Goal: Task Accomplishment & Management: Manage account settings

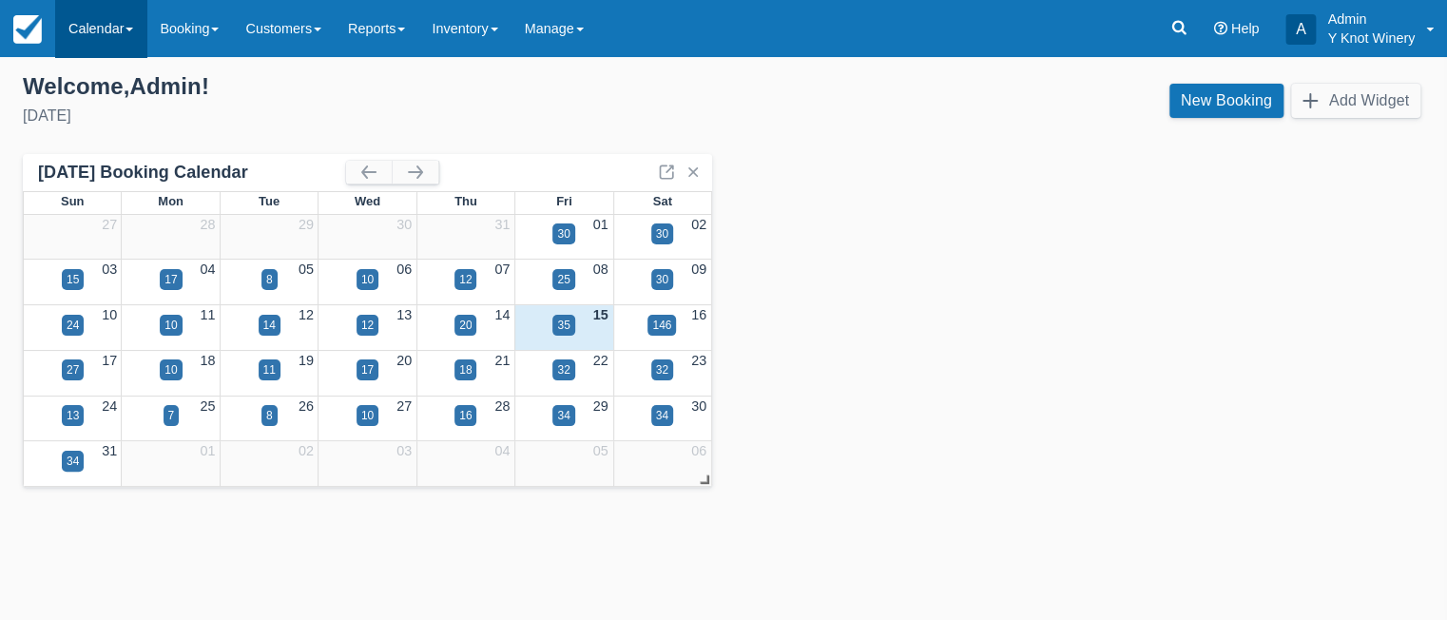
click at [139, 31] on link "Calendar" at bounding box center [100, 28] width 91 height 57
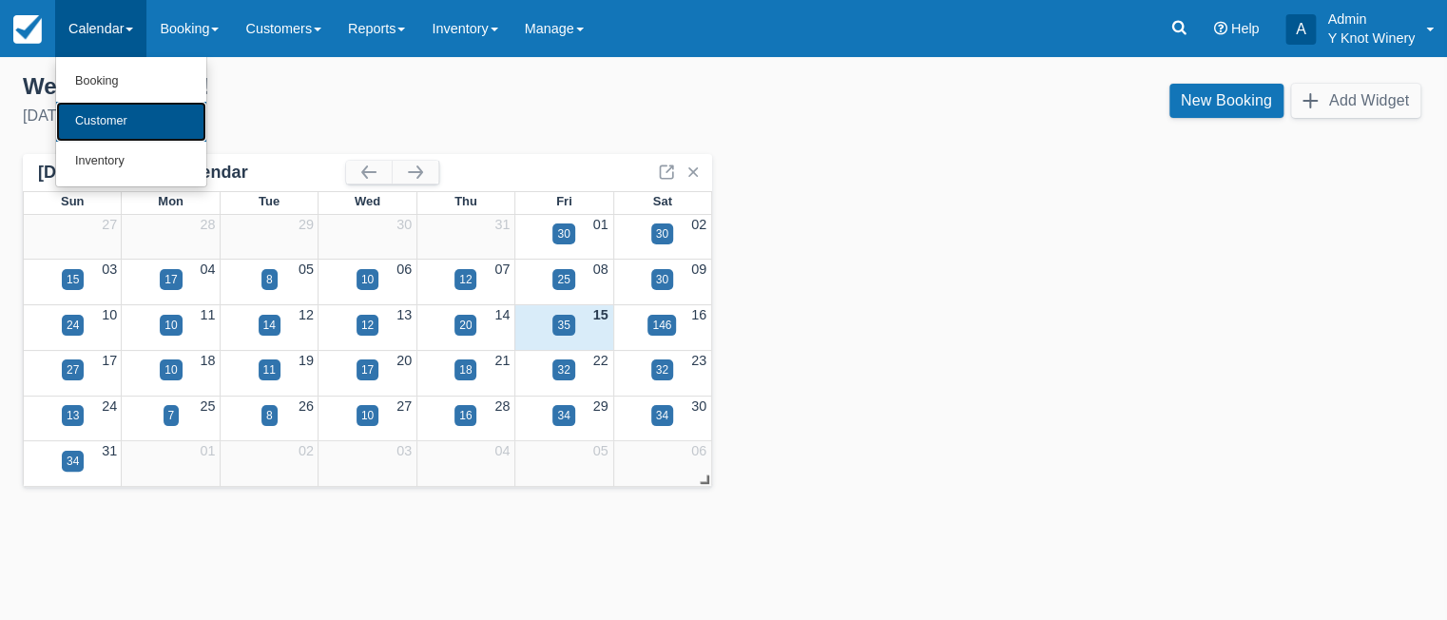
click at [136, 120] on link "Customer" at bounding box center [131, 122] width 150 height 40
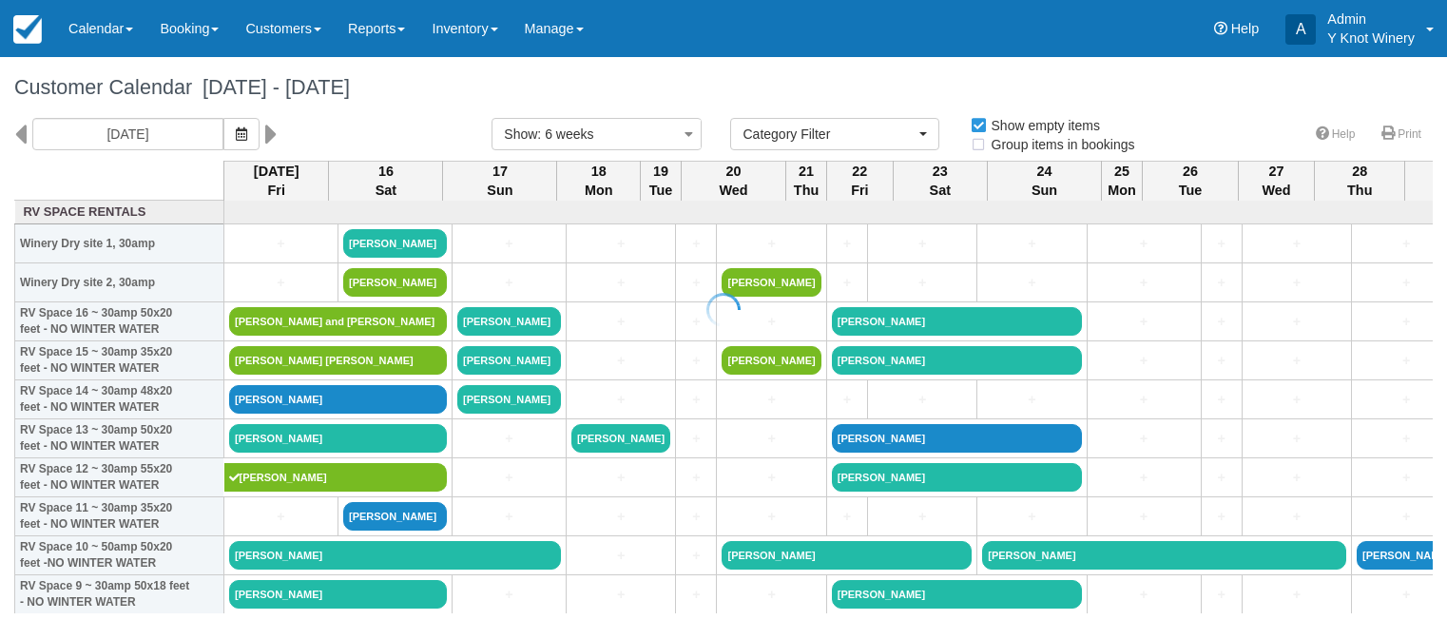
select select
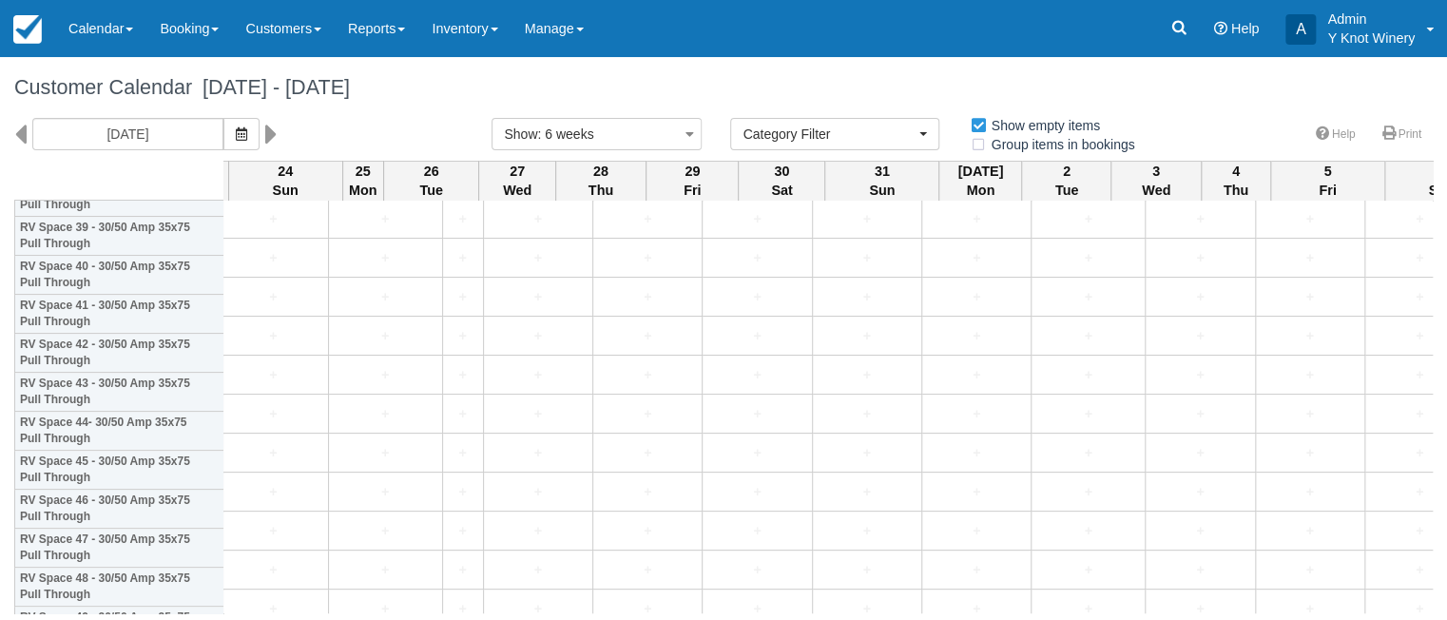
scroll to position [1685, 759]
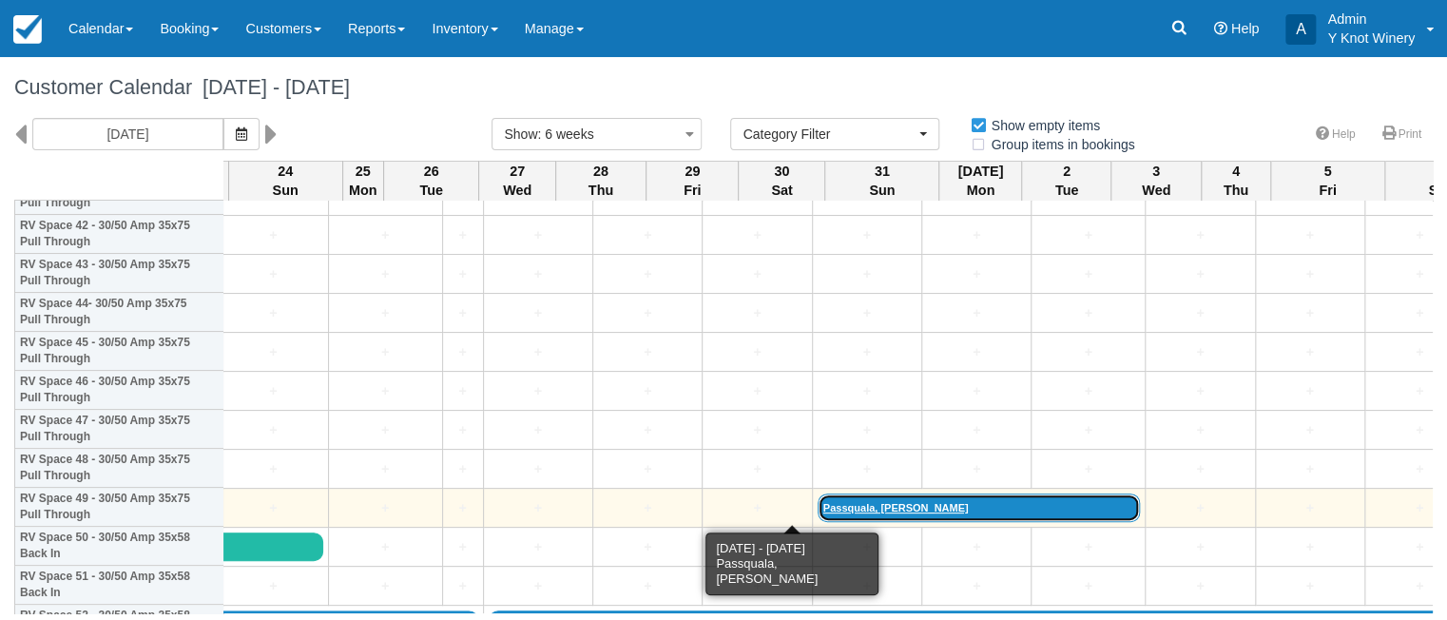
click at [818, 505] on link "Passquala, Kellie" at bounding box center [979, 507] width 323 height 29
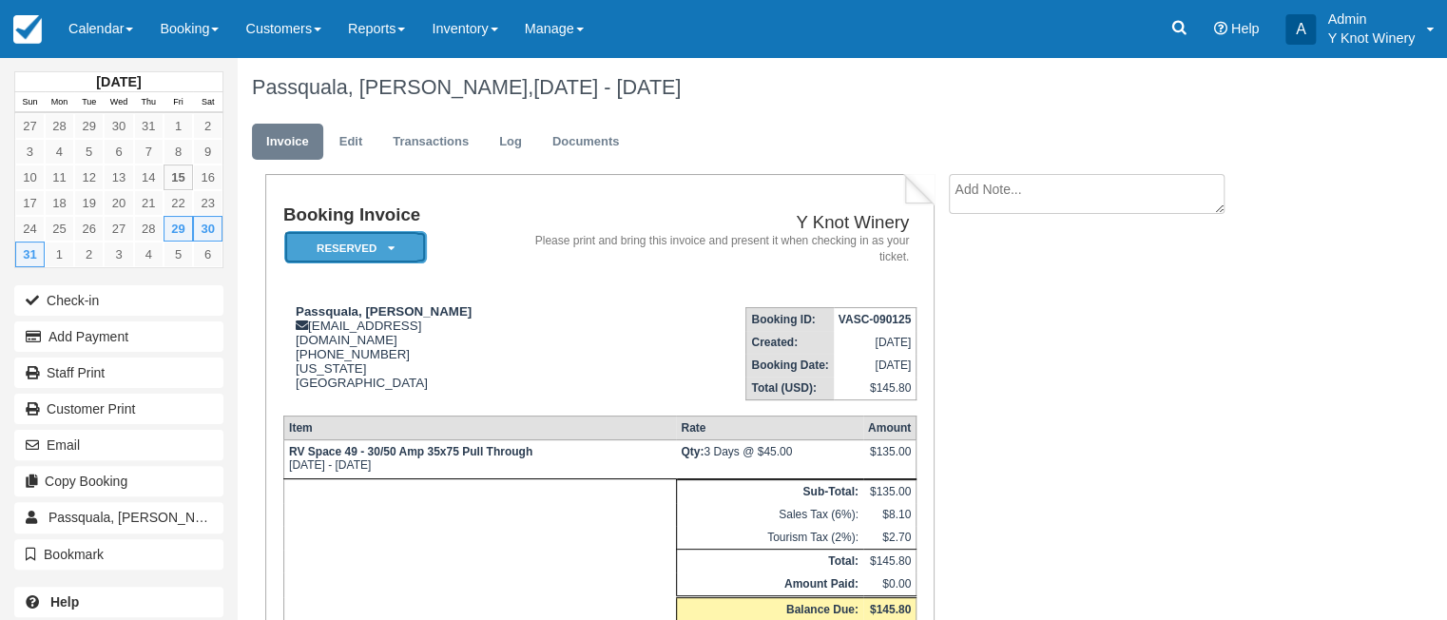
click at [397, 253] on em "Reserved" at bounding box center [355, 247] width 143 height 33
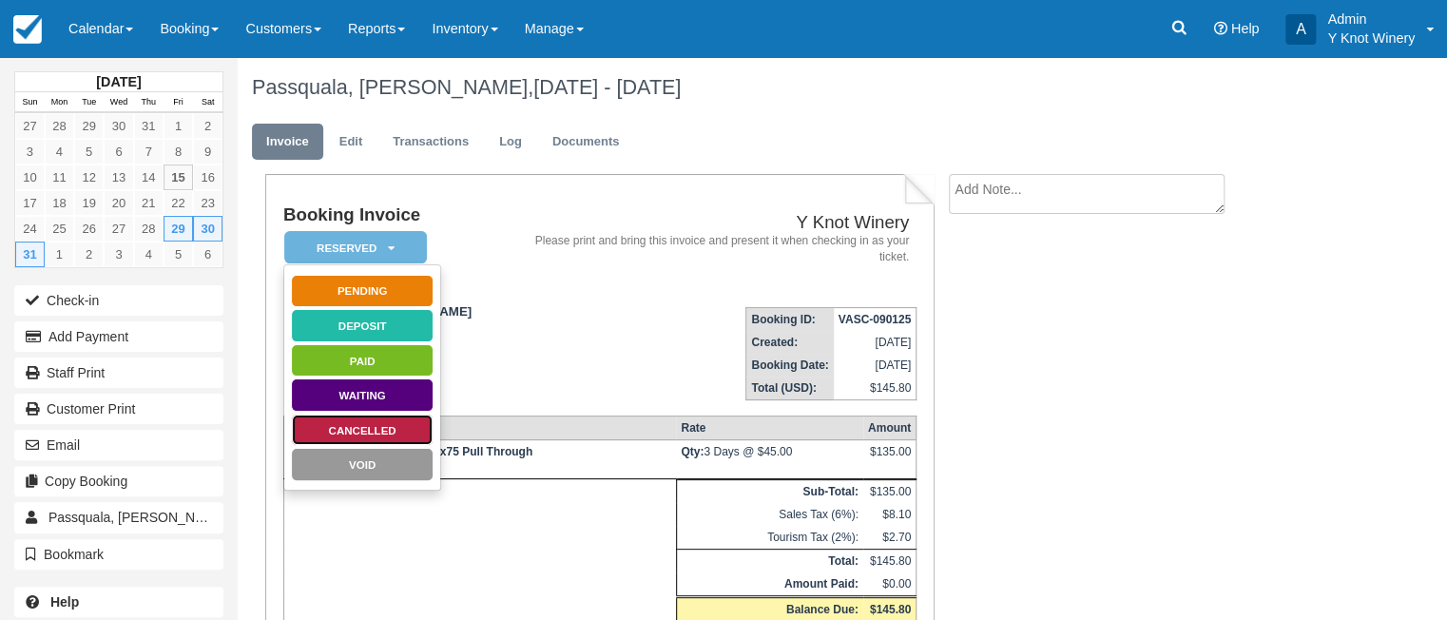
click at [382, 427] on link "Cancelled" at bounding box center [362, 430] width 143 height 33
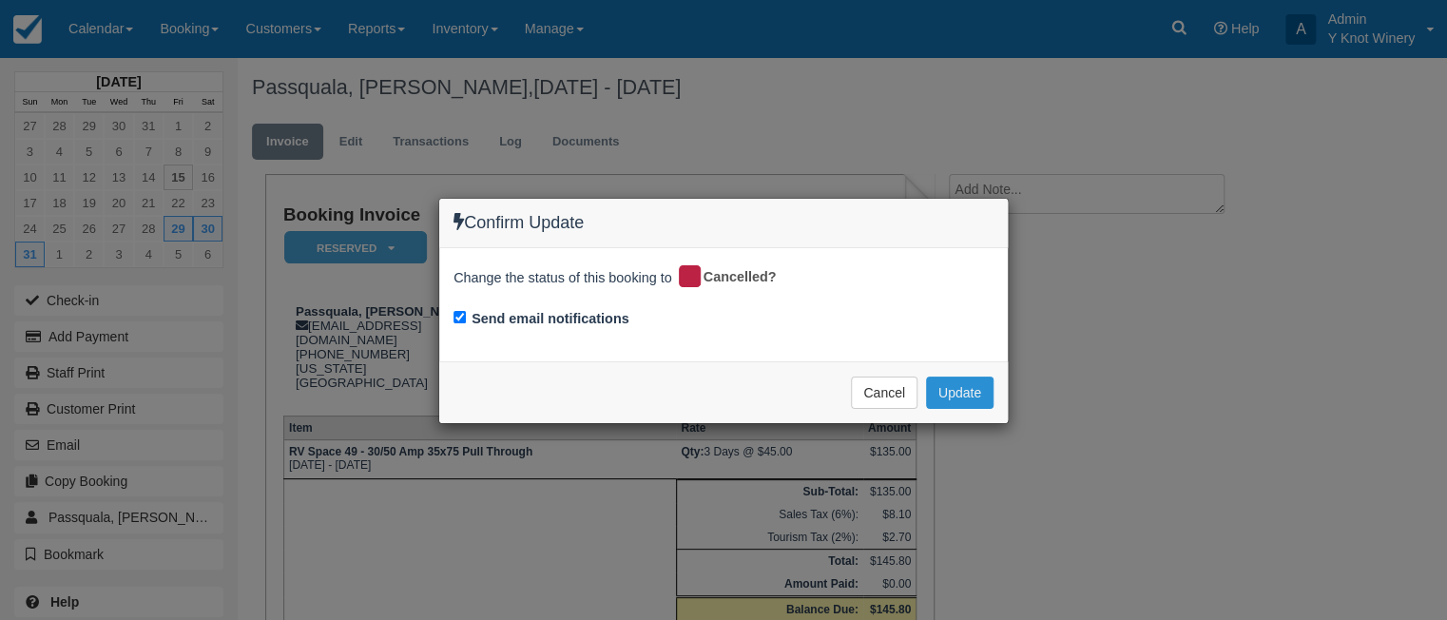
click at [968, 393] on button "Update" at bounding box center [959, 392] width 67 height 32
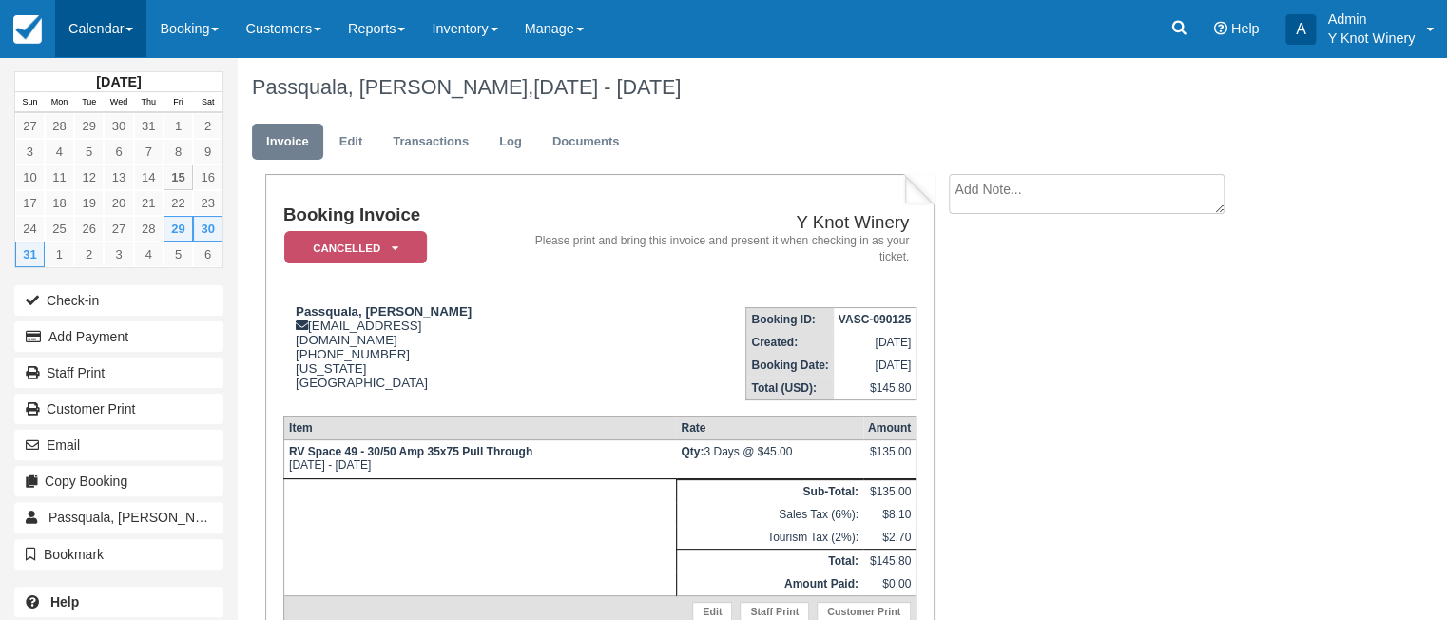
click at [134, 24] on link "Calendar" at bounding box center [100, 28] width 91 height 57
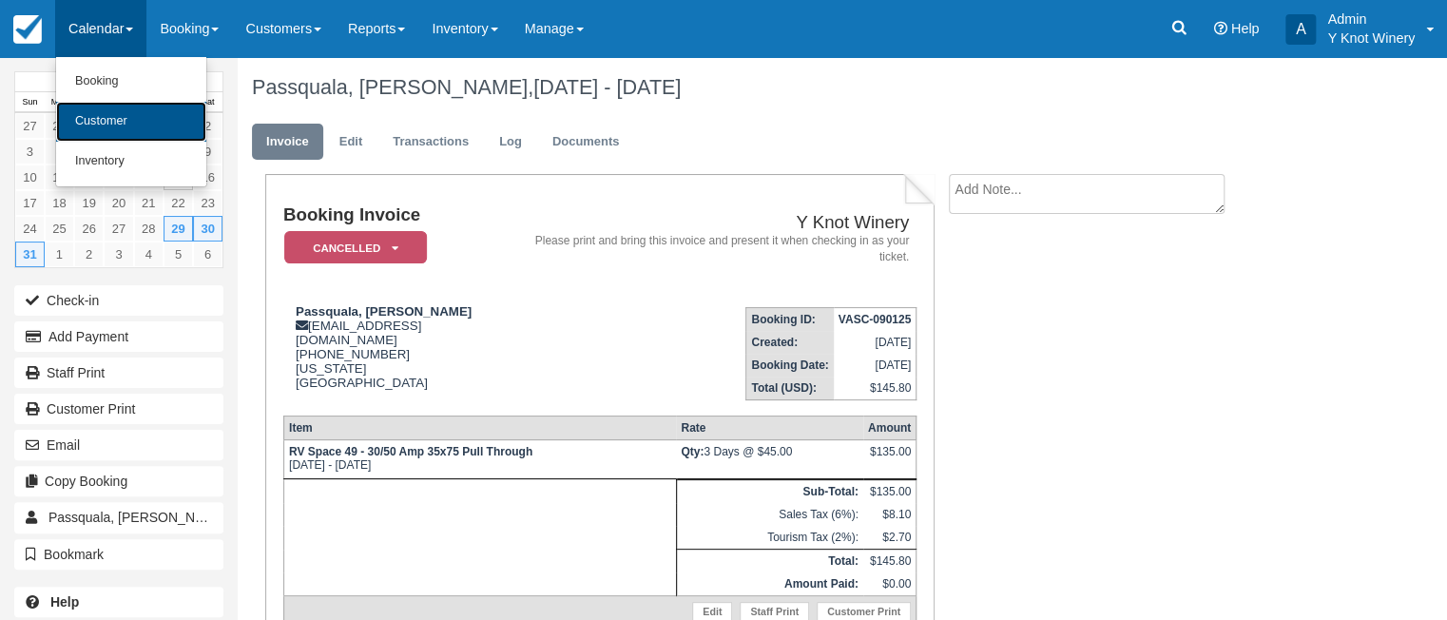
click at [119, 124] on link "Customer" at bounding box center [131, 122] width 150 height 40
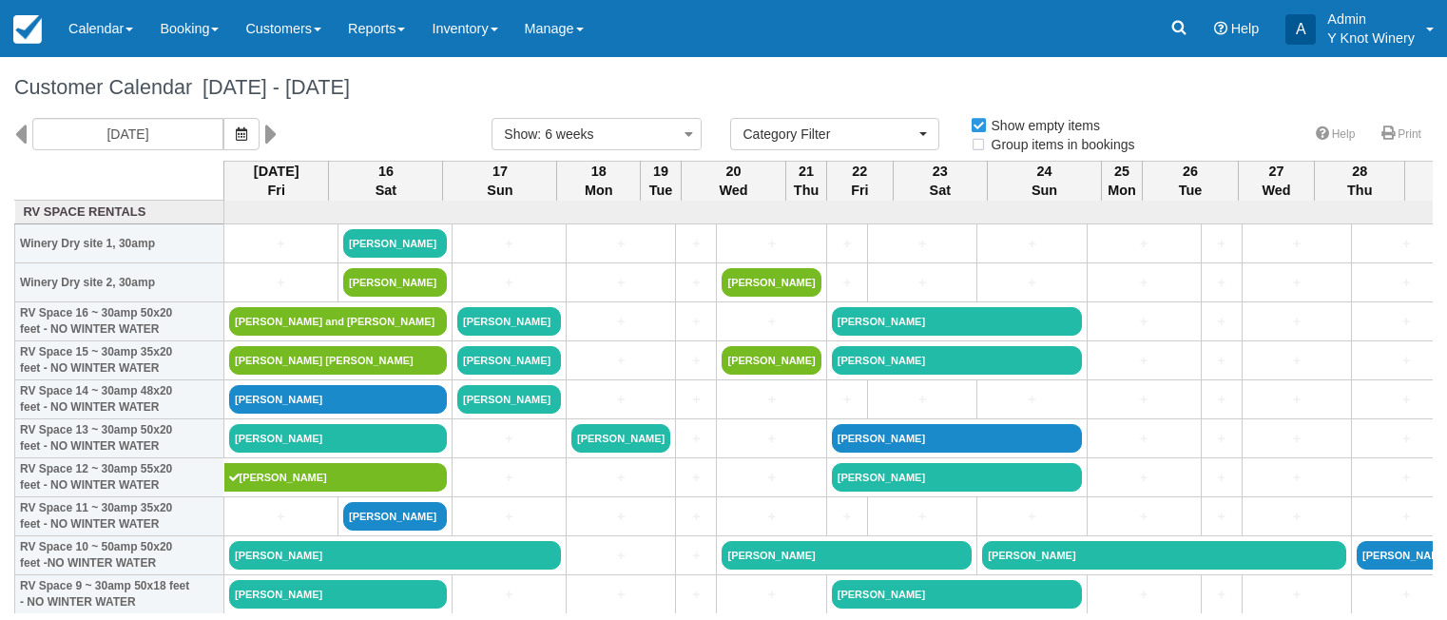
select select
click at [236, 141] on span "button" at bounding box center [241, 133] width 11 height 15
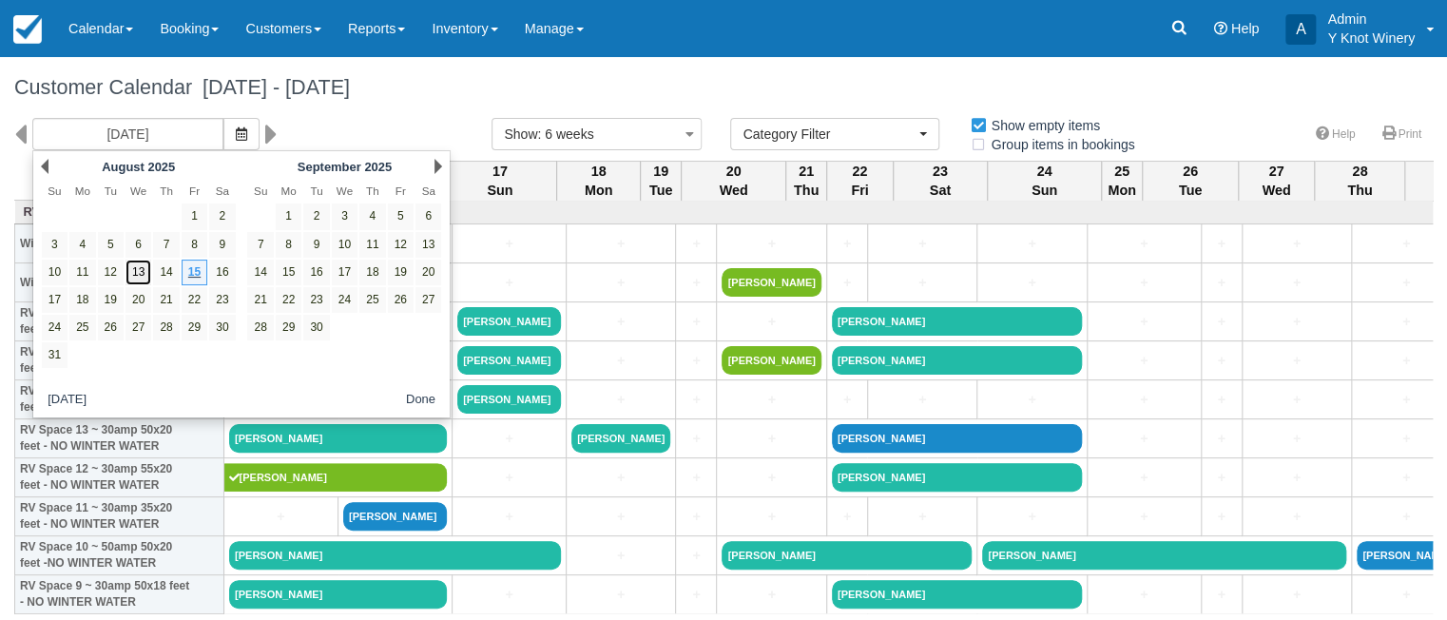
click at [140, 275] on link "13" at bounding box center [138, 273] width 26 height 26
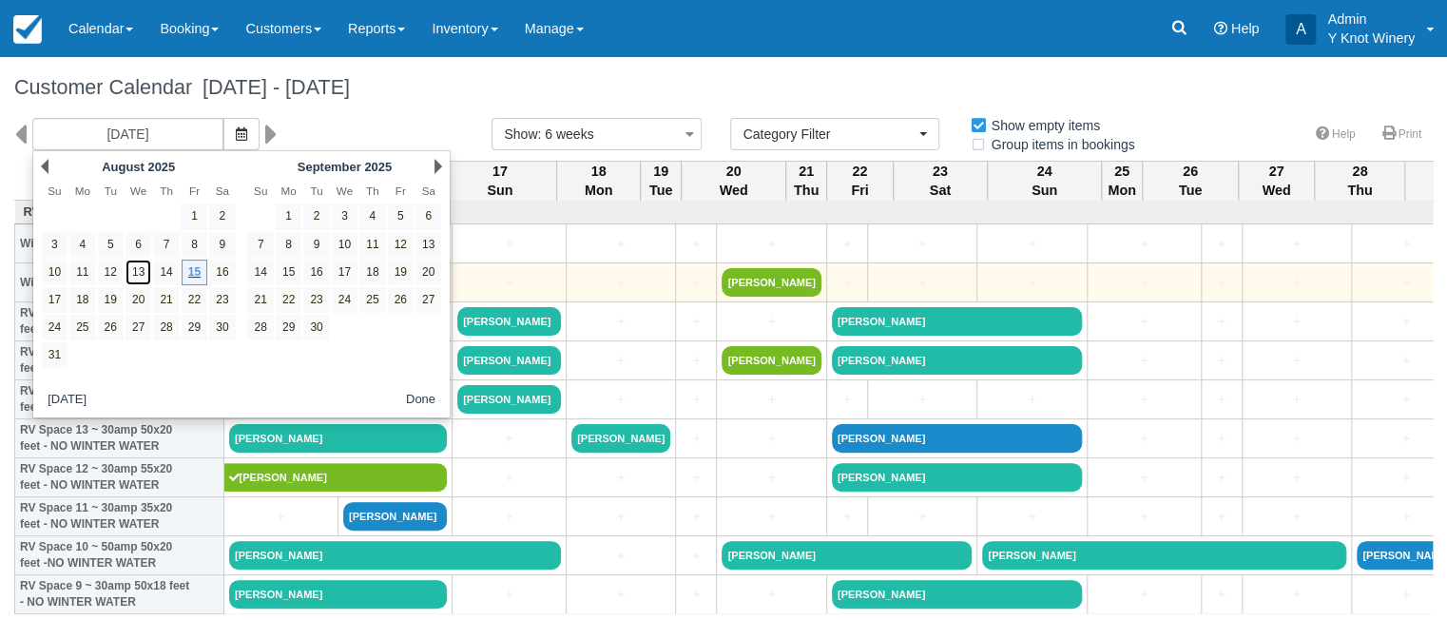
type input "08/13/25"
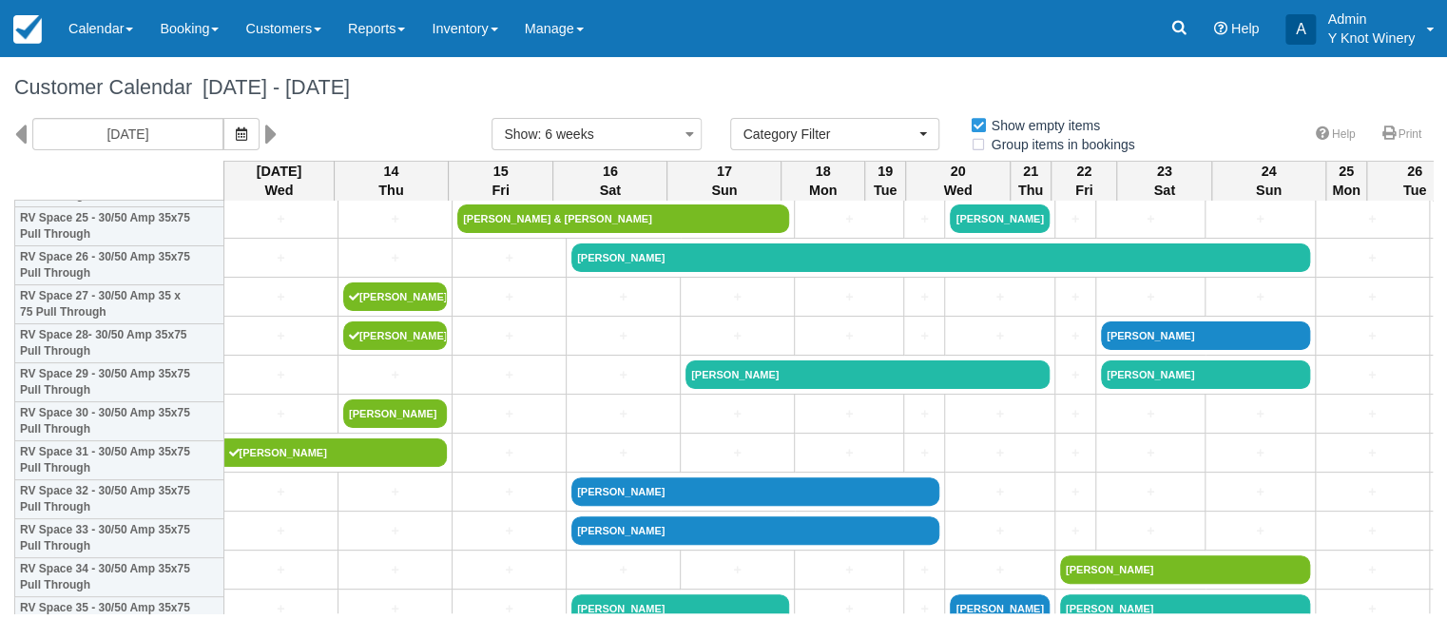
scroll to position [1159, 0]
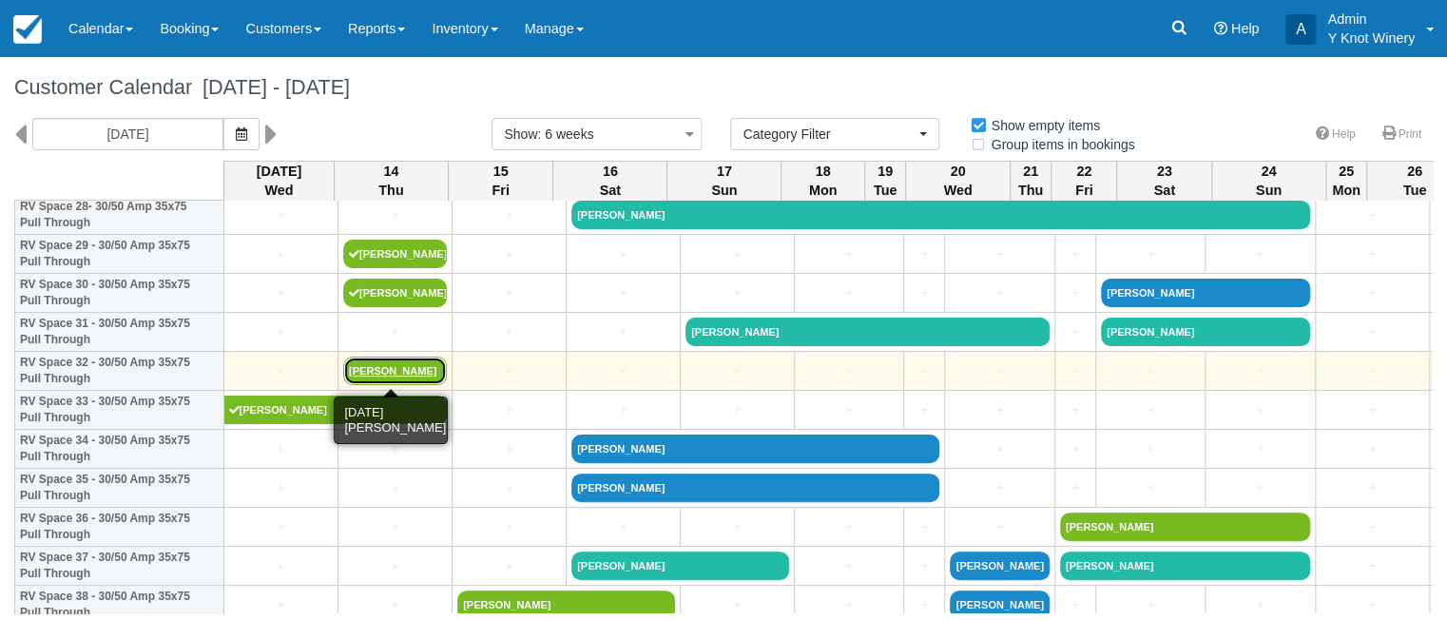
click at [416, 377] on link "[PERSON_NAME]" at bounding box center [395, 370] width 104 height 29
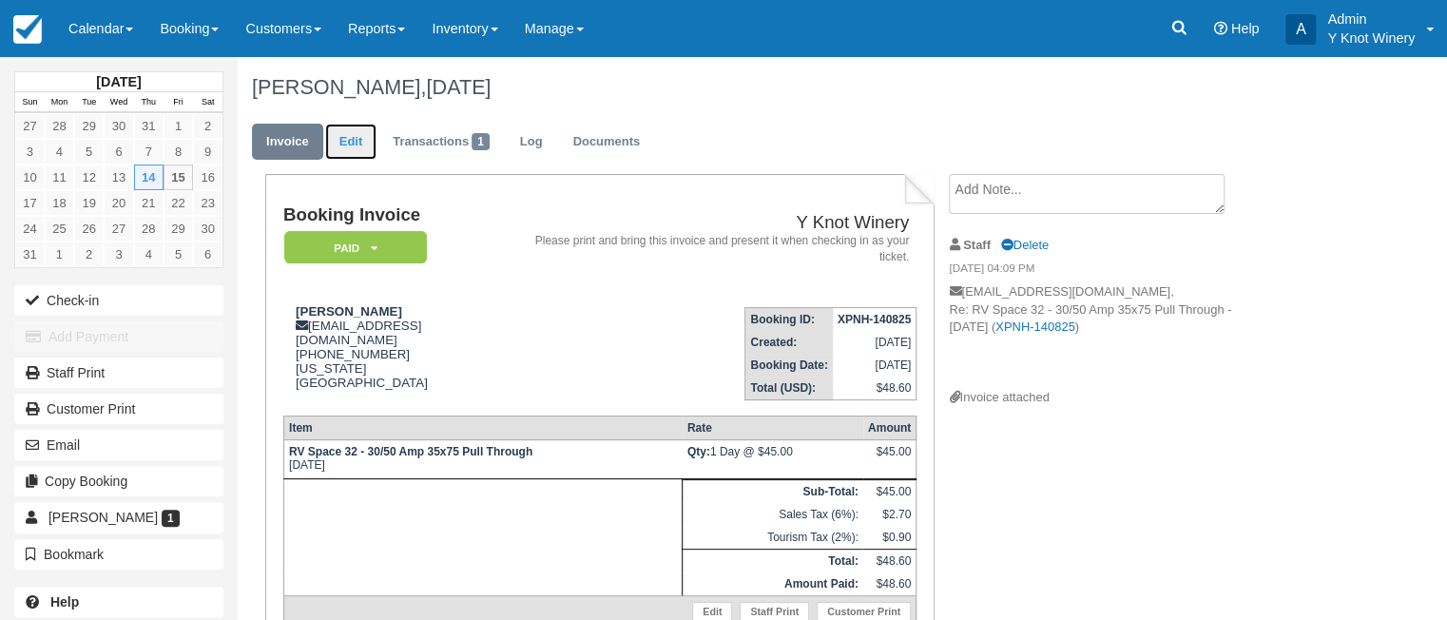
click at [356, 145] on link "Edit" at bounding box center [350, 142] width 51 height 37
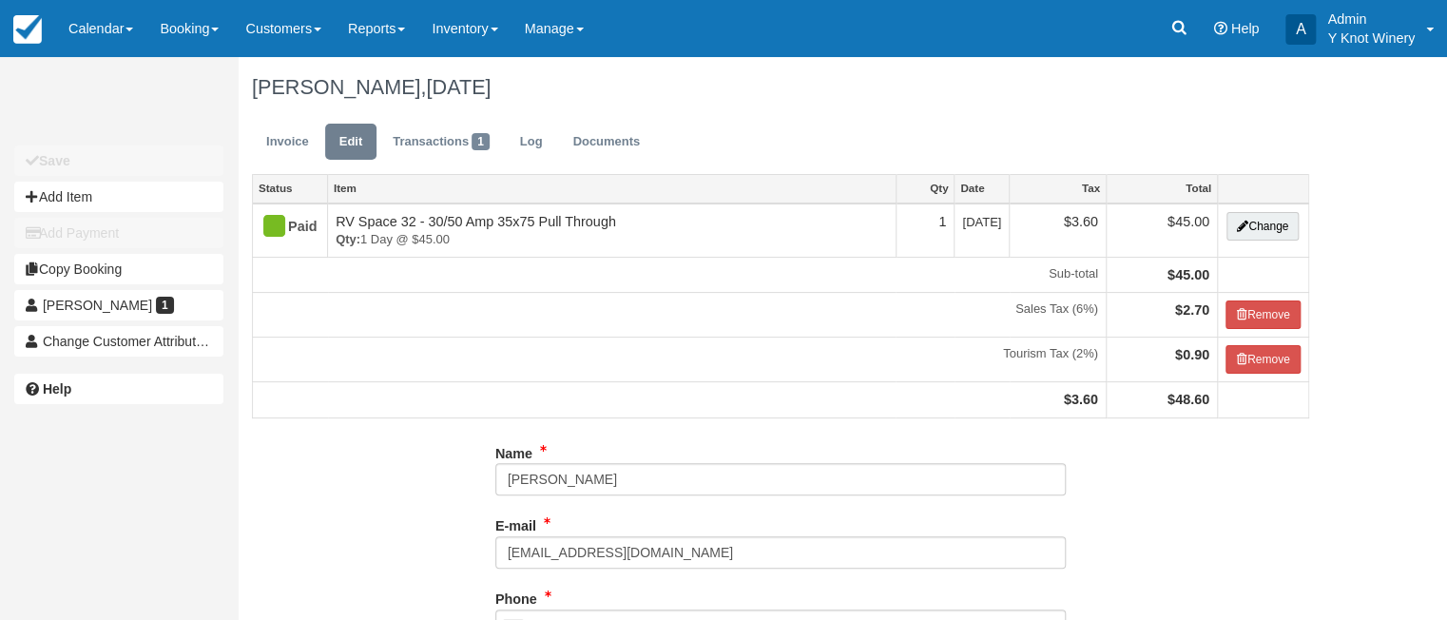
type input "[PHONE_NUMBER]"
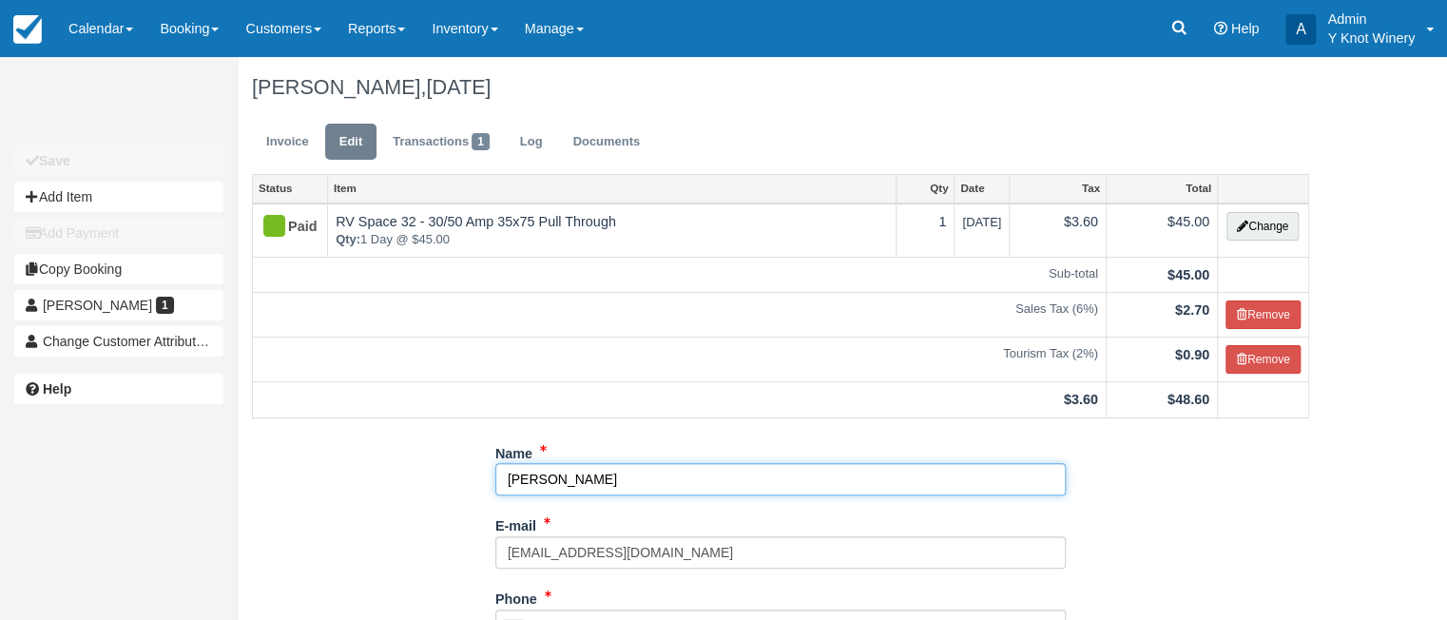
click at [624, 473] on input "[PERSON_NAME]" at bounding box center [780, 479] width 570 height 32
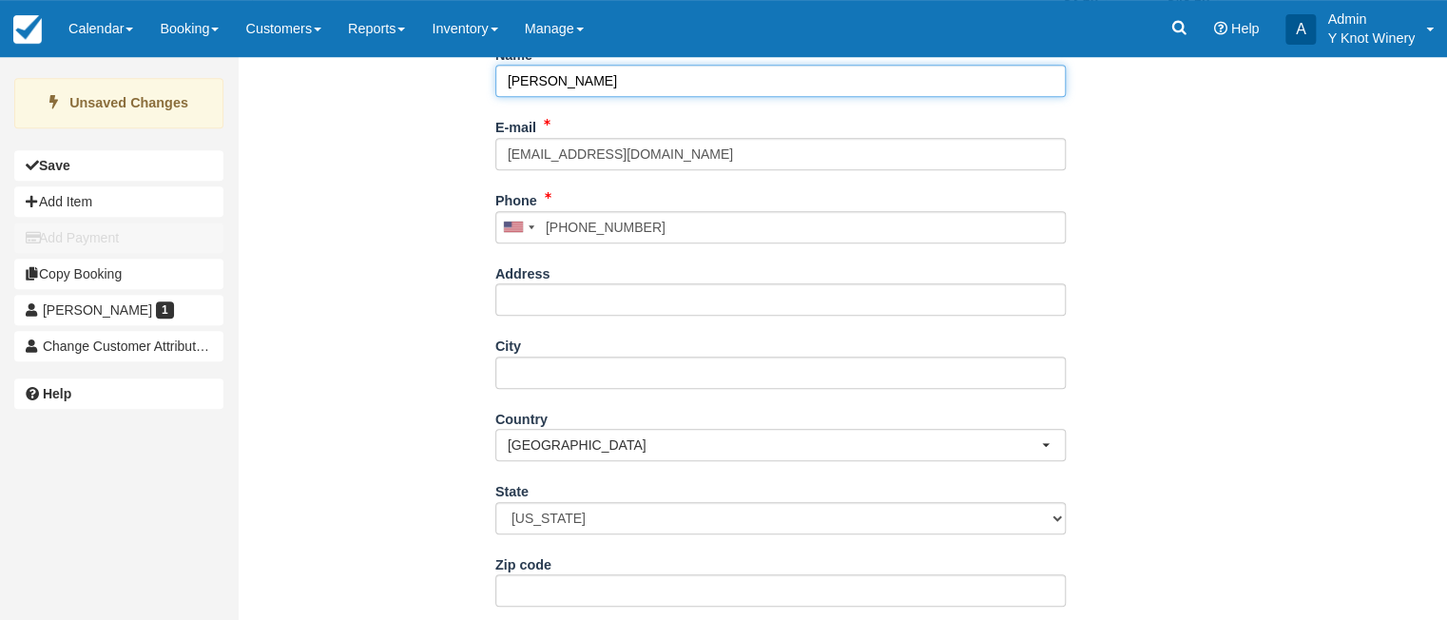
scroll to position [450, 0]
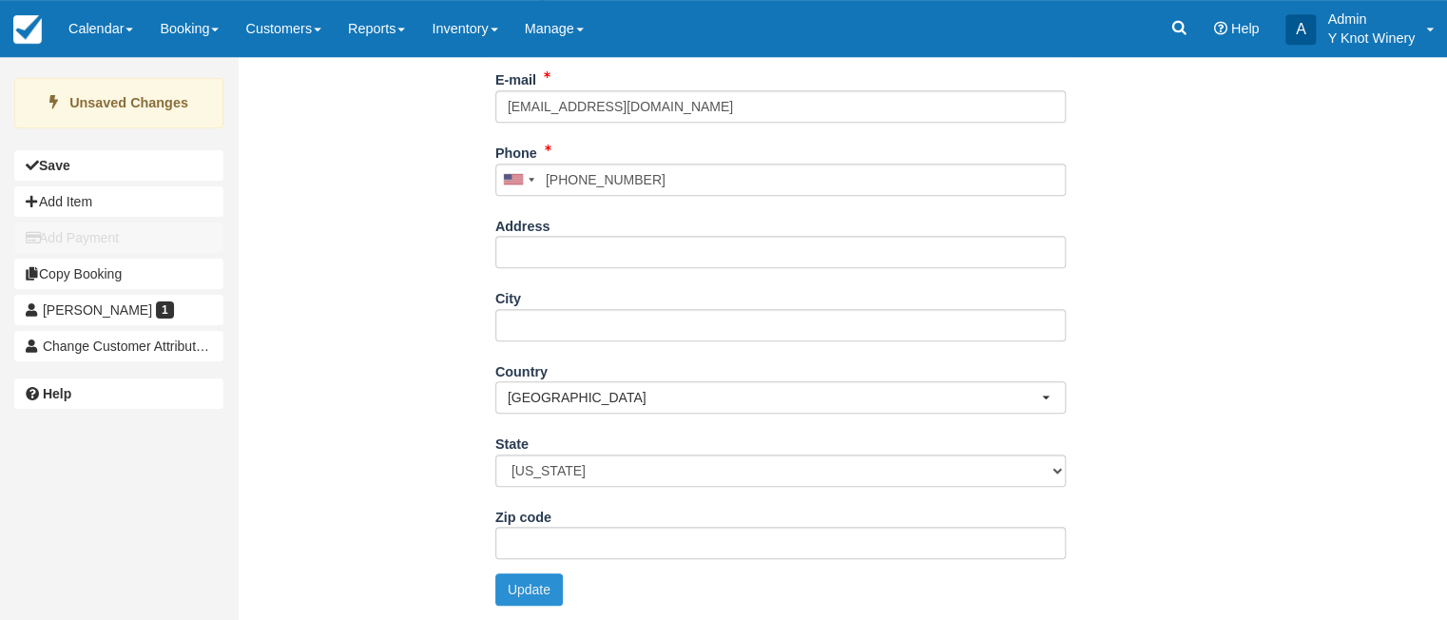
type input "[PERSON_NAME]"
click at [526, 598] on button "Update" at bounding box center [528, 589] width 67 height 32
type input "+12069793469"
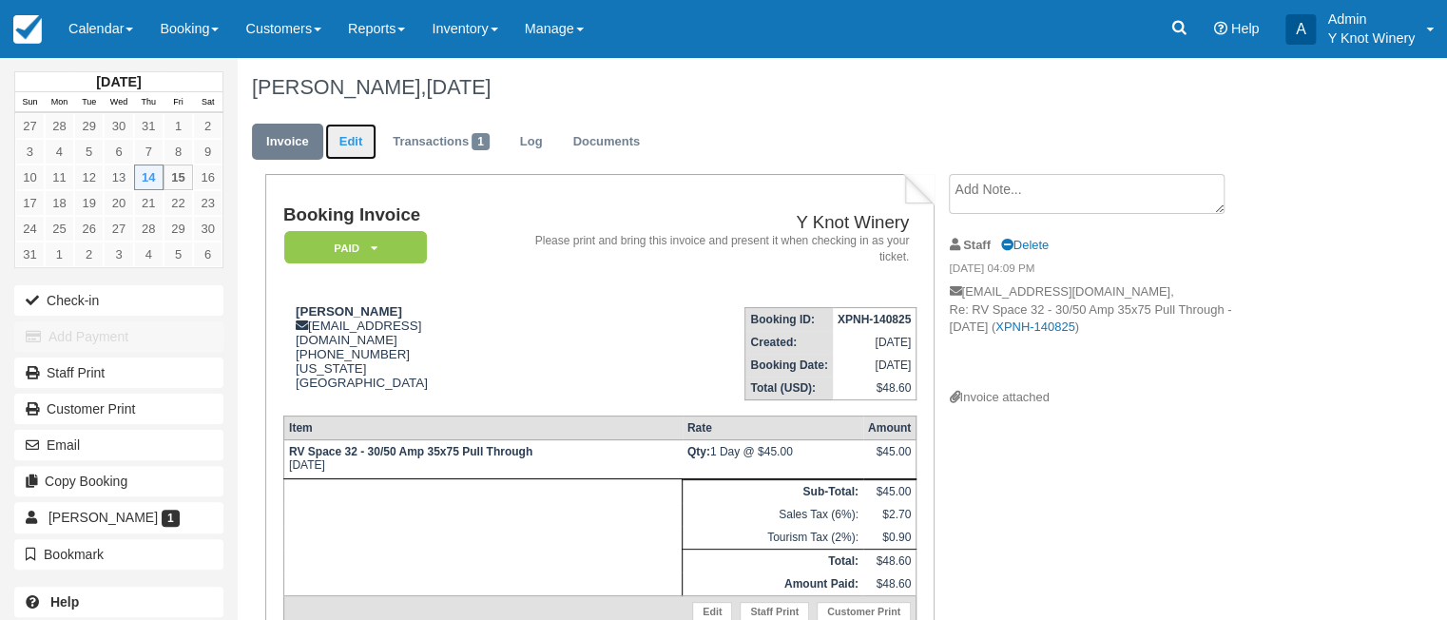
click at [356, 143] on link "Edit" at bounding box center [350, 142] width 51 height 37
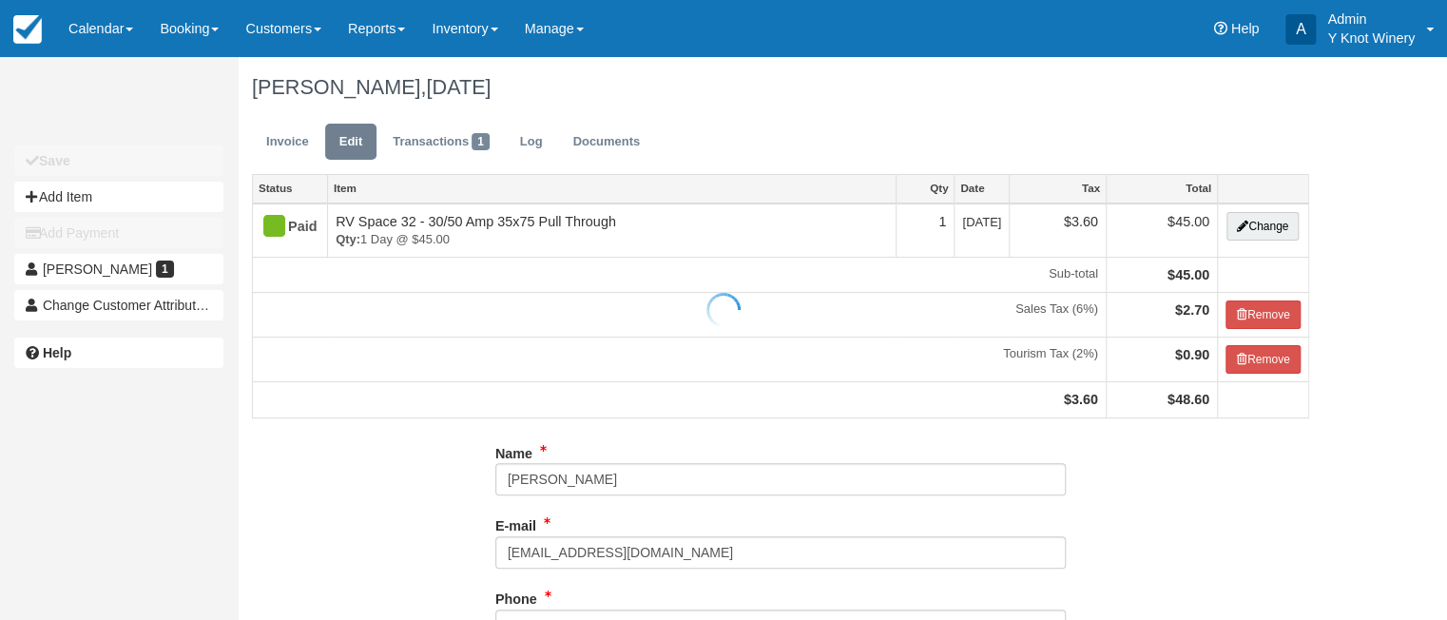
type input "[PHONE_NUMBER]"
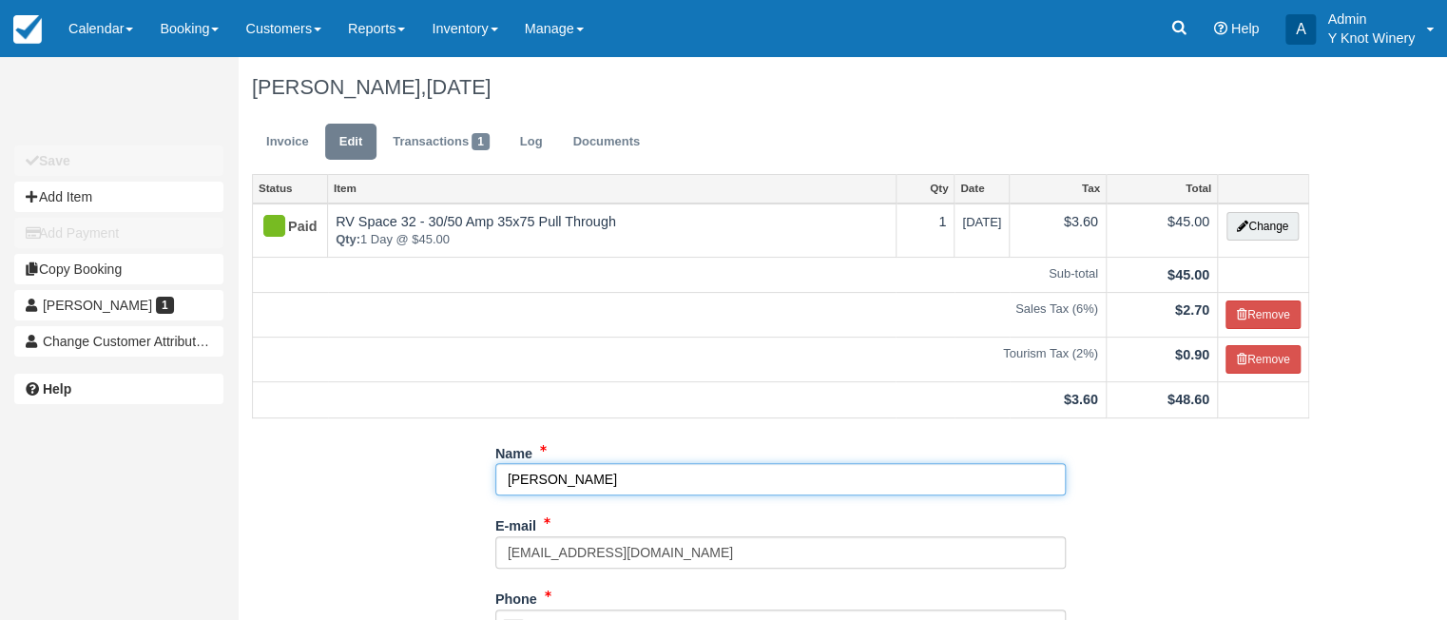
click at [615, 477] on input "Rebecca Magnet" at bounding box center [780, 479] width 570 height 32
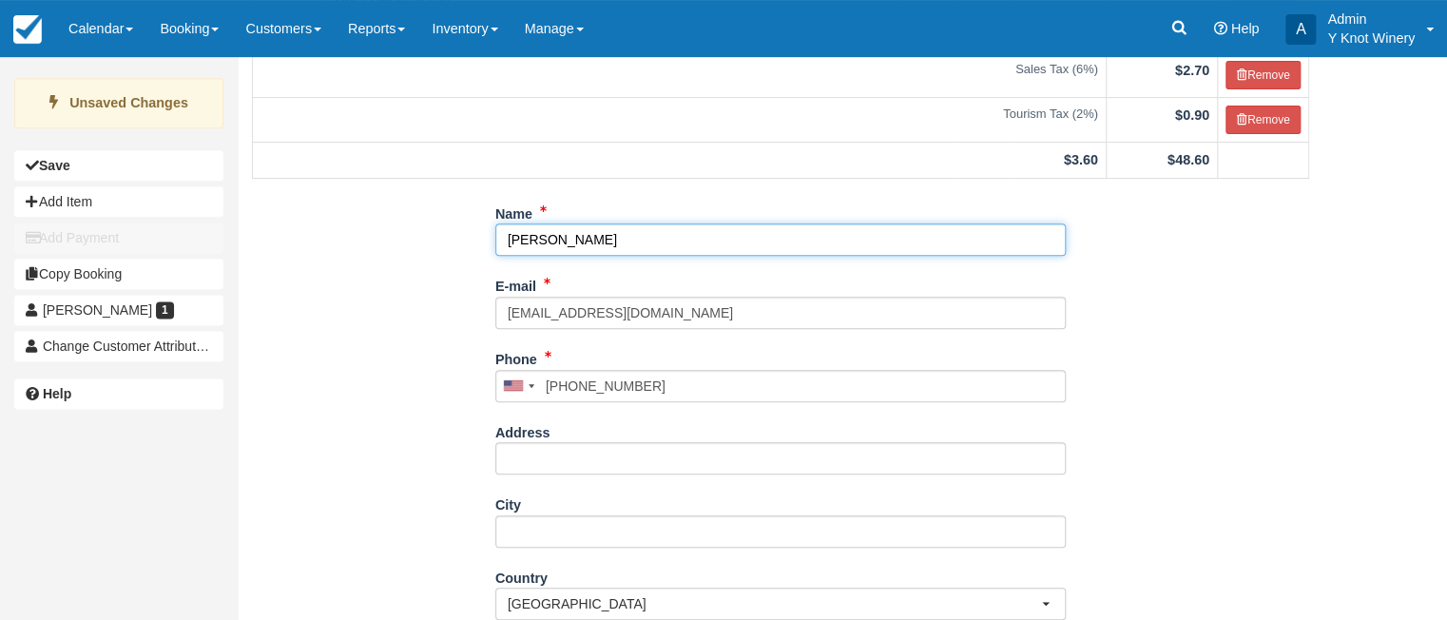
scroll to position [450, 0]
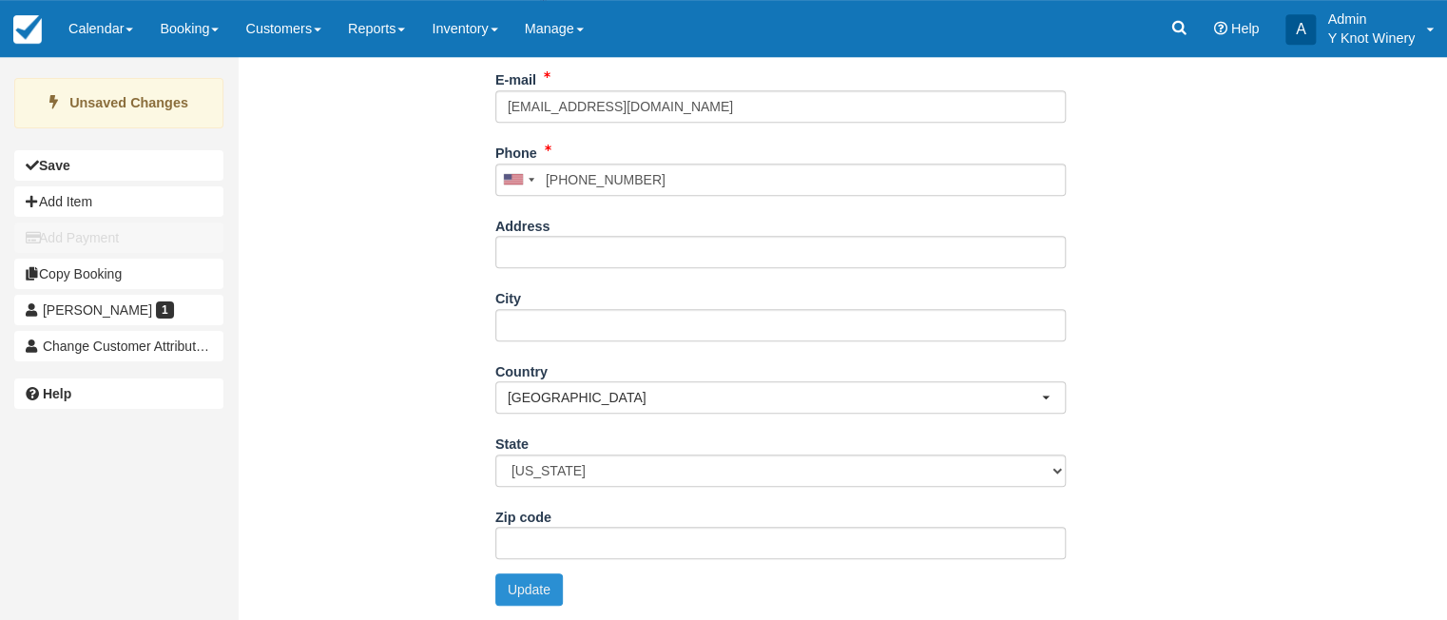
type input "[PERSON_NAME]"
click at [517, 591] on button "Update" at bounding box center [528, 589] width 67 height 32
type input "+12069793469"
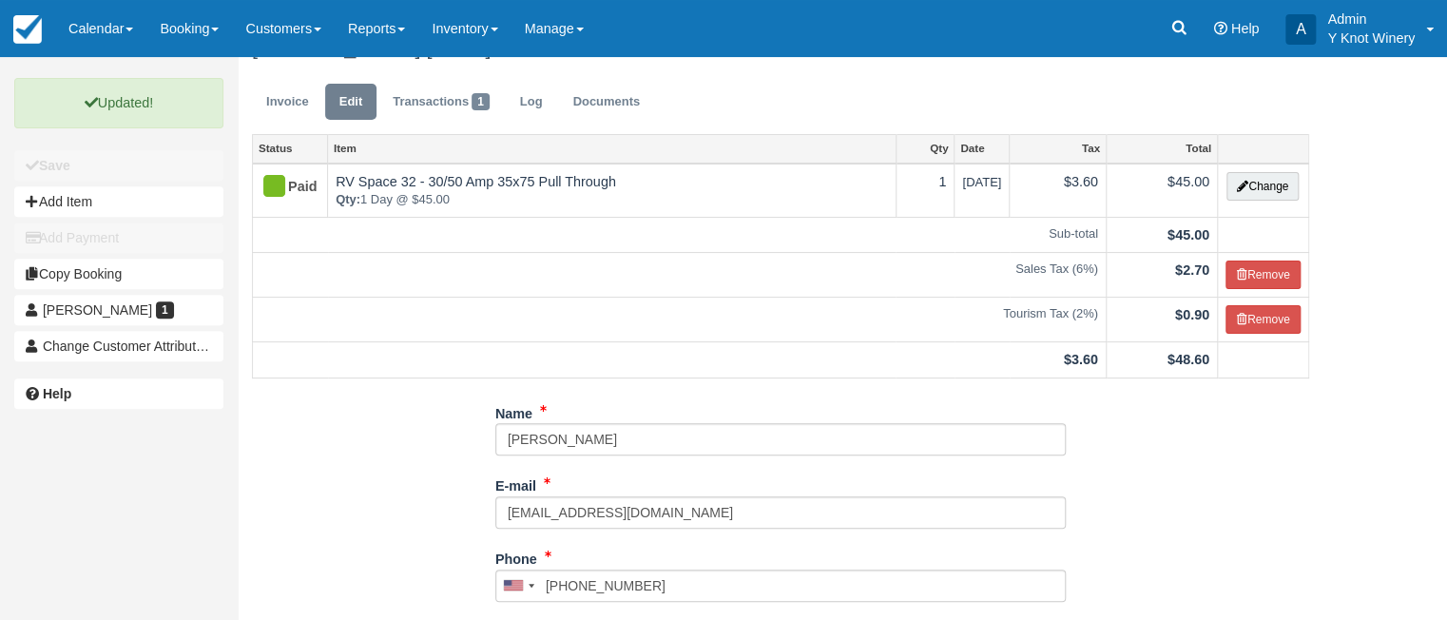
scroll to position [0, 0]
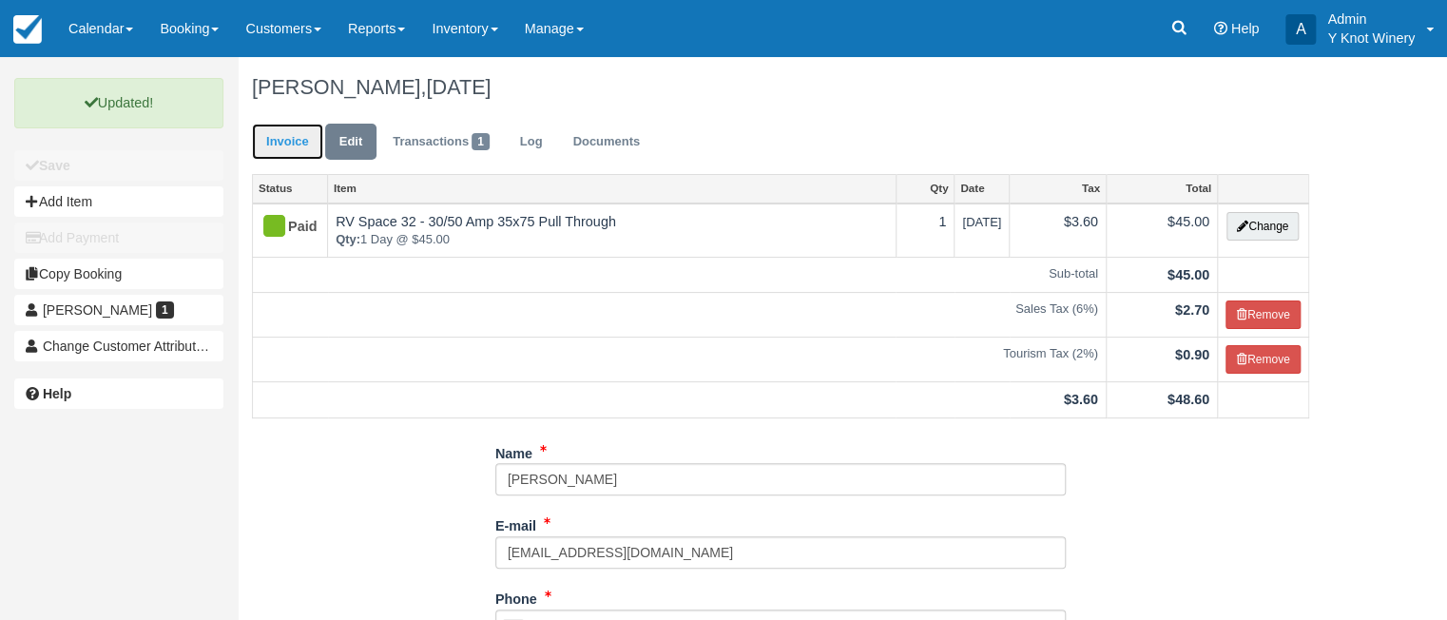
click at [295, 143] on link "Invoice" at bounding box center [287, 142] width 71 height 37
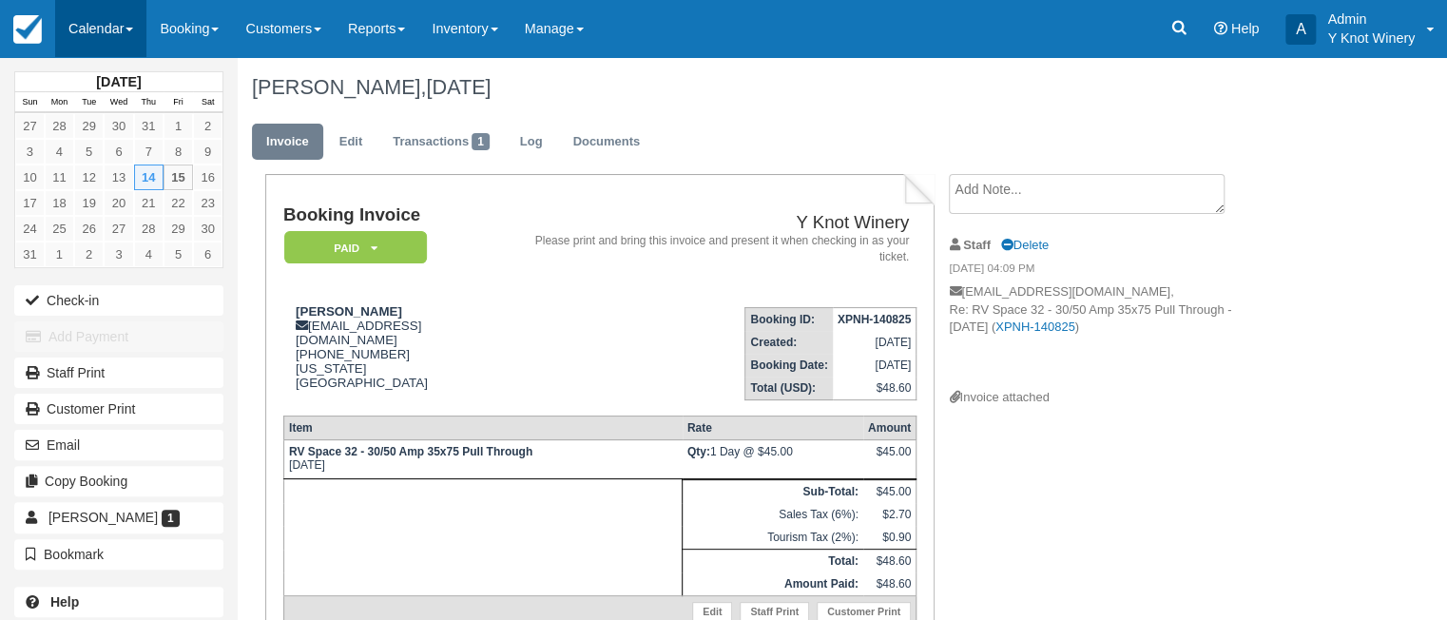
click at [137, 32] on link "Calendar" at bounding box center [100, 28] width 91 height 57
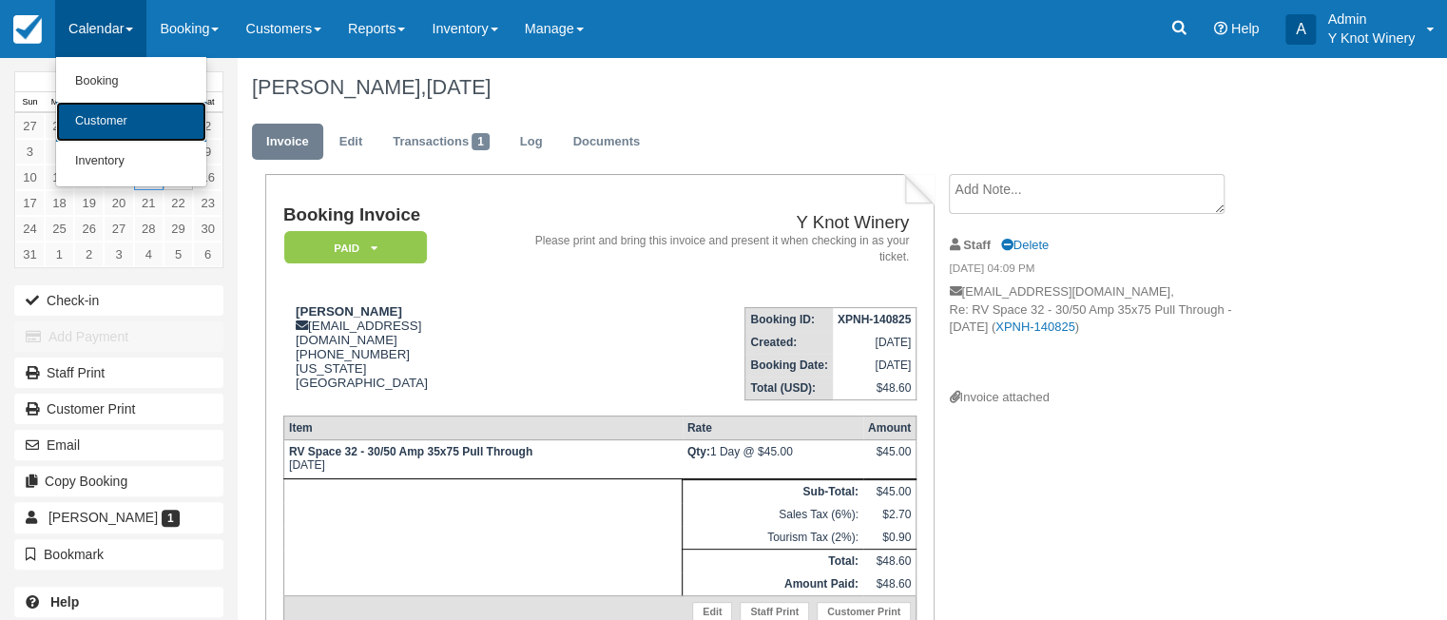
click at [141, 125] on link "Customer" at bounding box center [131, 122] width 150 height 40
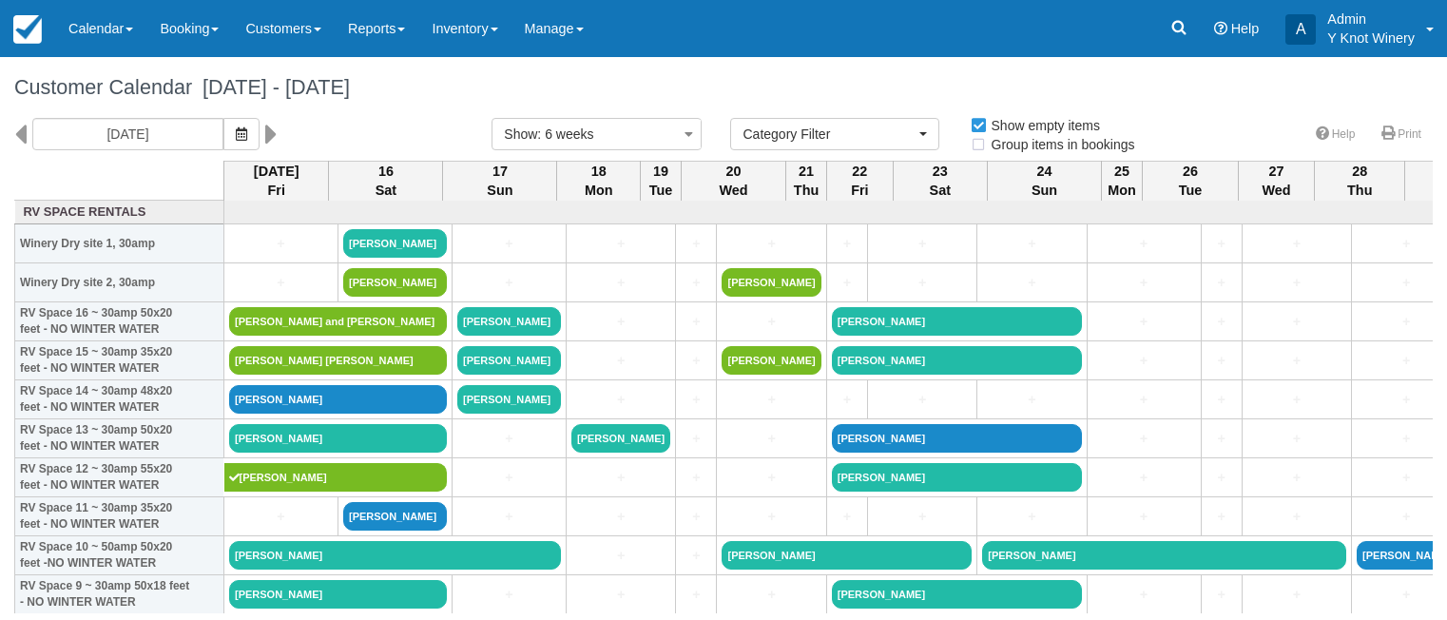
select select
click at [265, 138] on icon at bounding box center [271, 134] width 12 height 32
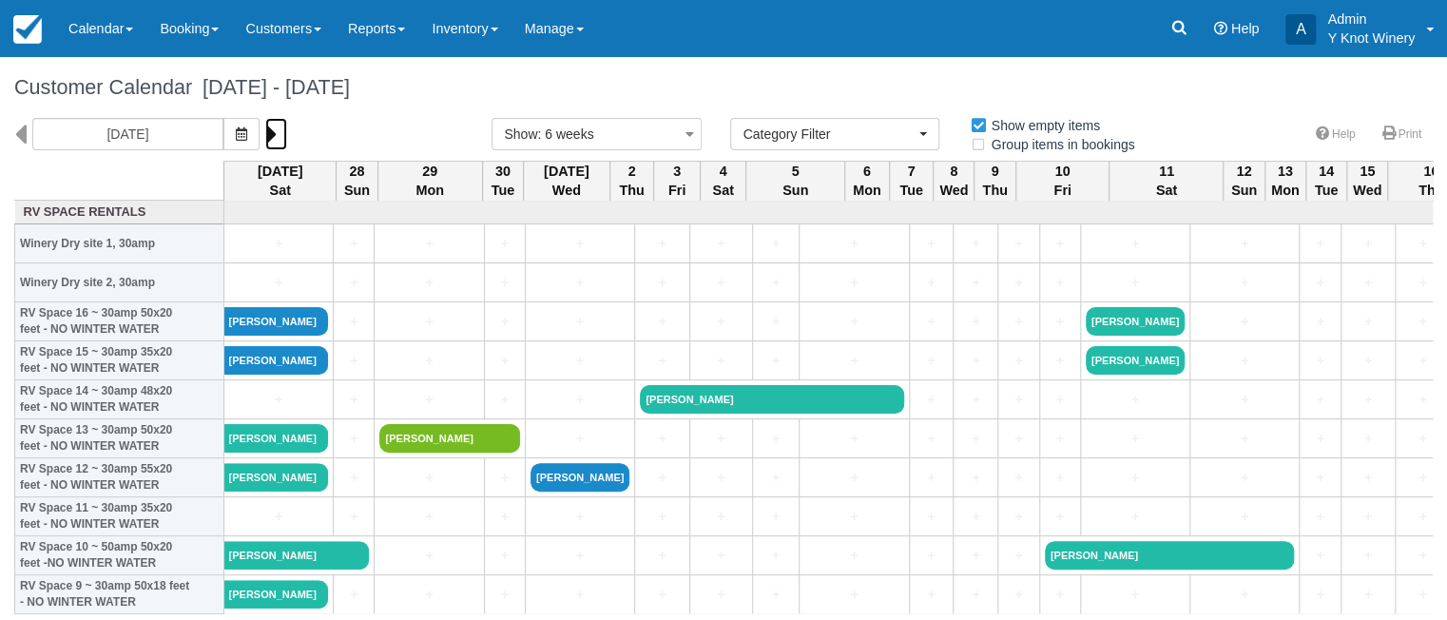
click at [265, 138] on icon at bounding box center [271, 134] width 12 height 32
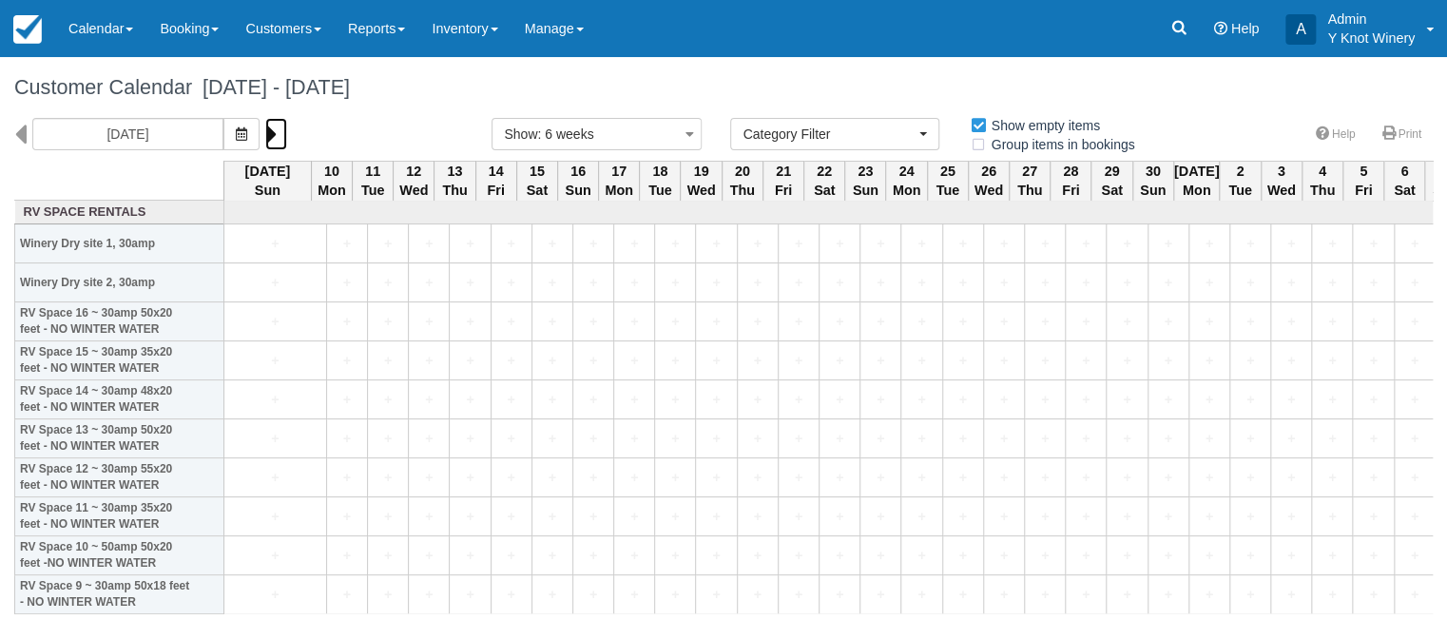
click at [265, 138] on icon at bounding box center [271, 134] width 12 height 32
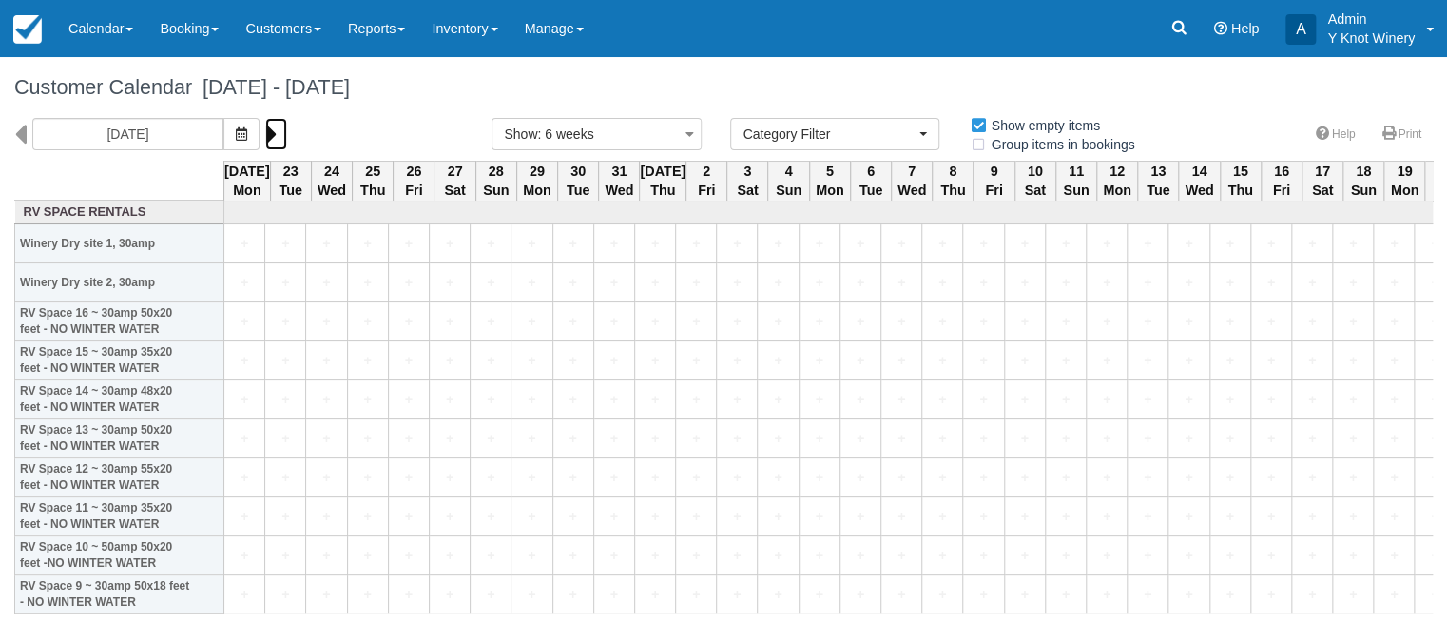
click at [265, 138] on icon at bounding box center [271, 134] width 12 height 32
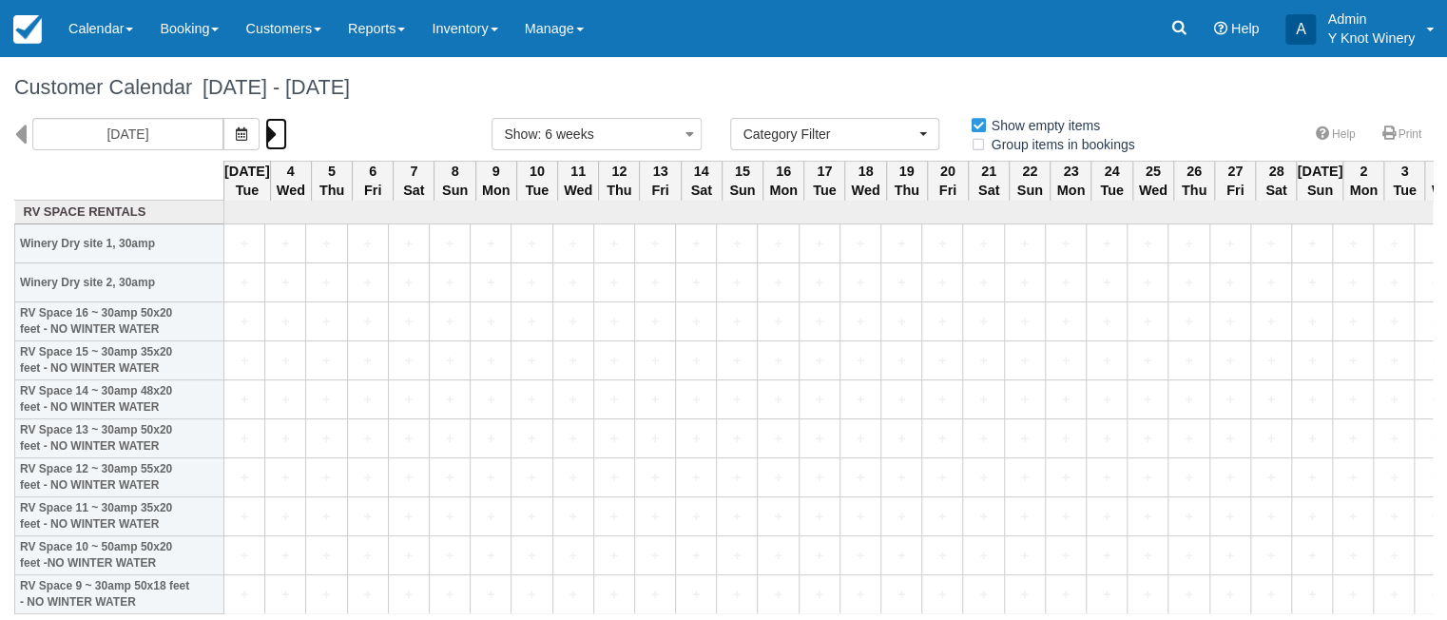
click at [265, 138] on icon at bounding box center [271, 134] width 12 height 32
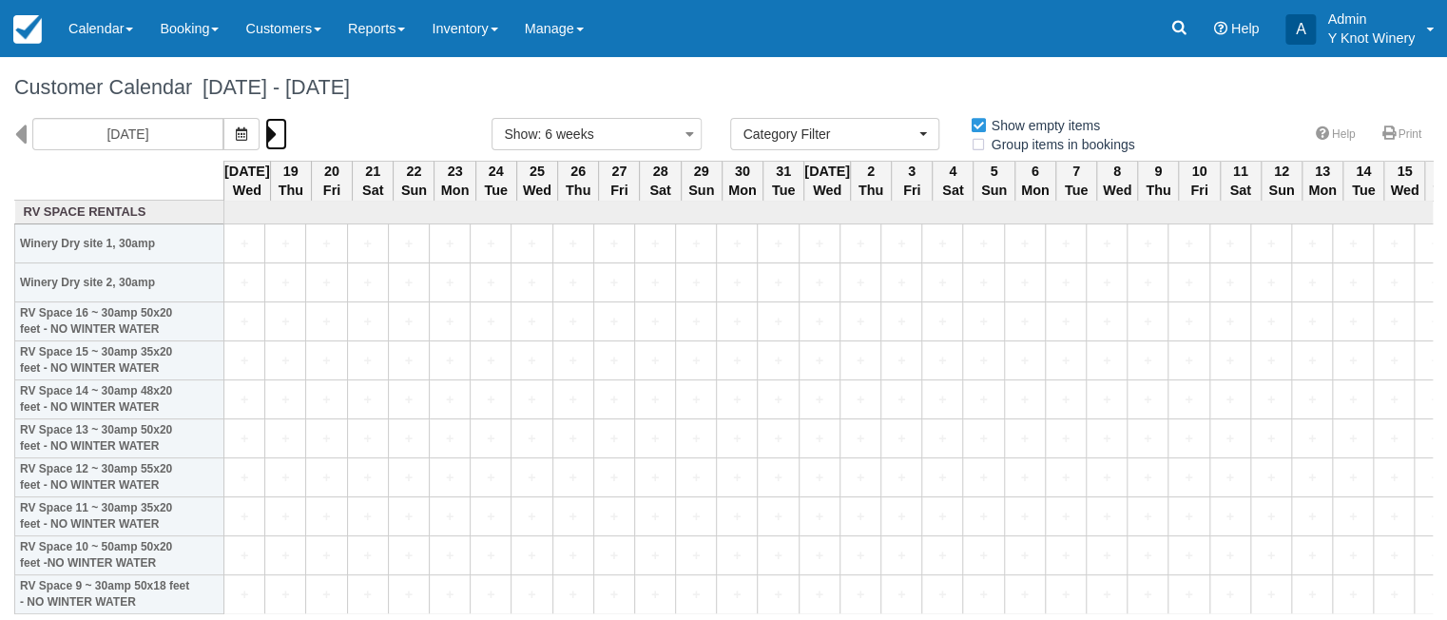
click at [265, 133] on icon at bounding box center [271, 134] width 12 height 32
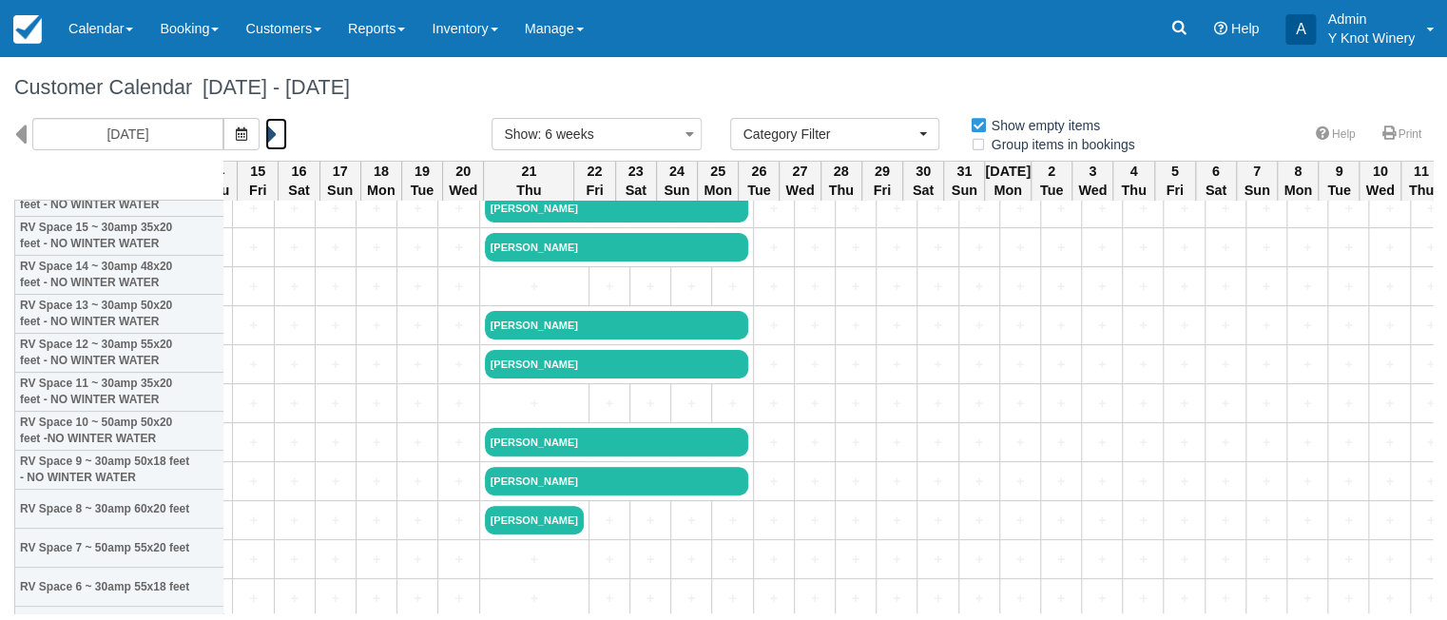
scroll to position [125, 639]
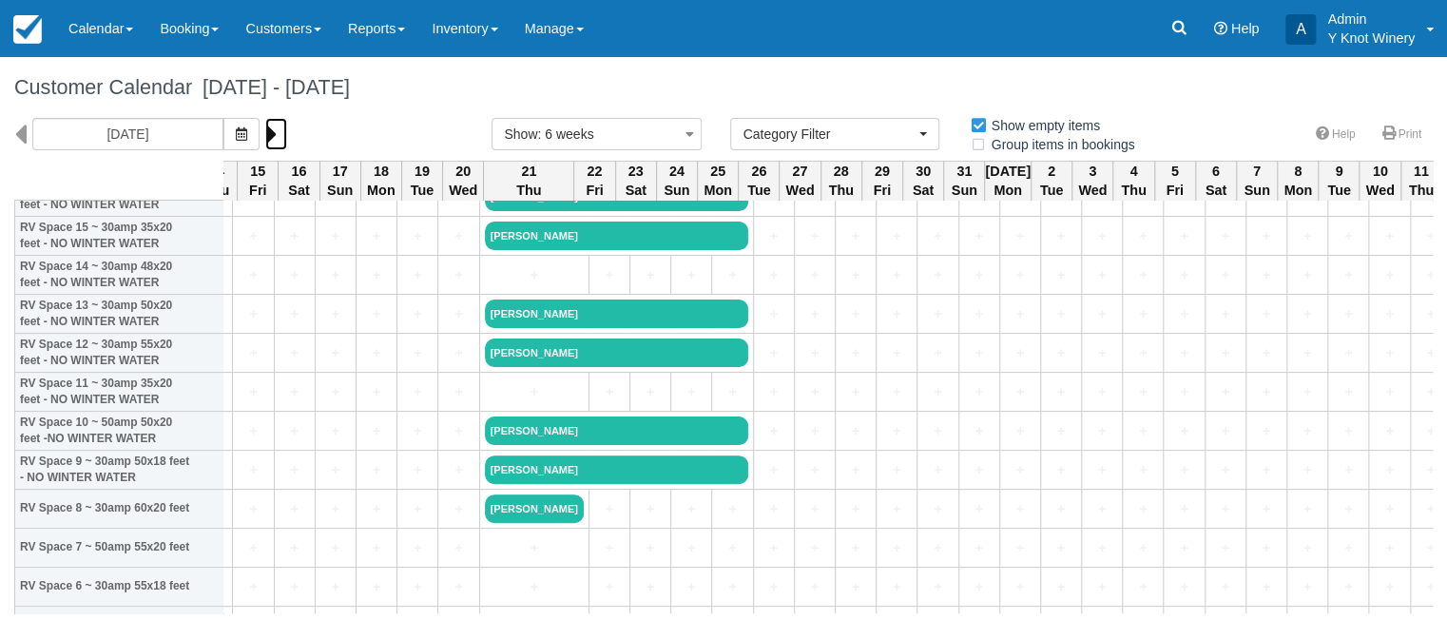
click at [265, 133] on icon at bounding box center [271, 134] width 12 height 32
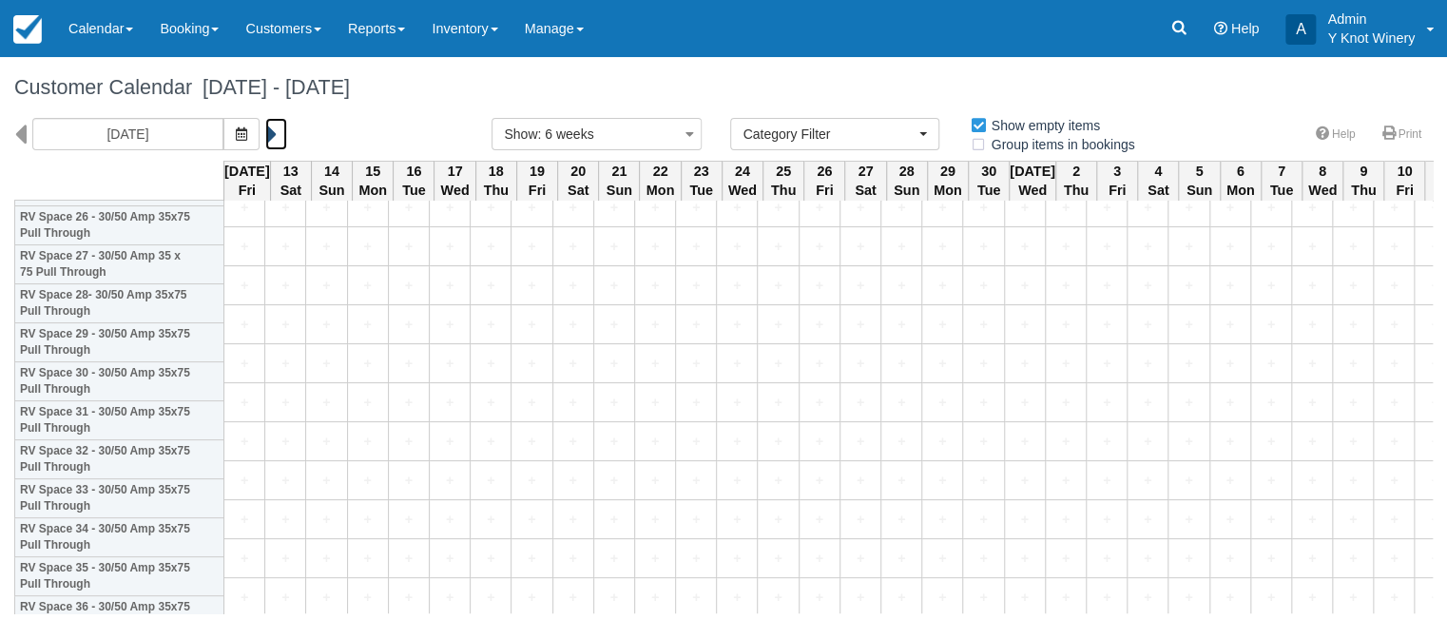
scroll to position [1065, 0]
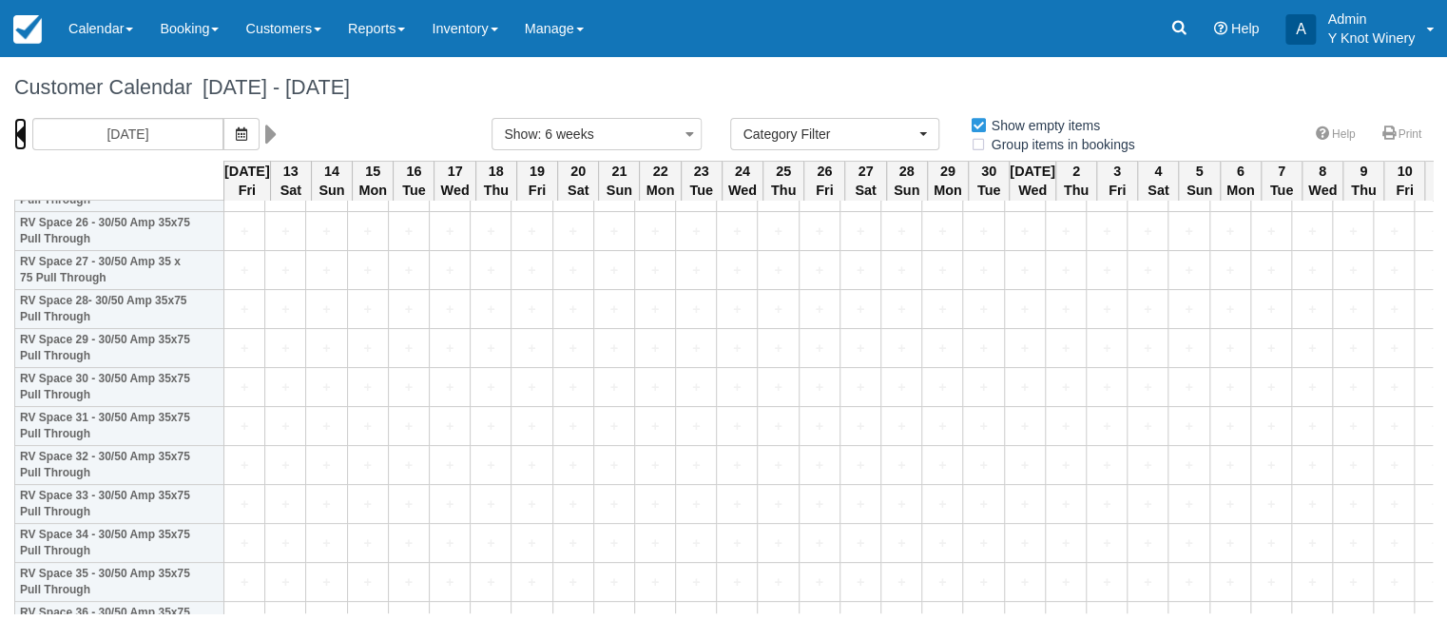
click at [18, 137] on icon at bounding box center [20, 134] width 12 height 32
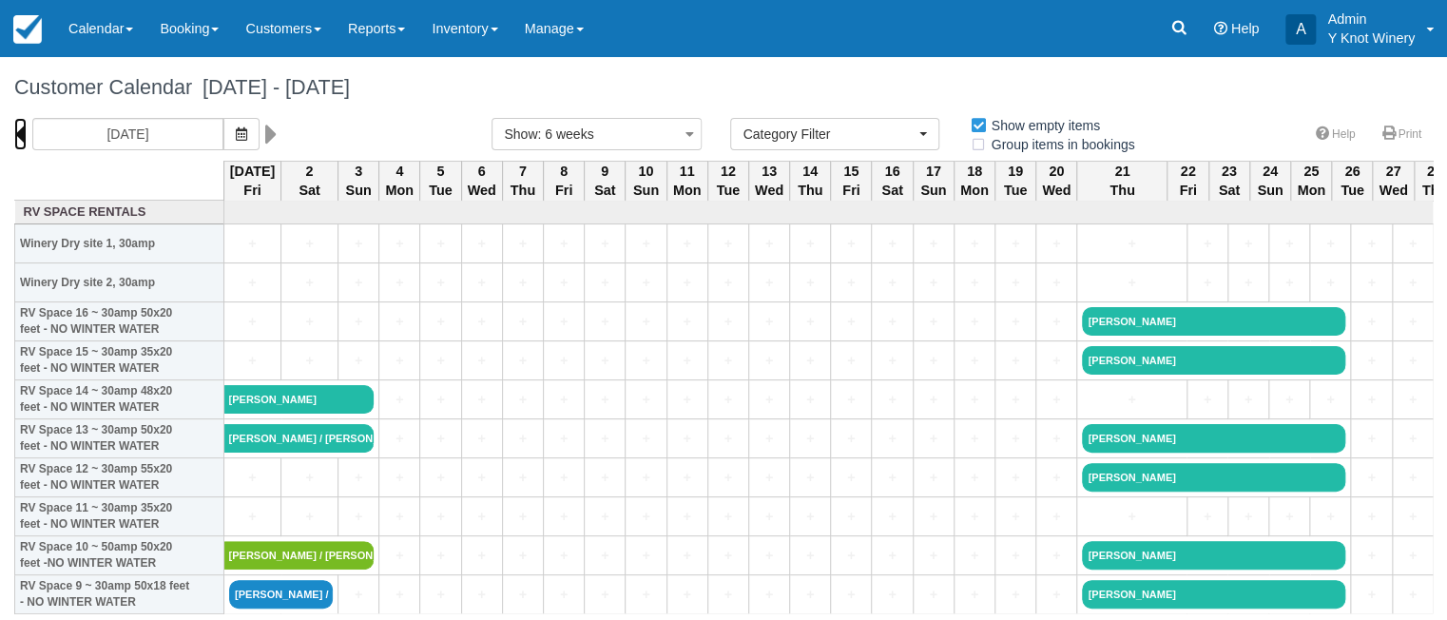
click at [18, 137] on icon at bounding box center [20, 134] width 12 height 32
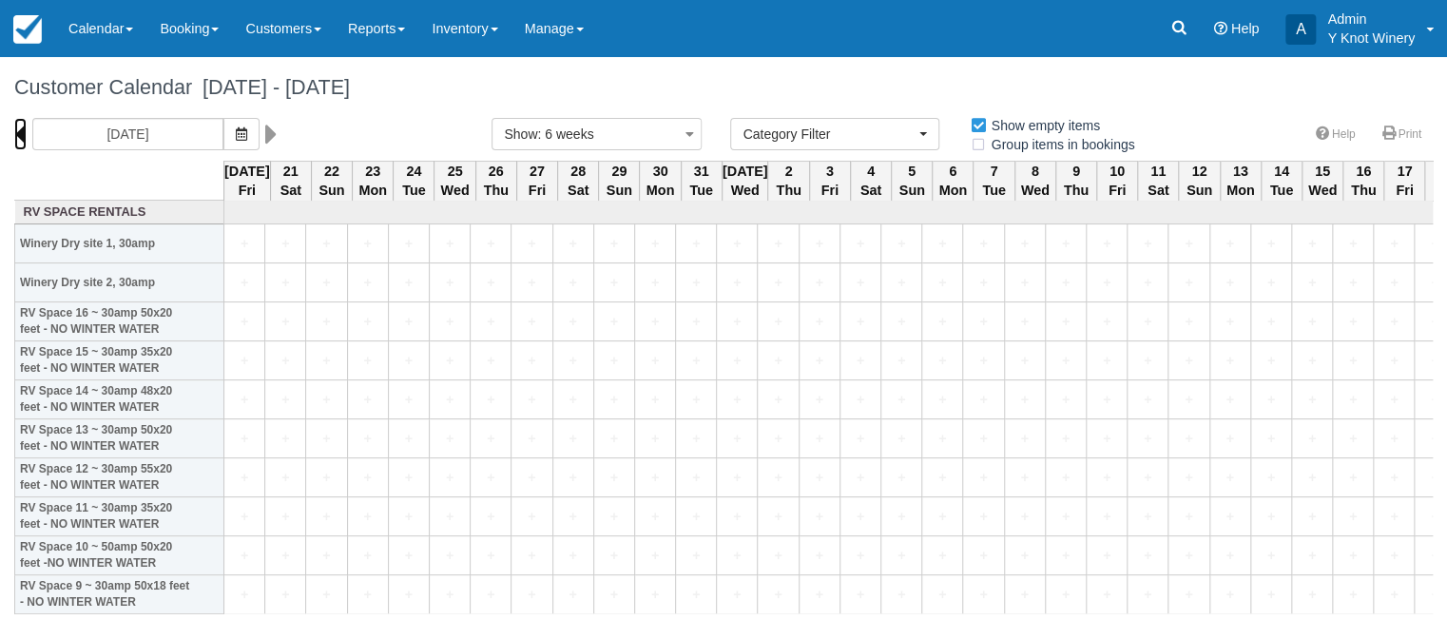
click at [18, 137] on icon at bounding box center [20, 134] width 12 height 32
click at [22, 133] on icon at bounding box center [20, 134] width 12 height 32
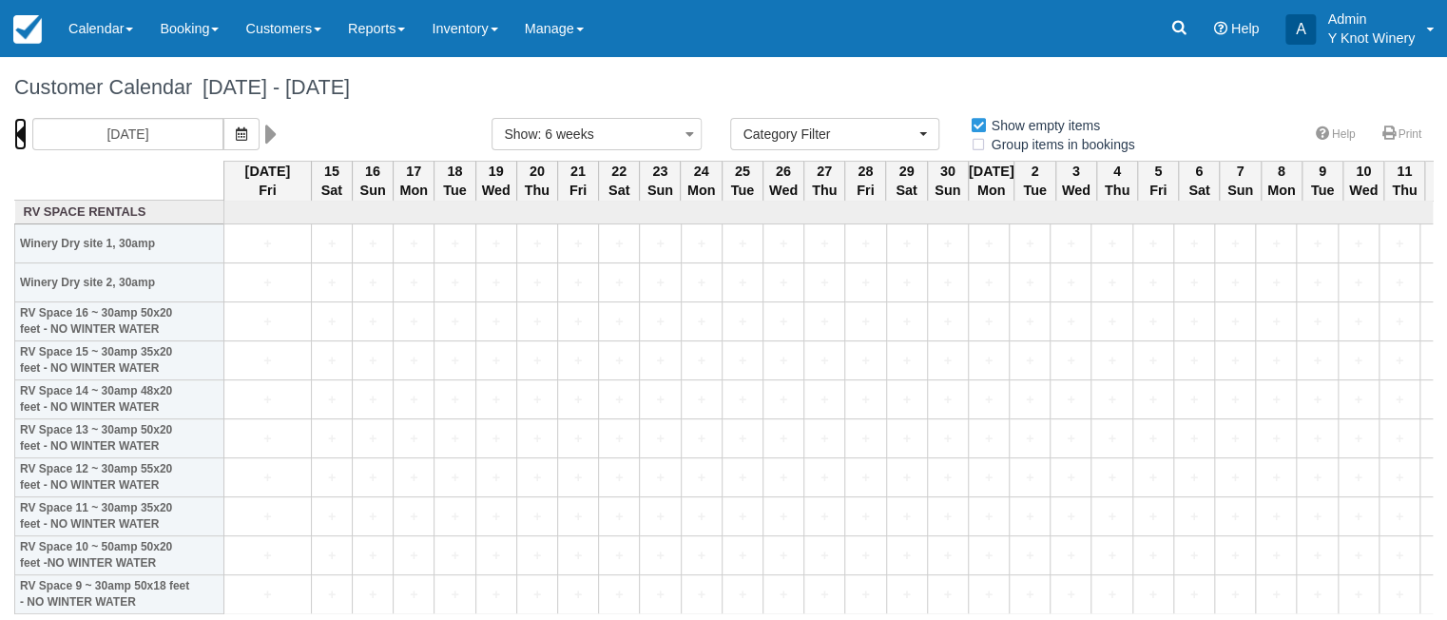
click at [22, 133] on icon at bounding box center [20, 134] width 12 height 32
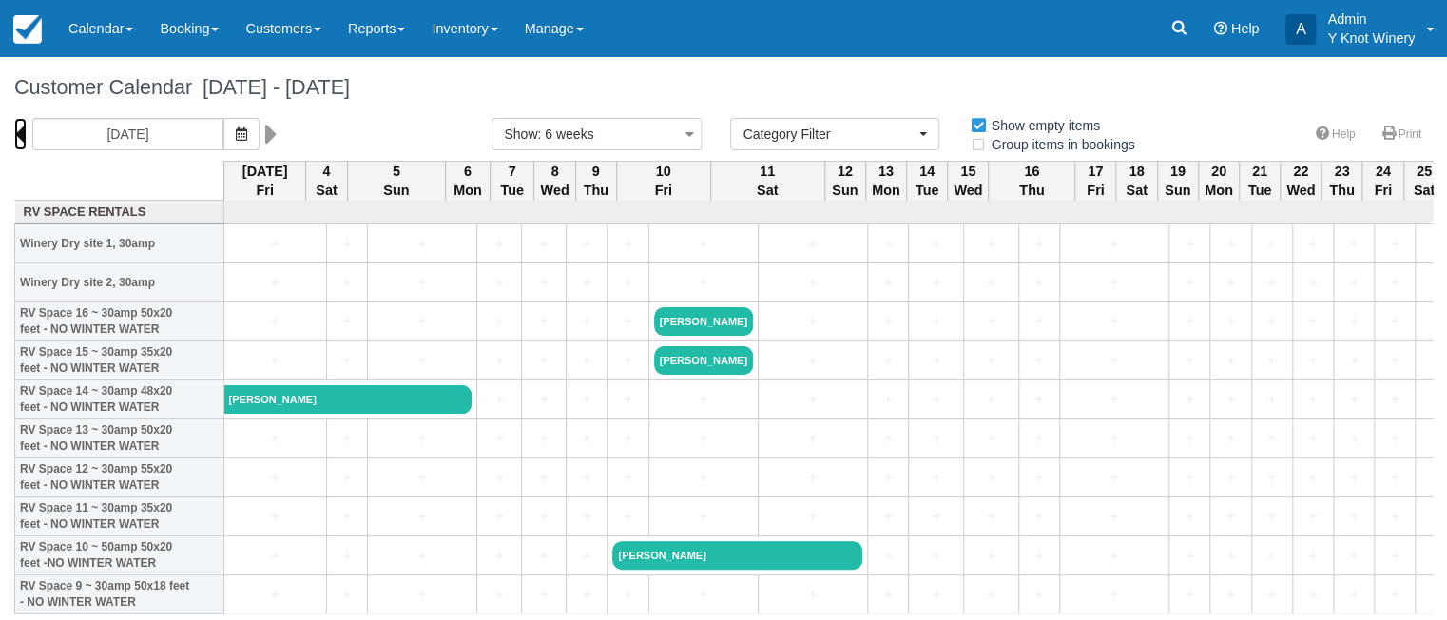
click at [22, 133] on icon at bounding box center [20, 134] width 12 height 32
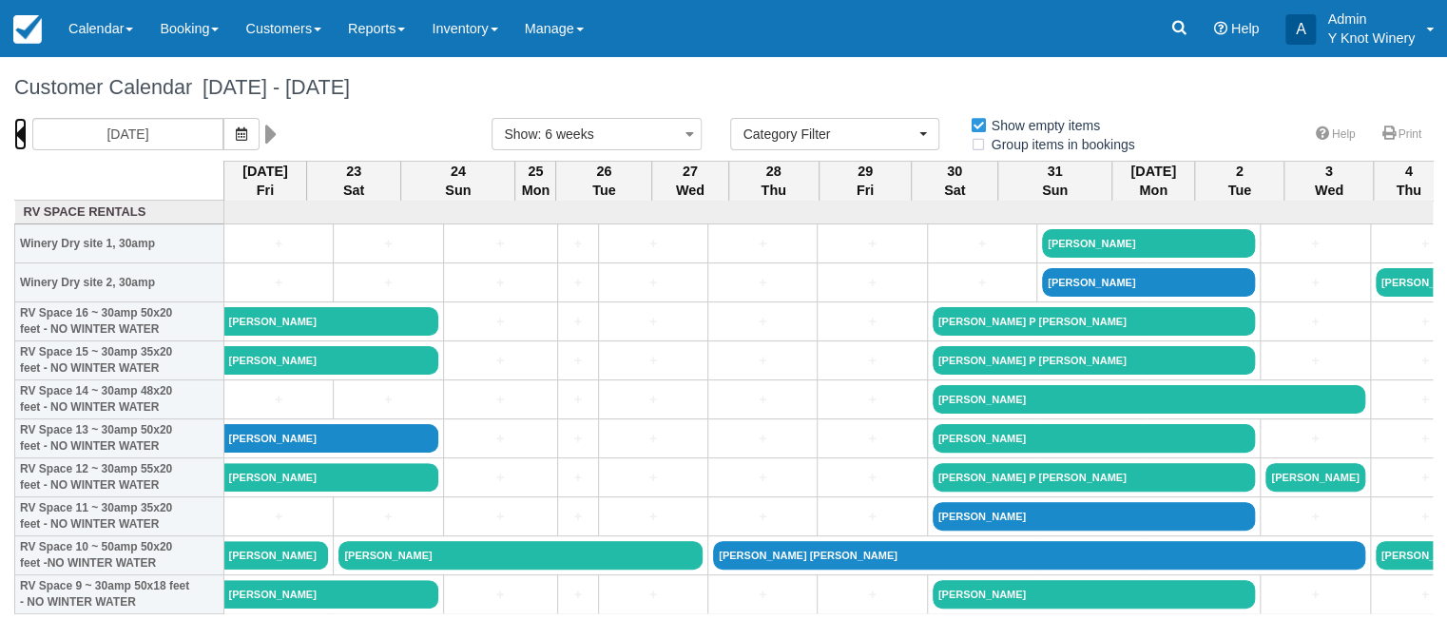
click at [22, 133] on icon at bounding box center [20, 134] width 12 height 32
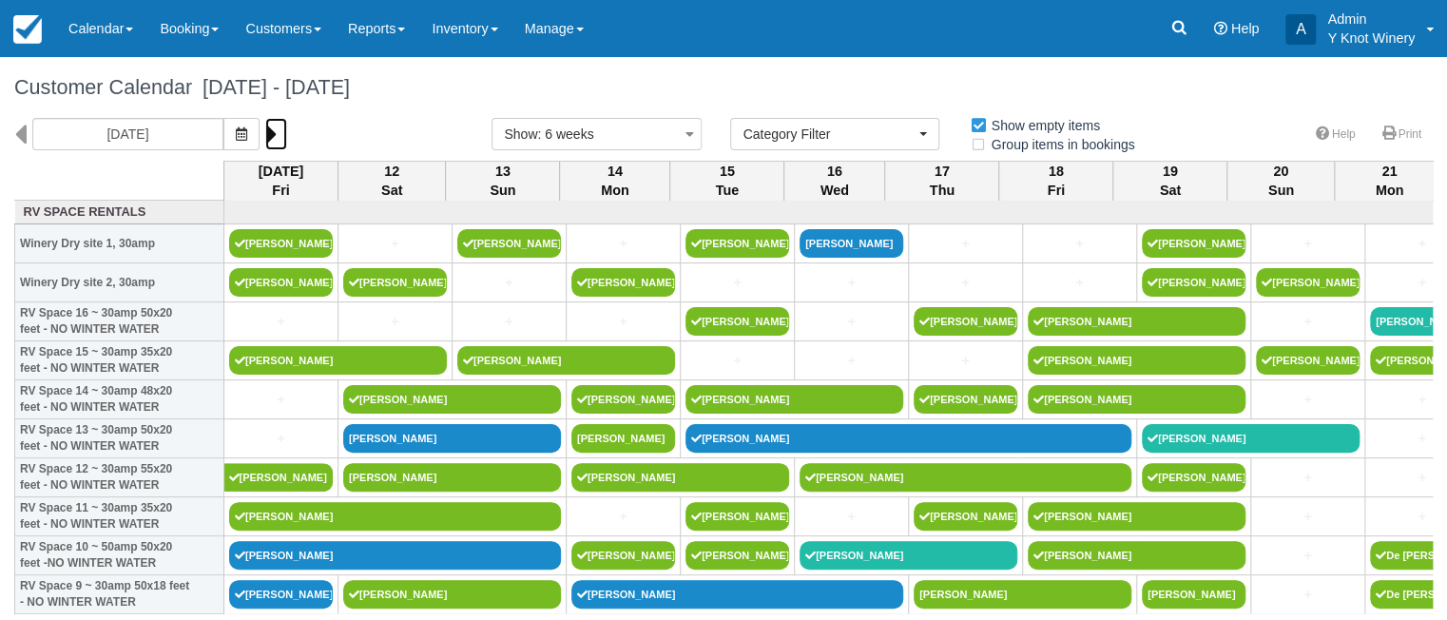
click at [266, 134] on icon at bounding box center [271, 134] width 12 height 32
type input "08/23/25"
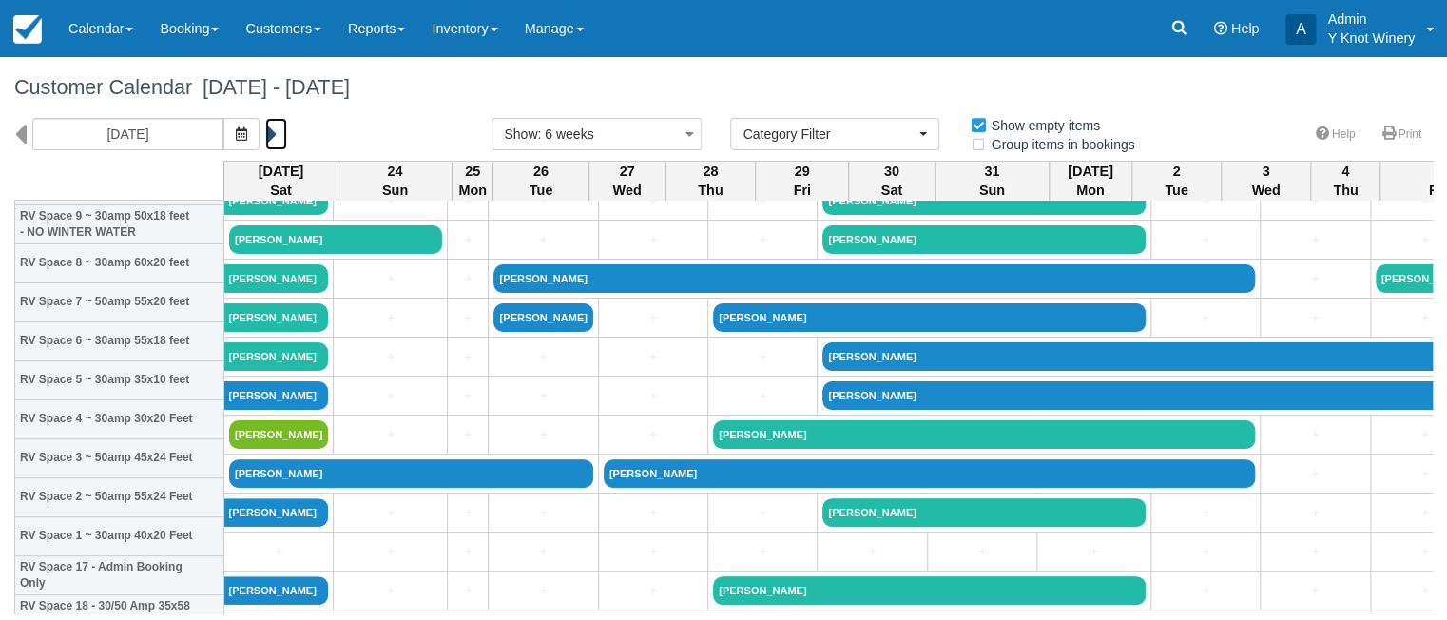
scroll to position [409, 0]
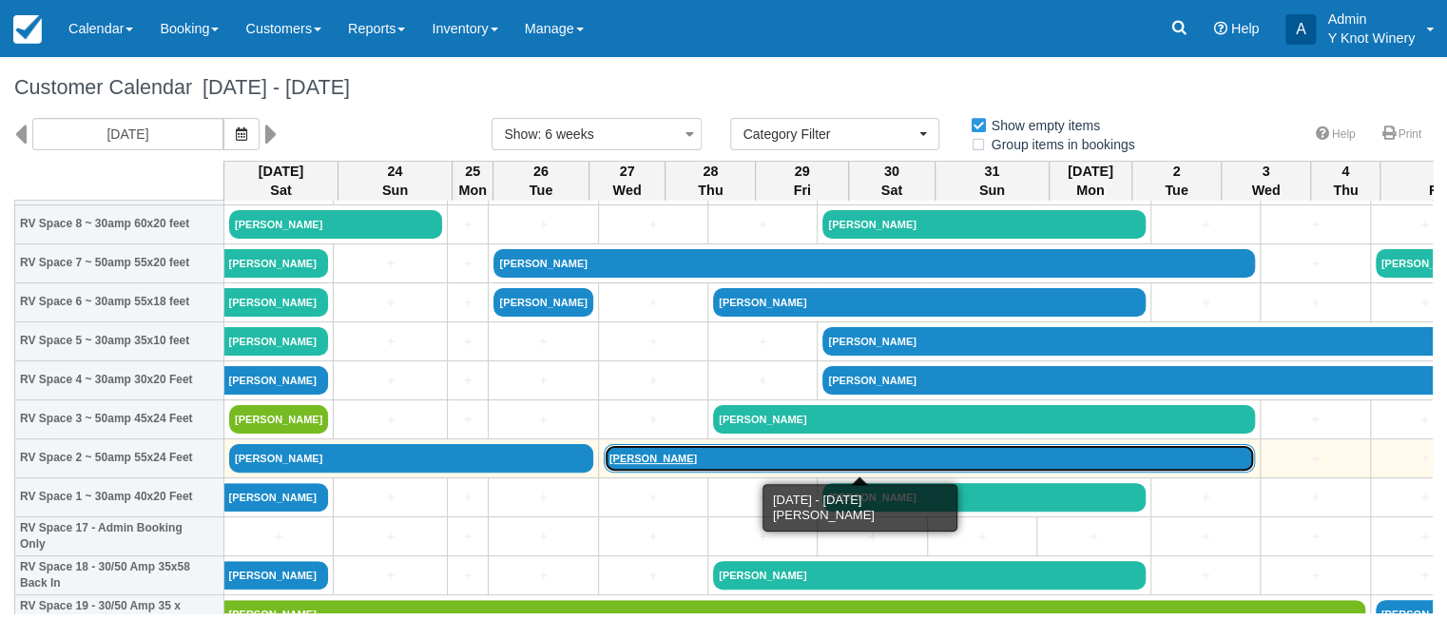
click at [624, 457] on link "Erica patton" at bounding box center [929, 458] width 651 height 29
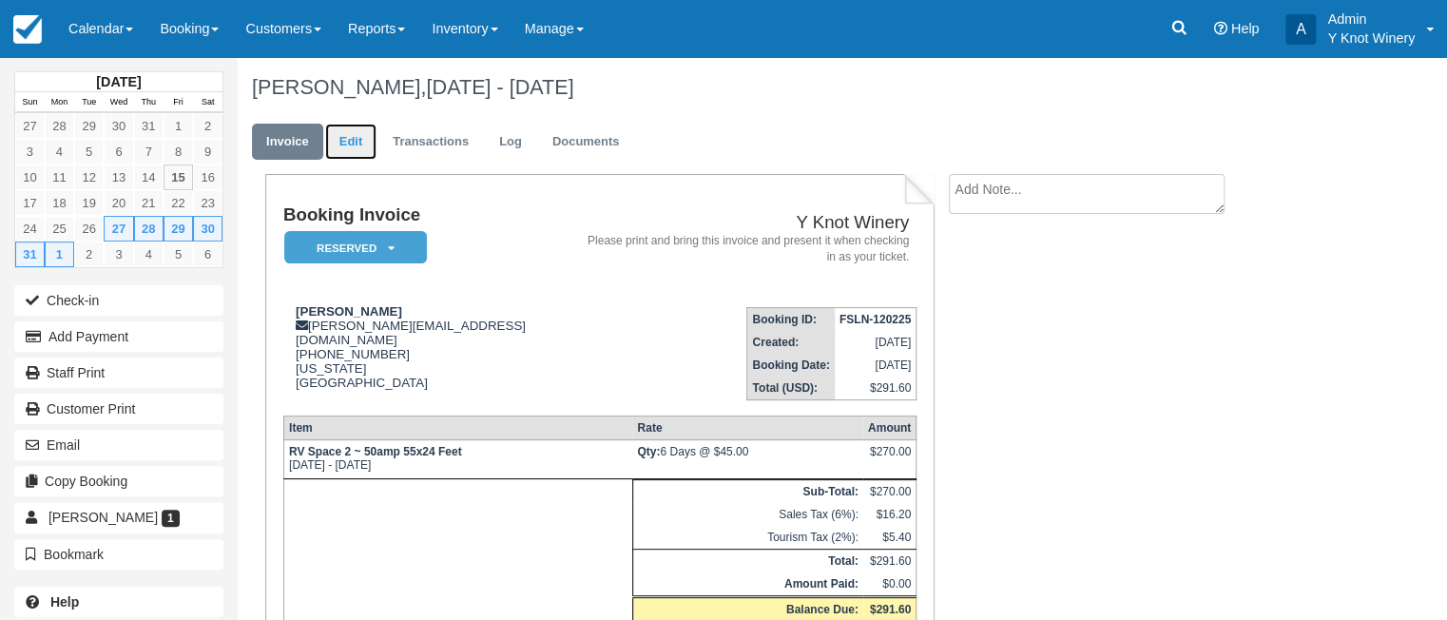
click at [356, 134] on link "Edit" at bounding box center [350, 142] width 51 height 37
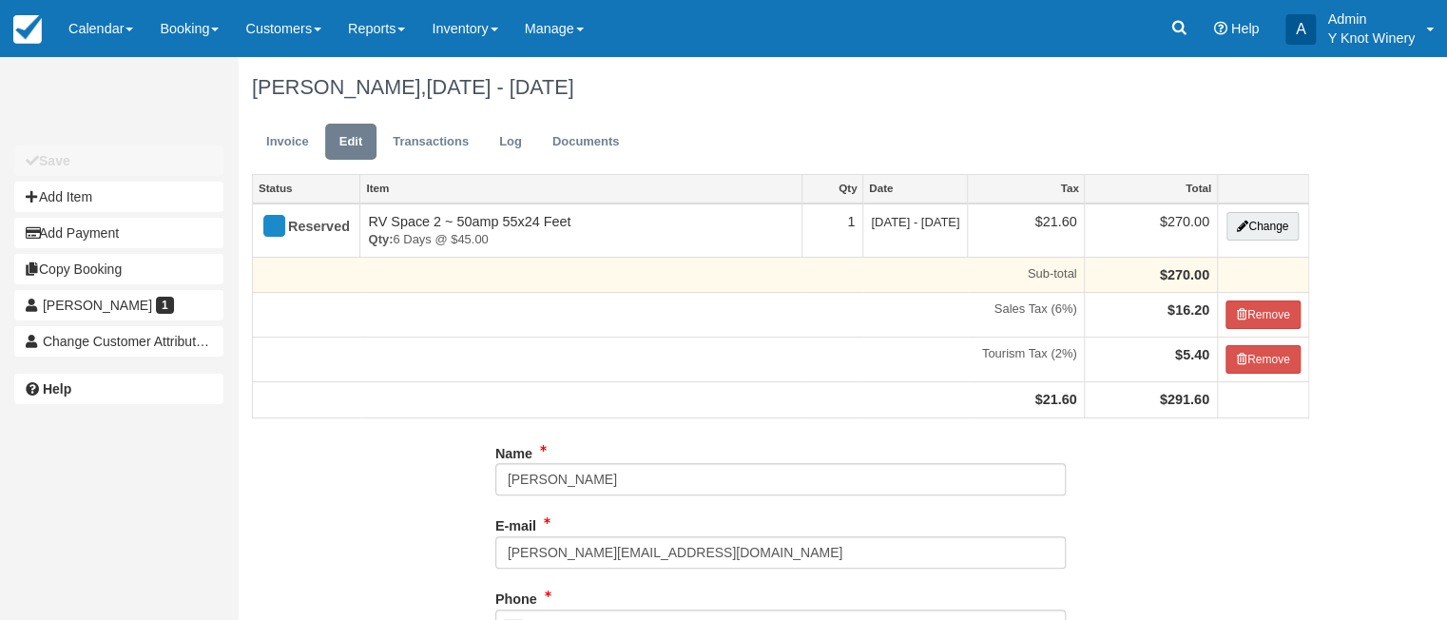
type input "[PHONE_NUMBER]"
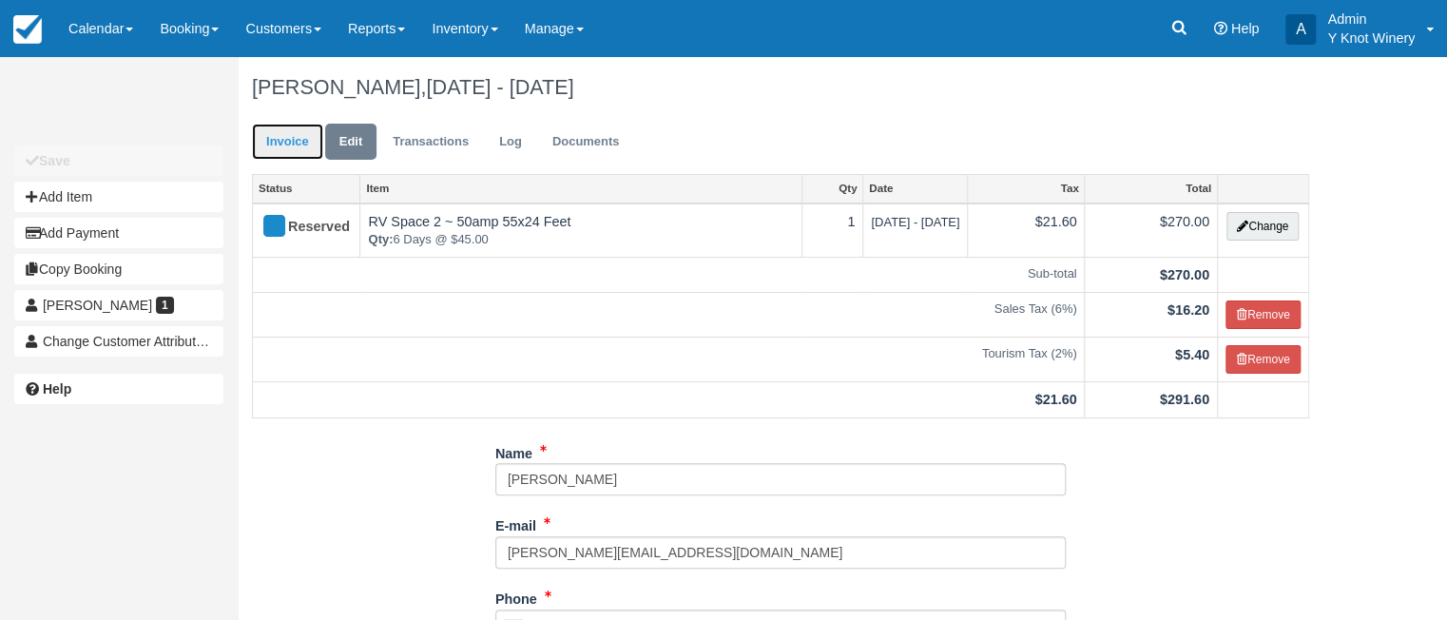
click at [300, 147] on link "Invoice" at bounding box center [287, 142] width 71 height 37
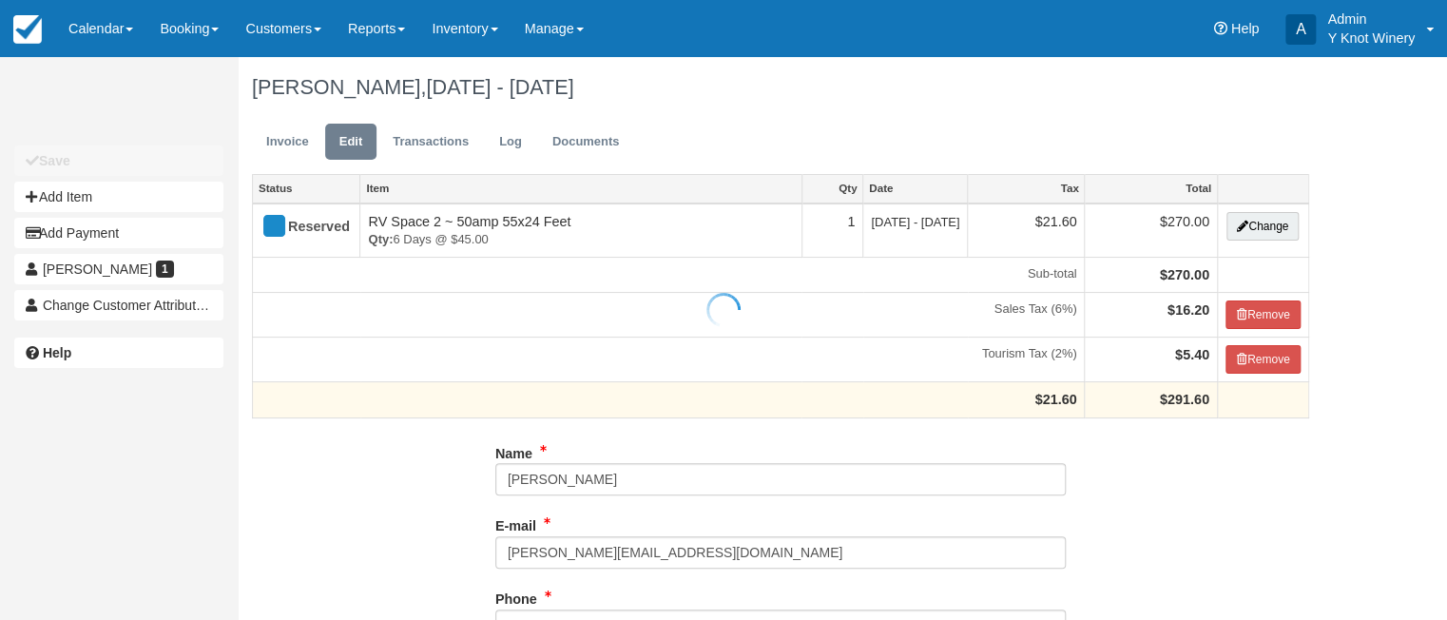
type input "[PHONE_NUMBER]"
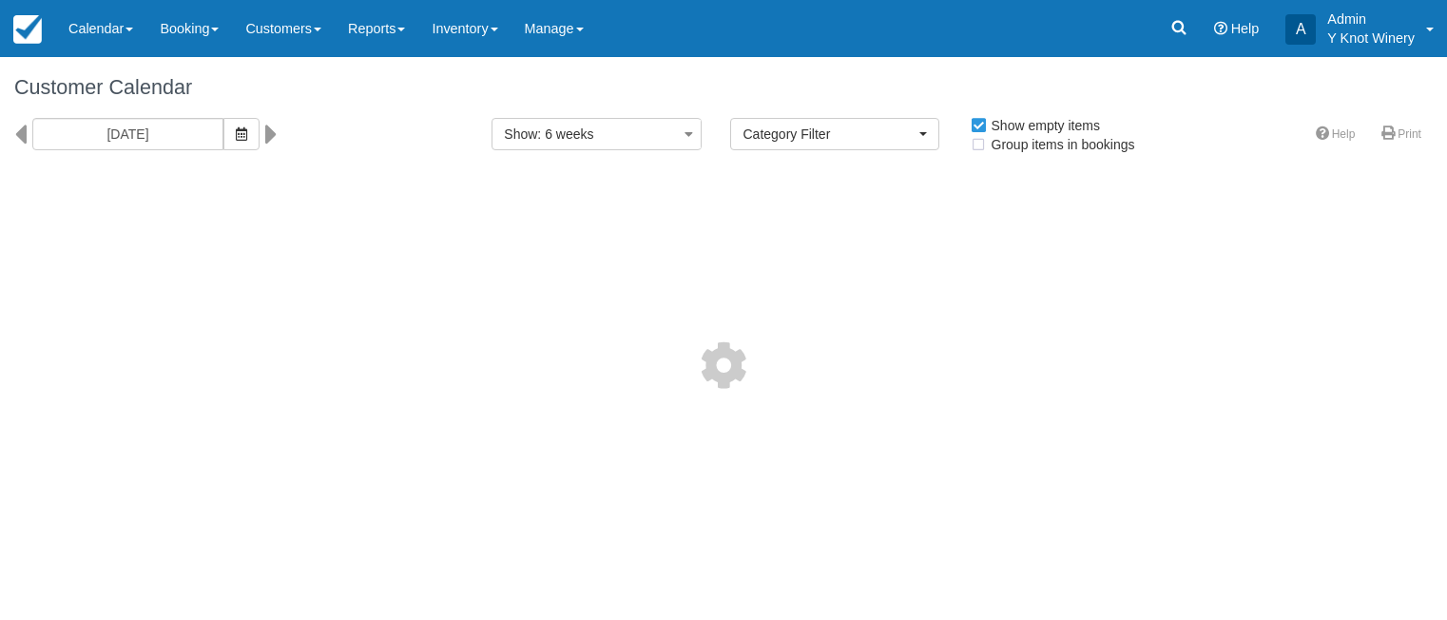
select select
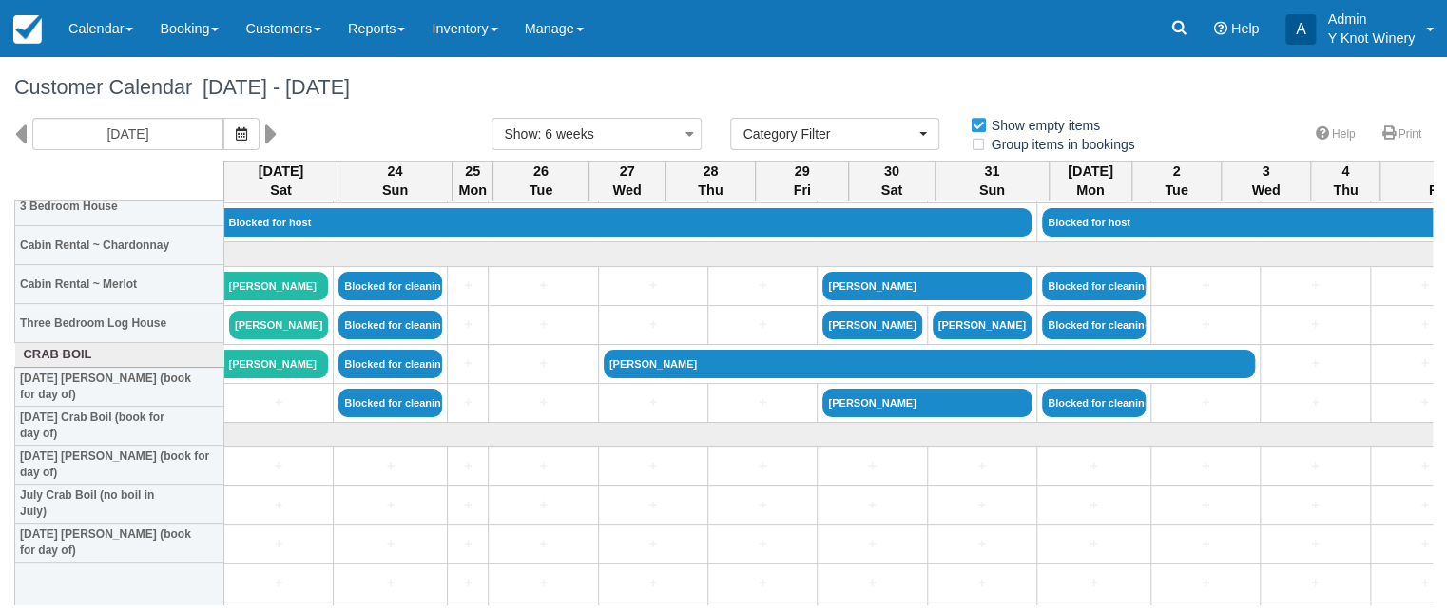
scroll to position [2227, 0]
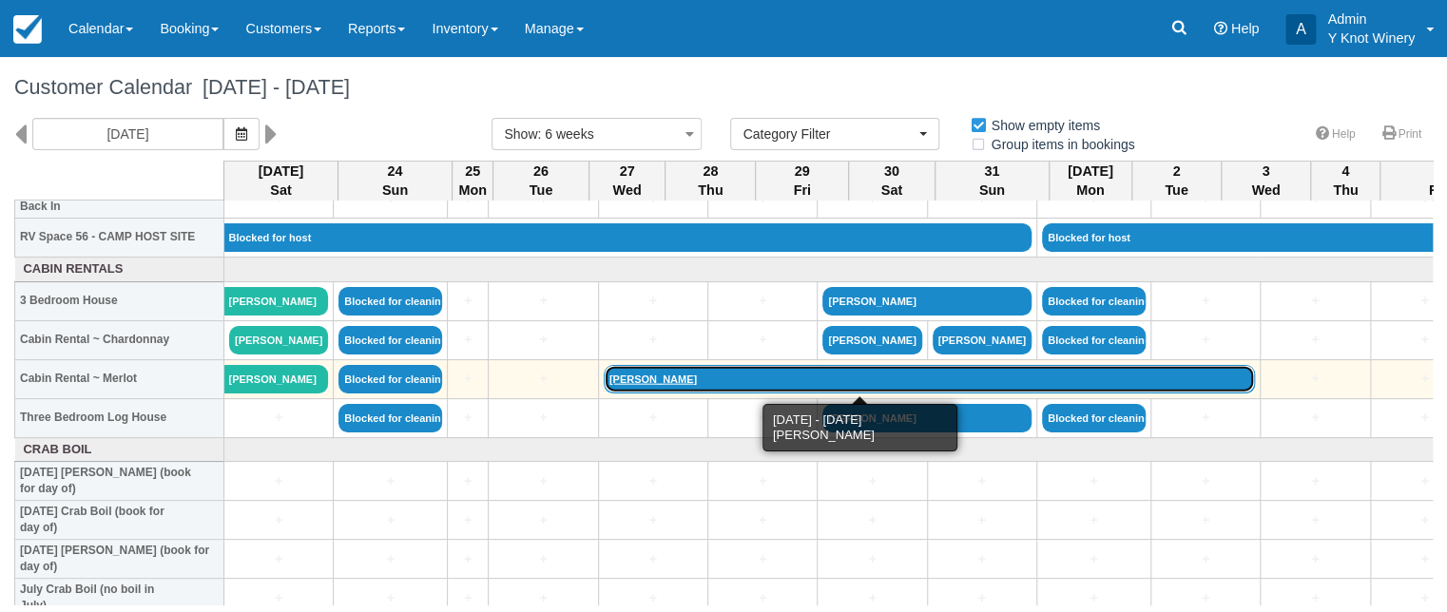
click at [618, 383] on link "[PERSON_NAME]" at bounding box center [929, 379] width 651 height 29
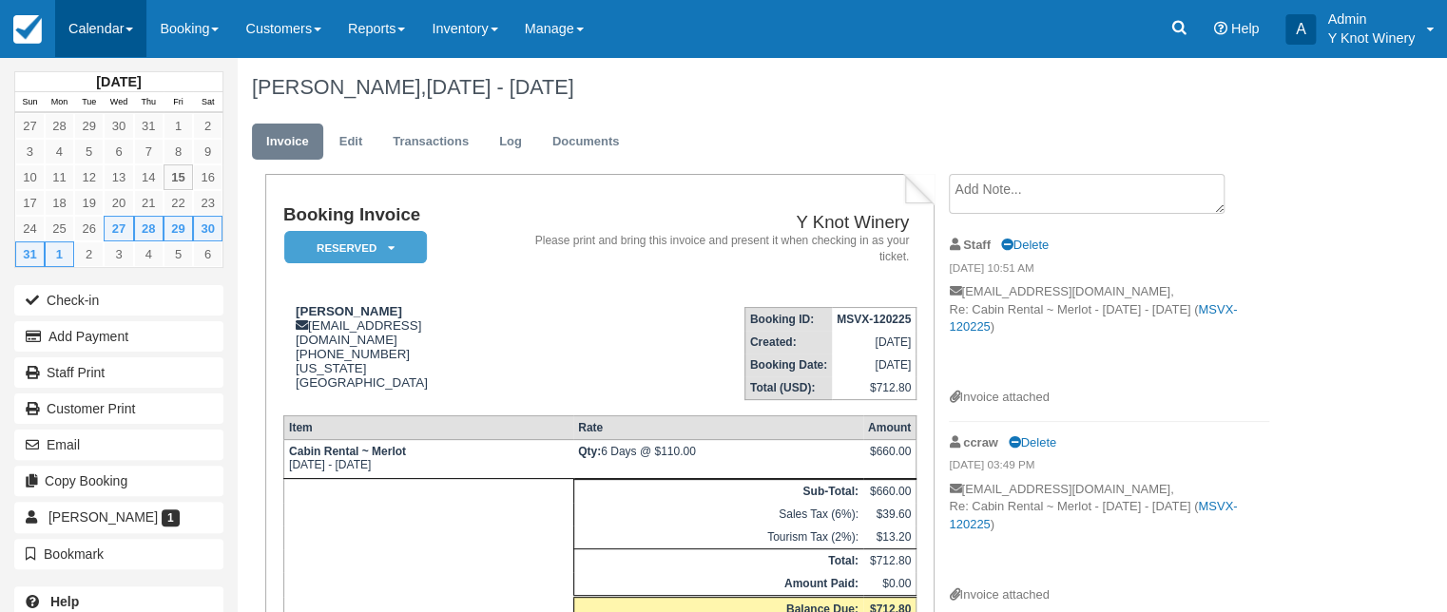
click at [141, 28] on link "Calendar" at bounding box center [100, 28] width 91 height 57
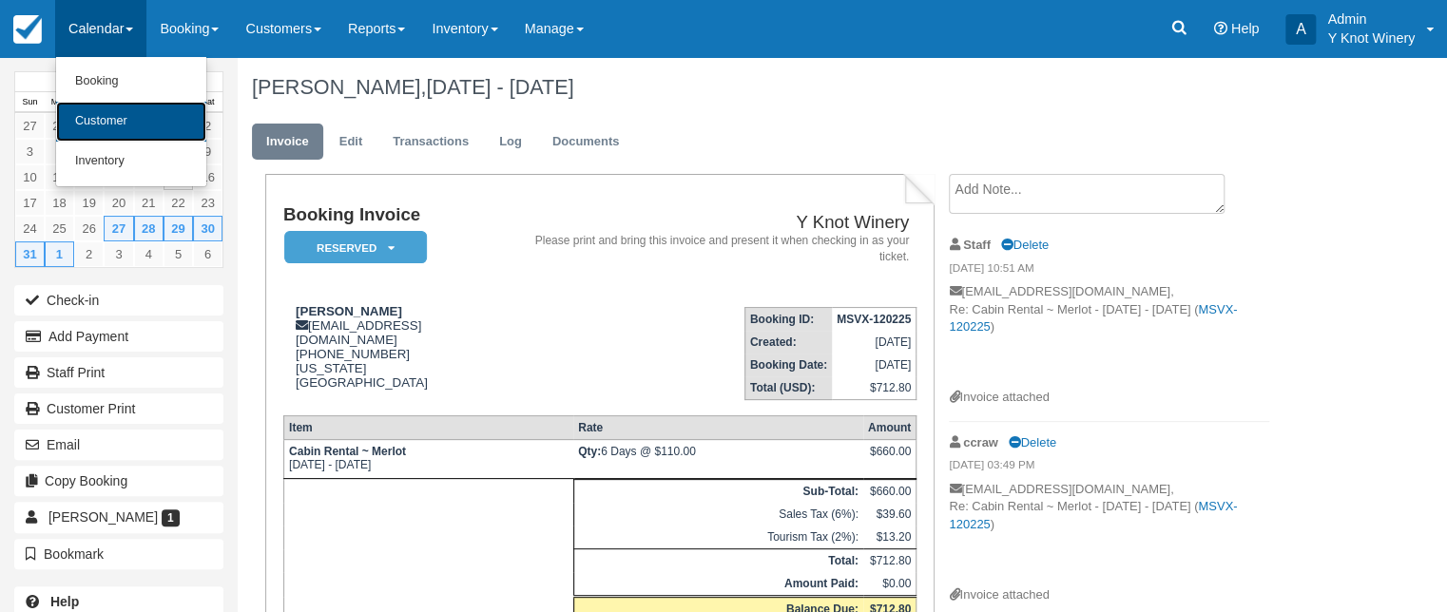
click at [110, 120] on link "Customer" at bounding box center [131, 122] width 150 height 40
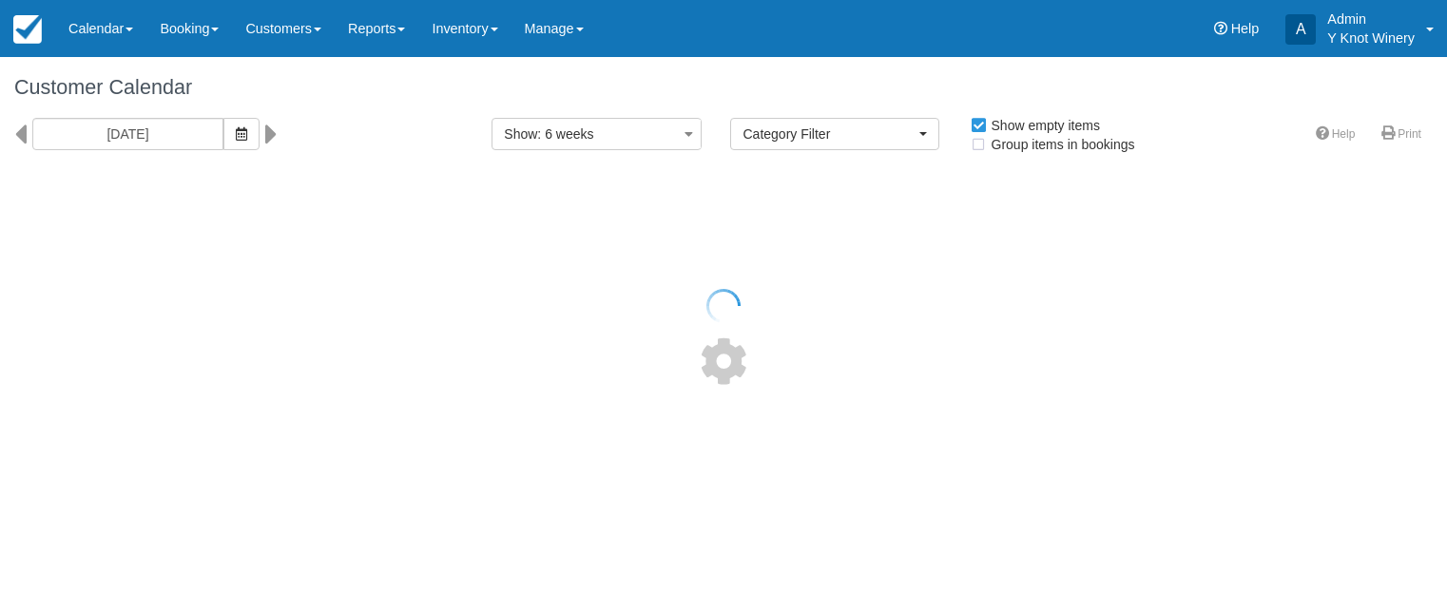
select select
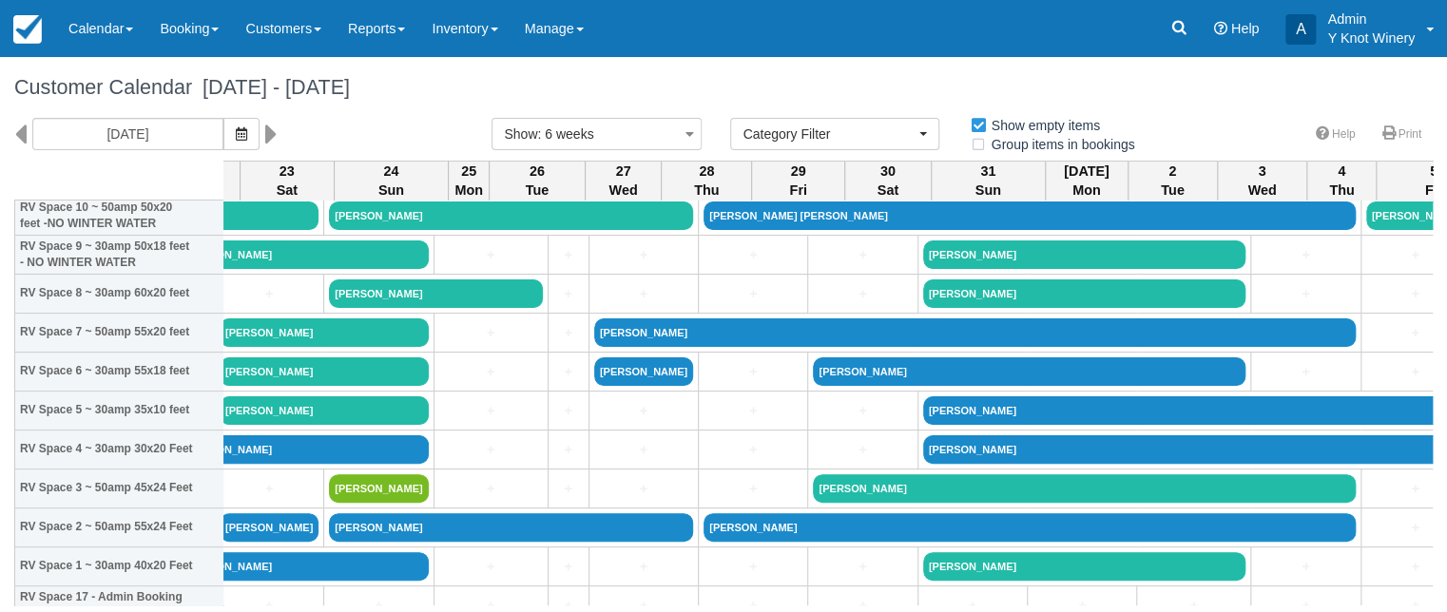
scroll to position [339, 677]
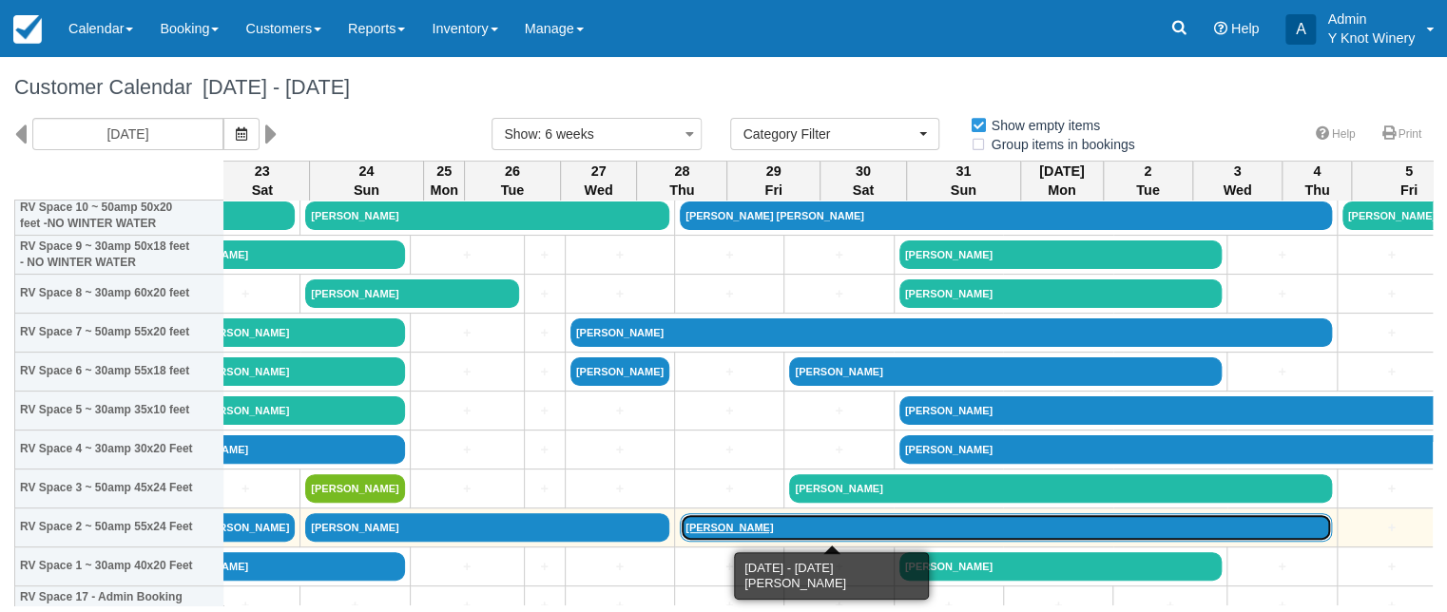
click at [680, 524] on link "Erica patton" at bounding box center [1005, 527] width 651 height 29
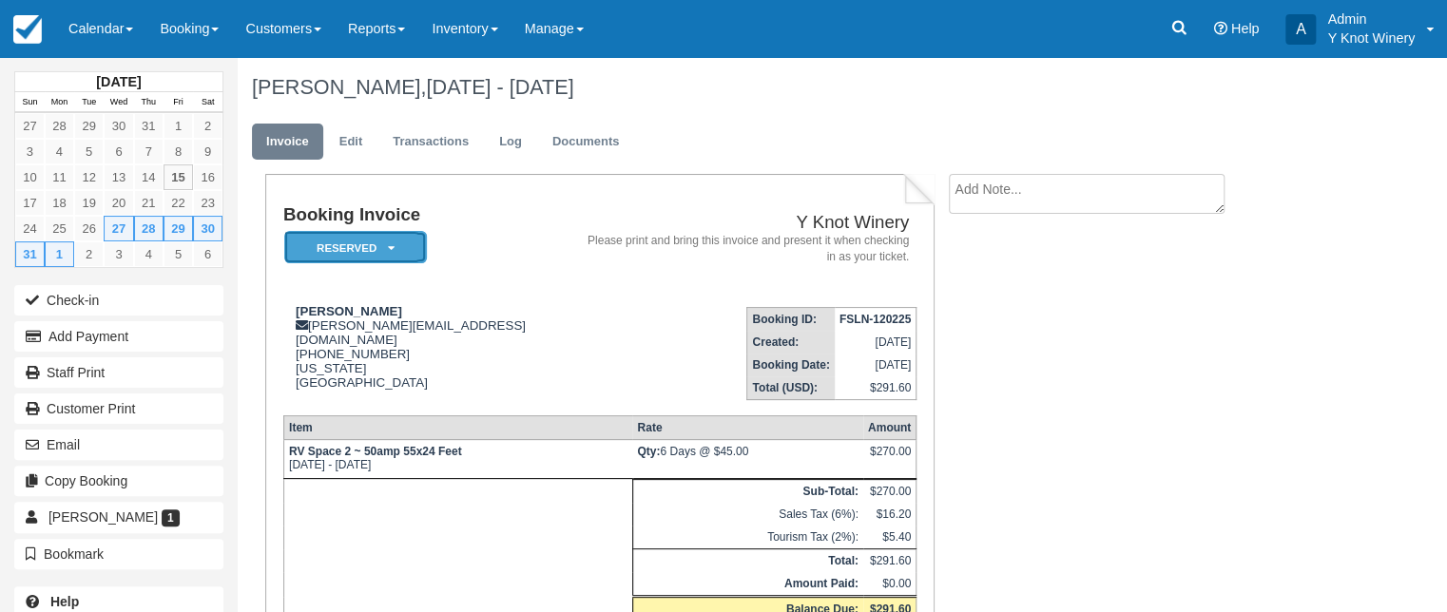
click at [390, 248] on icon at bounding box center [391, 247] width 7 height 11
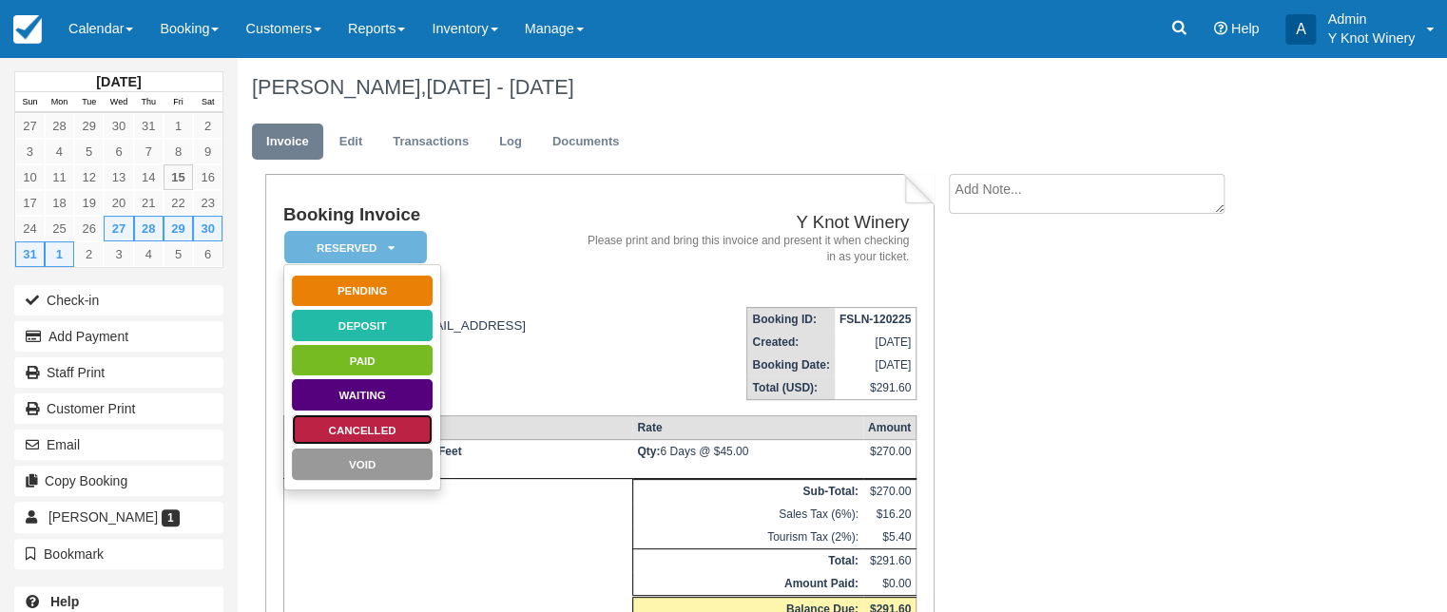
click at [394, 428] on link "Cancelled" at bounding box center [362, 430] width 143 height 33
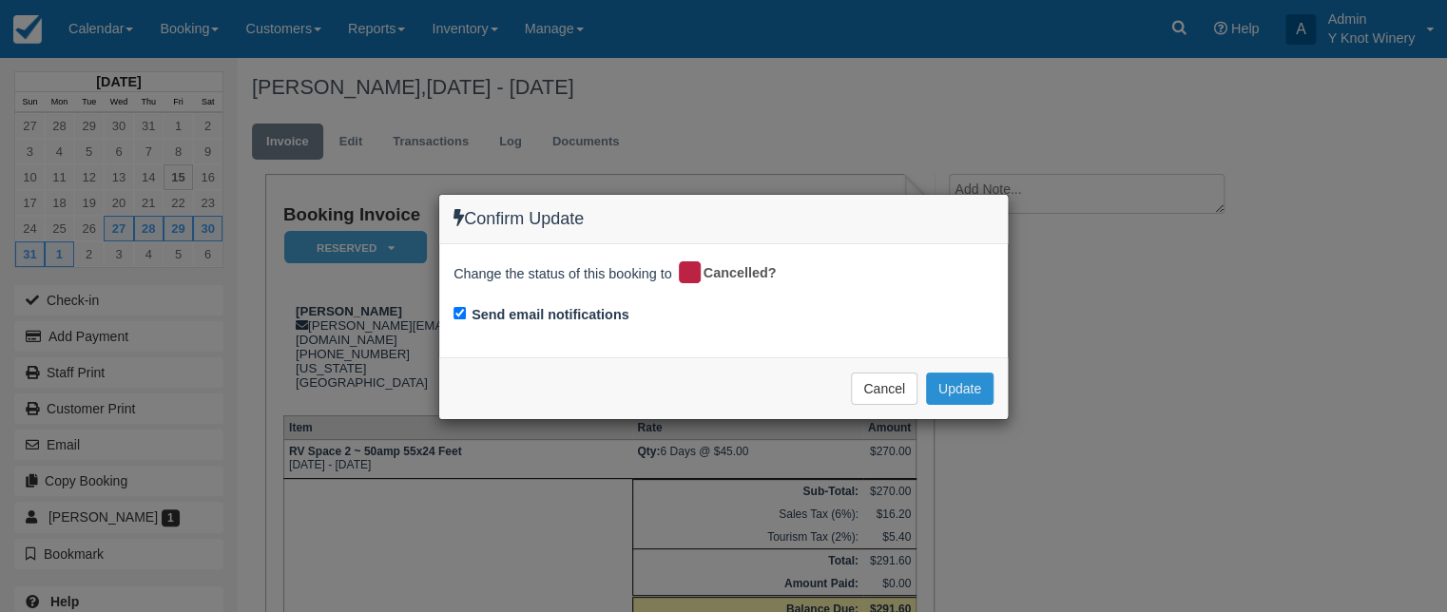
click at [970, 392] on button "Update" at bounding box center [959, 389] width 67 height 32
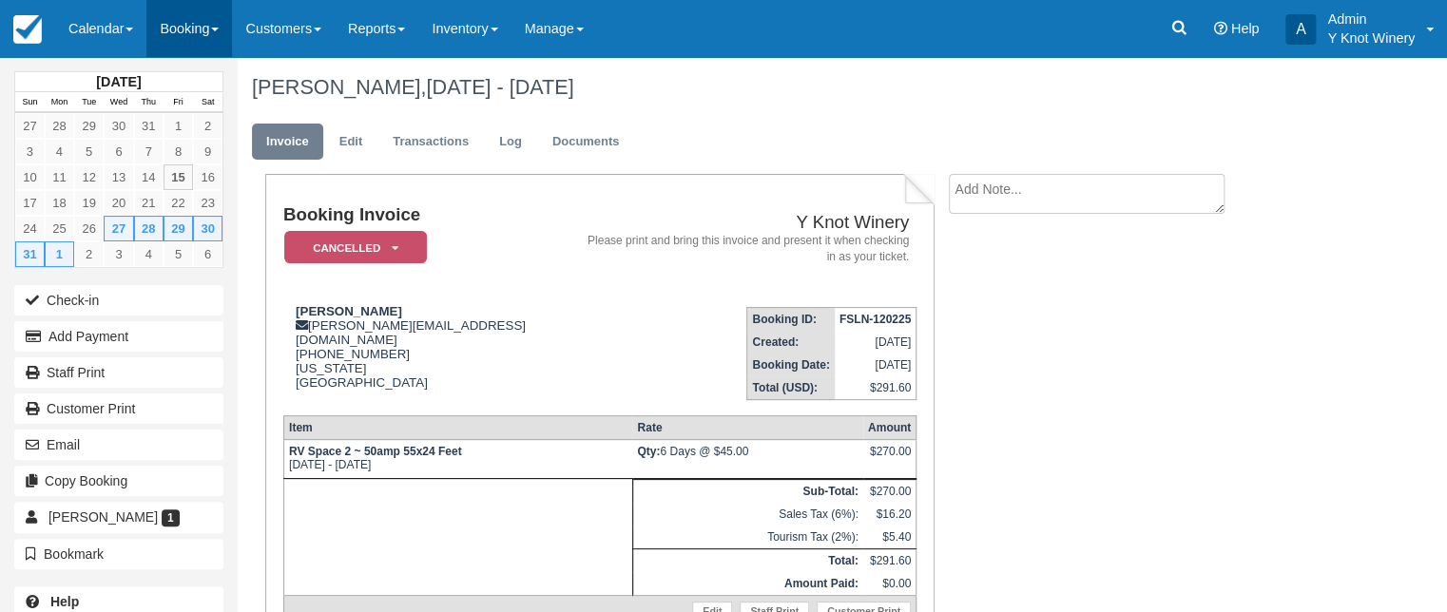
click at [216, 31] on link "Booking" at bounding box center [189, 28] width 86 height 57
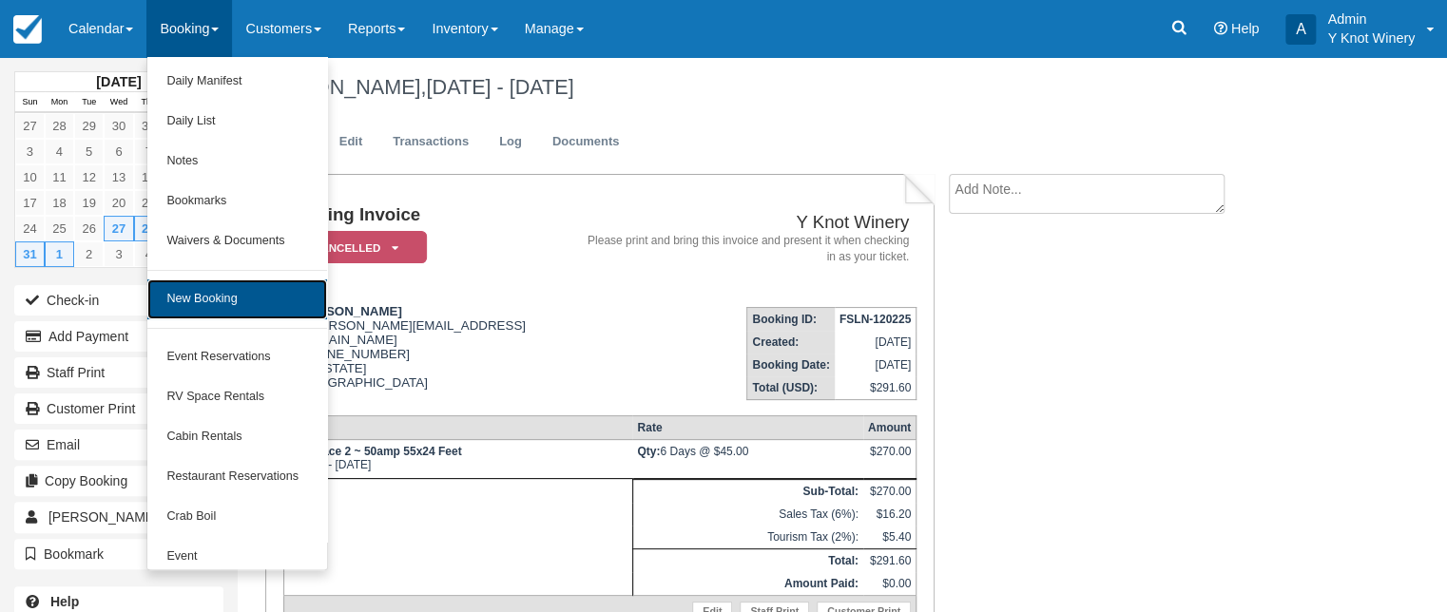
click at [211, 306] on link "New Booking" at bounding box center [236, 299] width 179 height 40
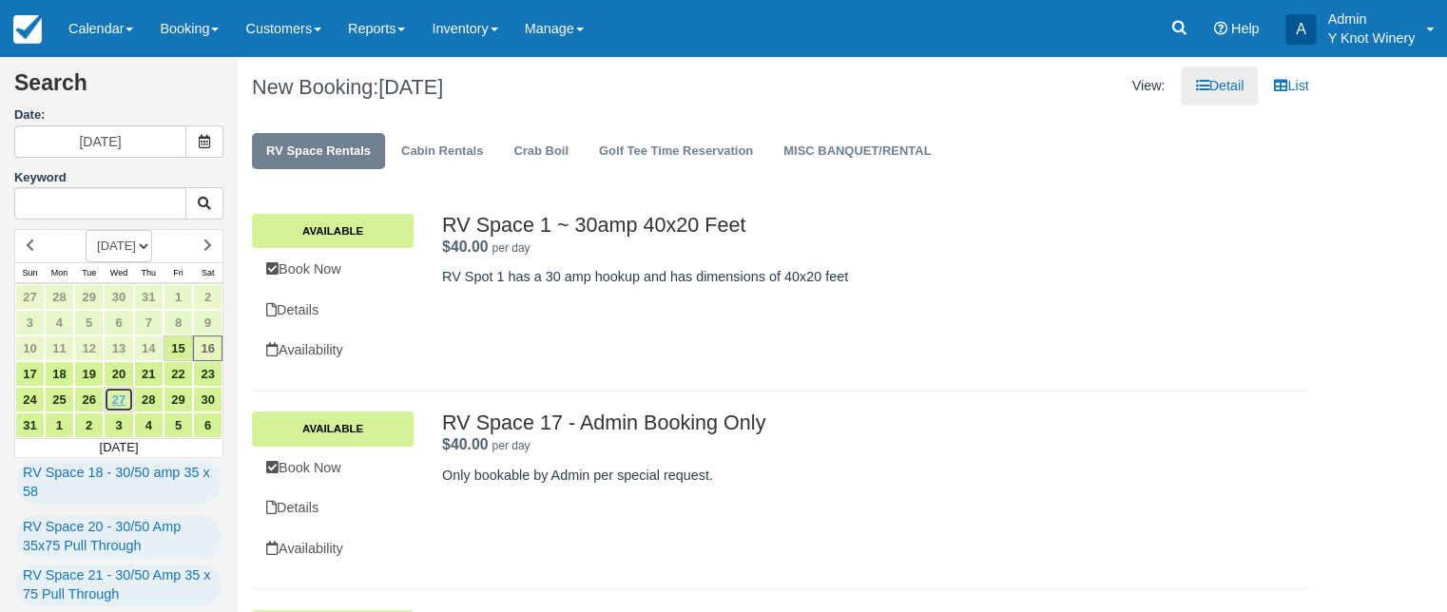
click at [124, 400] on link "27" at bounding box center [118, 400] width 29 height 26
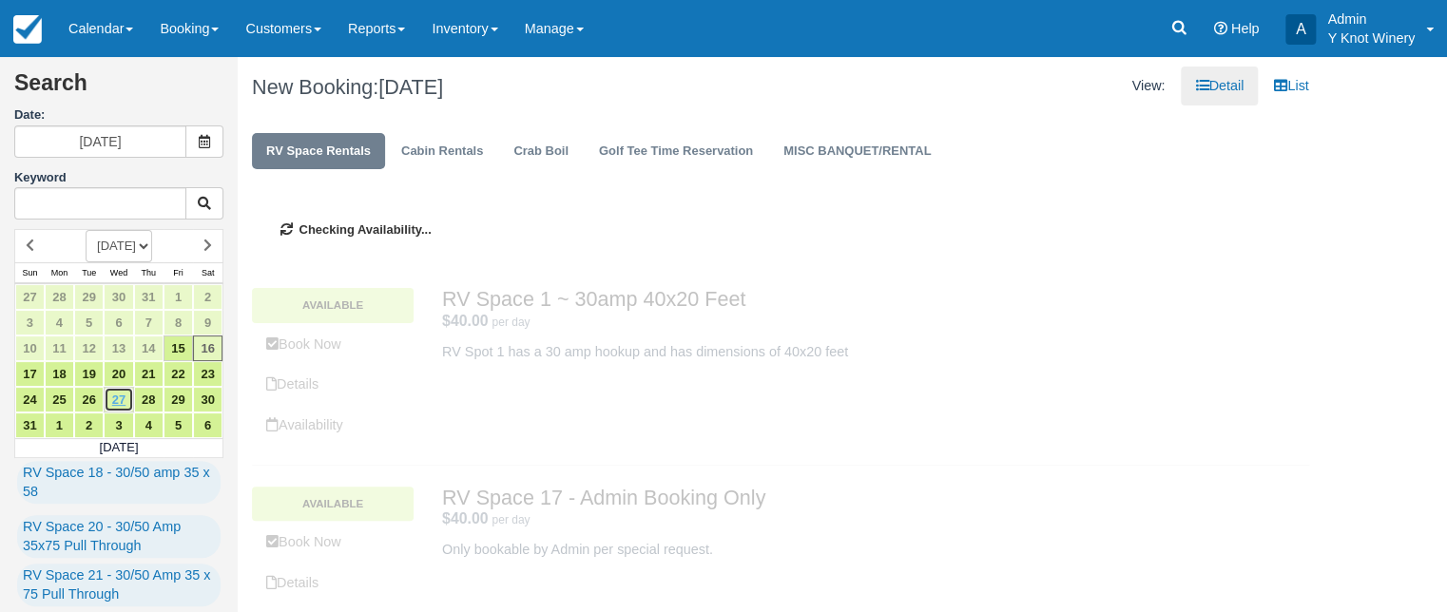
type input "[DATE]"
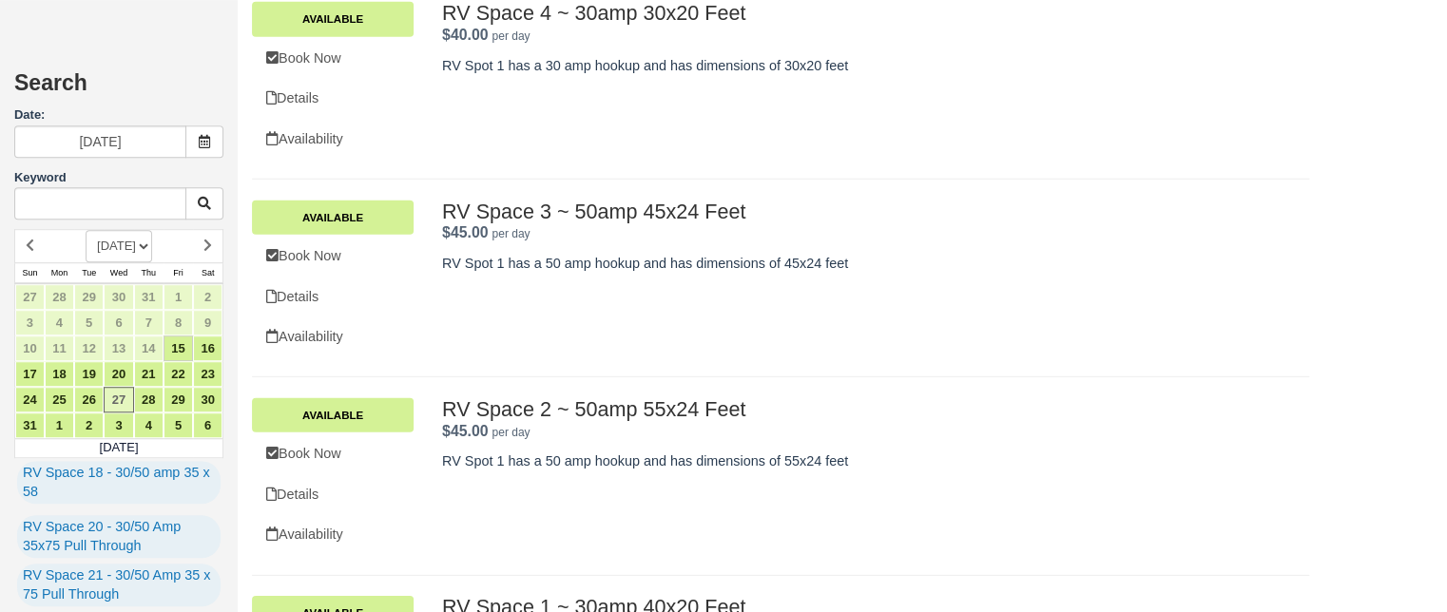
scroll to position [2640, 0]
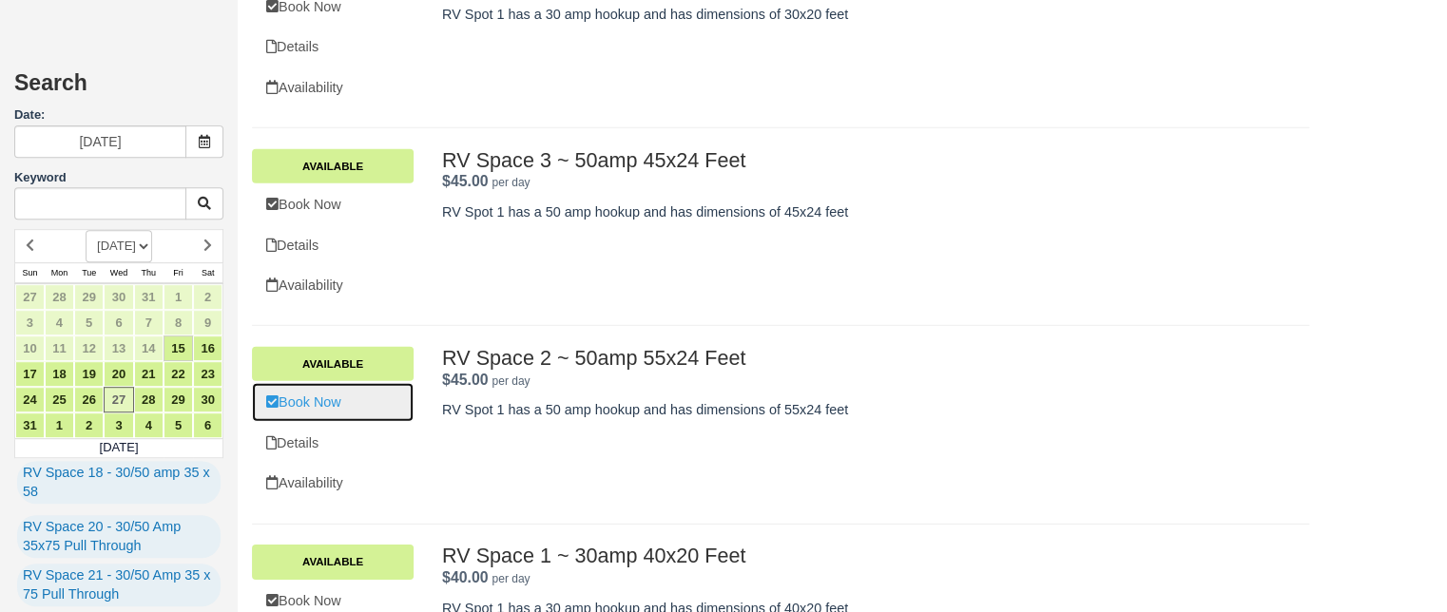
click at [318, 401] on link "Book Now" at bounding box center [333, 402] width 162 height 39
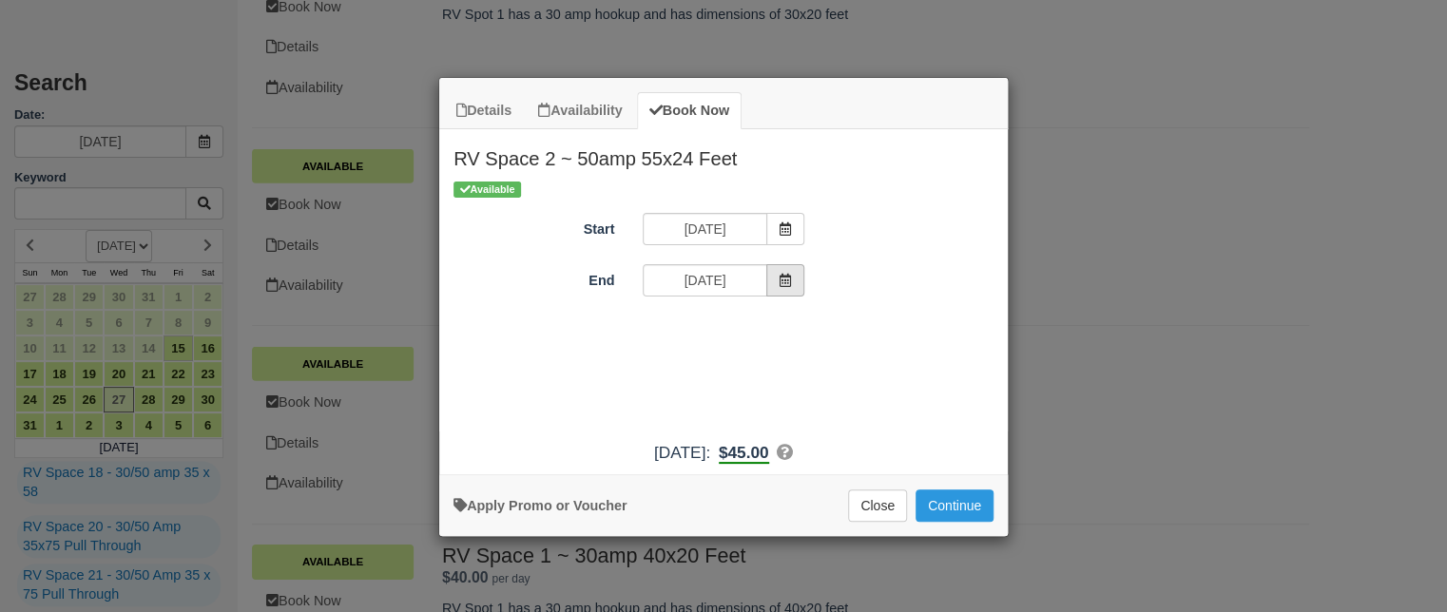
click at [793, 281] on span "Item Modal" at bounding box center [785, 280] width 38 height 32
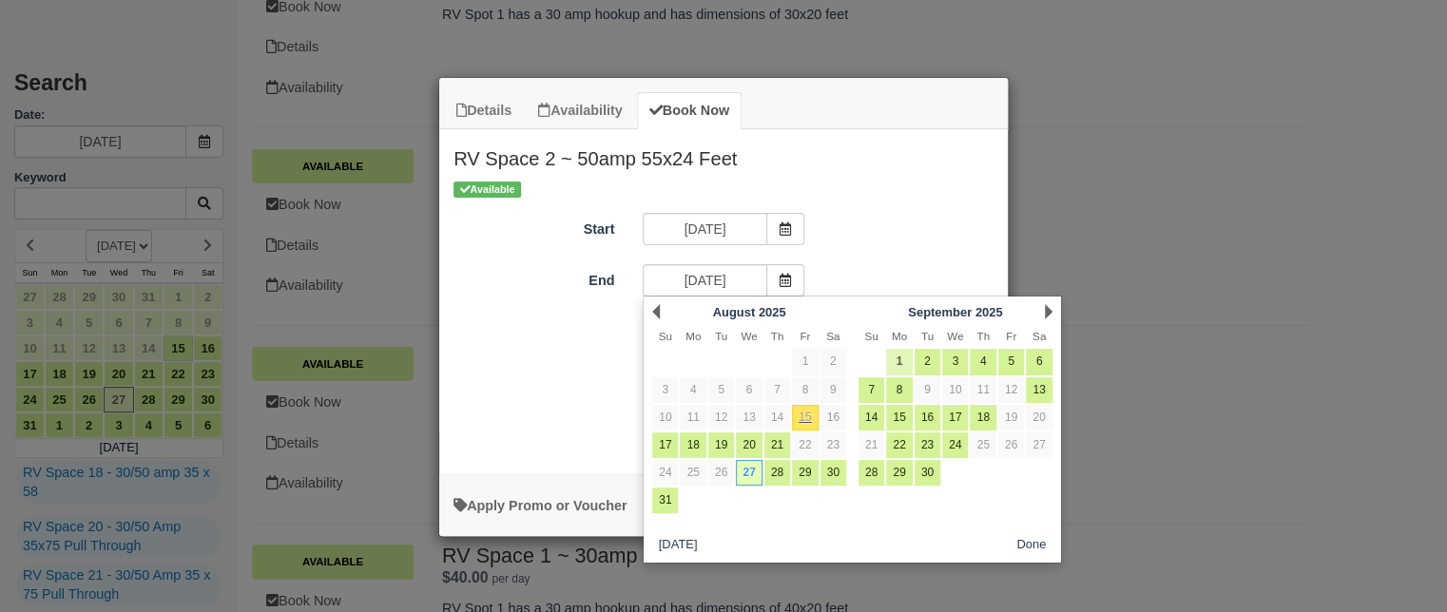
click at [897, 359] on link "1" at bounding box center [899, 362] width 26 height 26
type input "[DATE]"
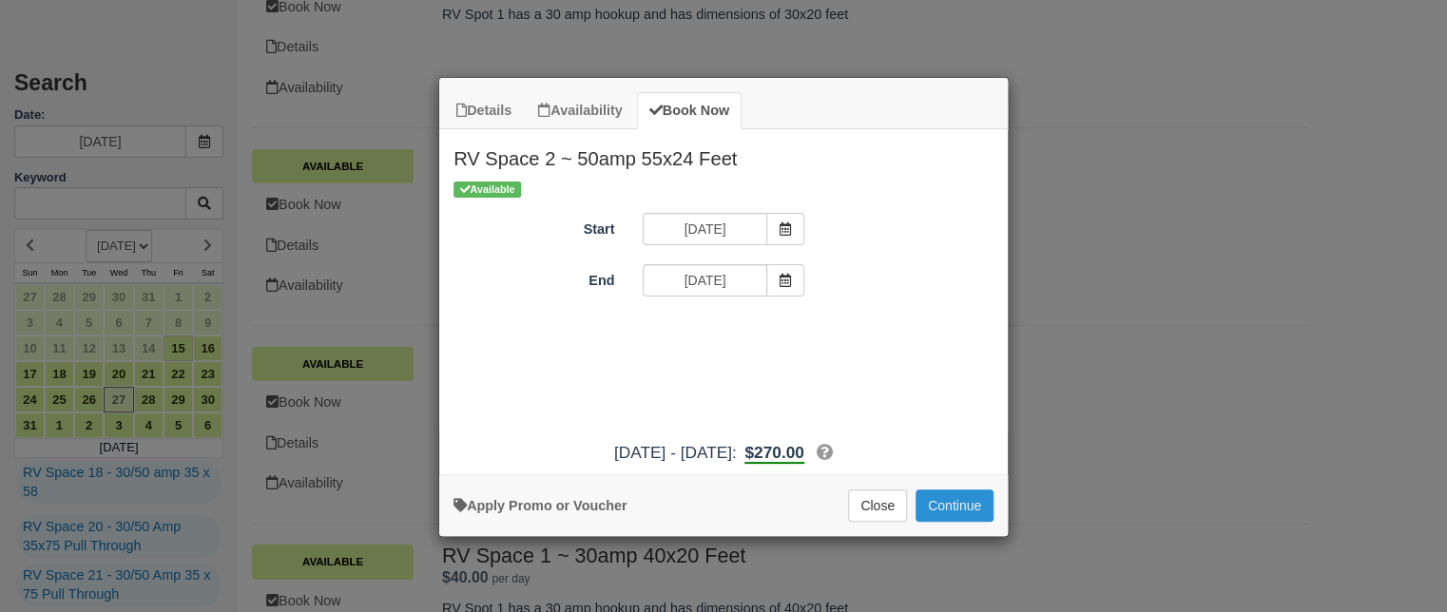
click at [972, 511] on button "Continue" at bounding box center [954, 506] width 78 height 32
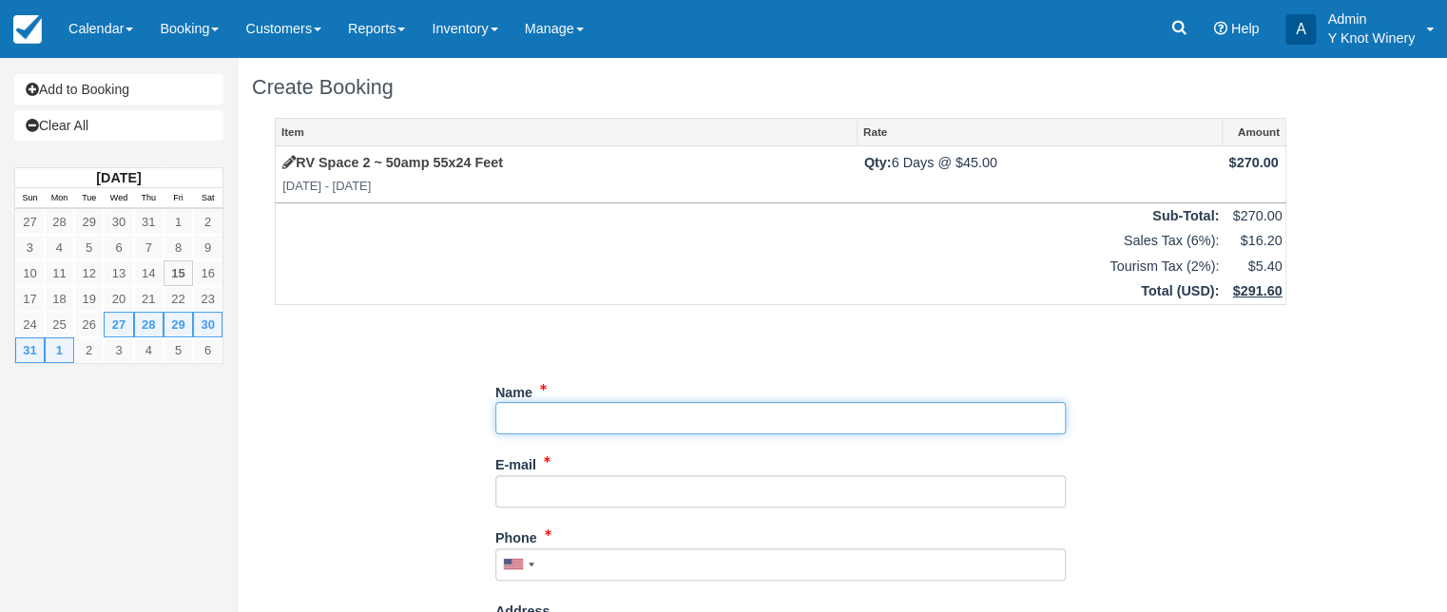
click at [520, 421] on input "Name" at bounding box center [780, 418] width 570 height 32
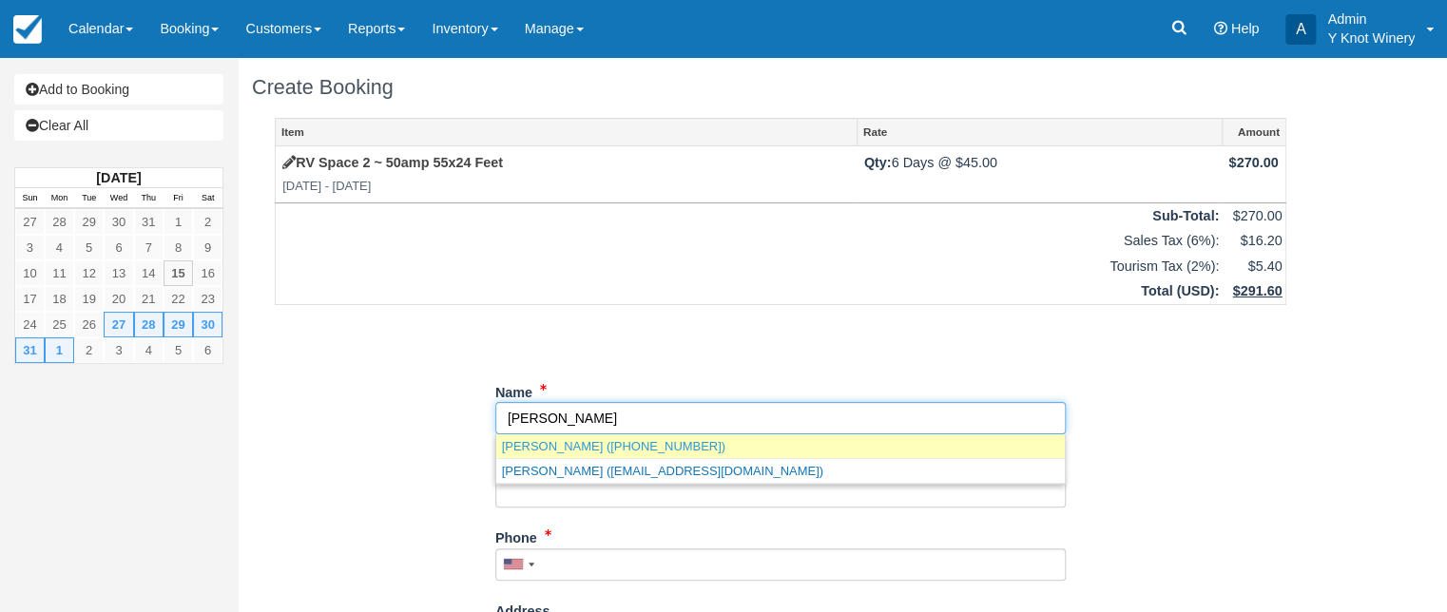
click at [640, 451] on link "Tom Patton (+17752991808)" at bounding box center [780, 446] width 568 height 24
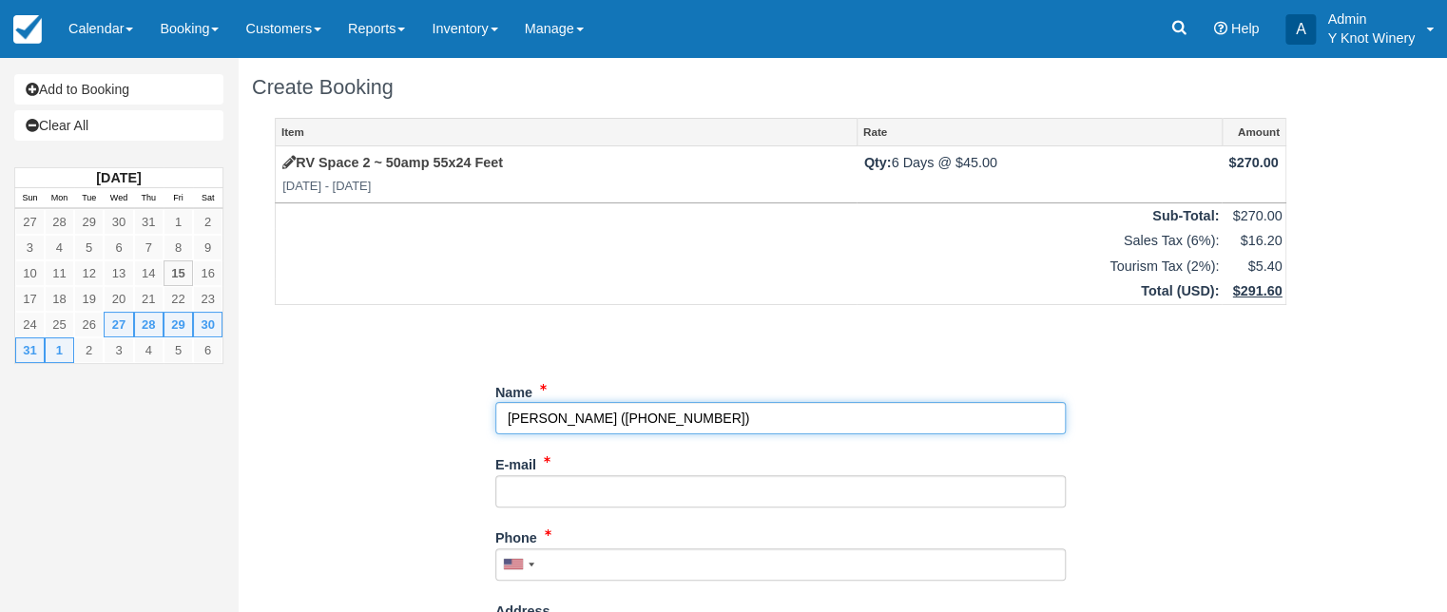
type input "[PERSON_NAME]"
type input "+17752991808"
select select
select select "US"
select select "ID"
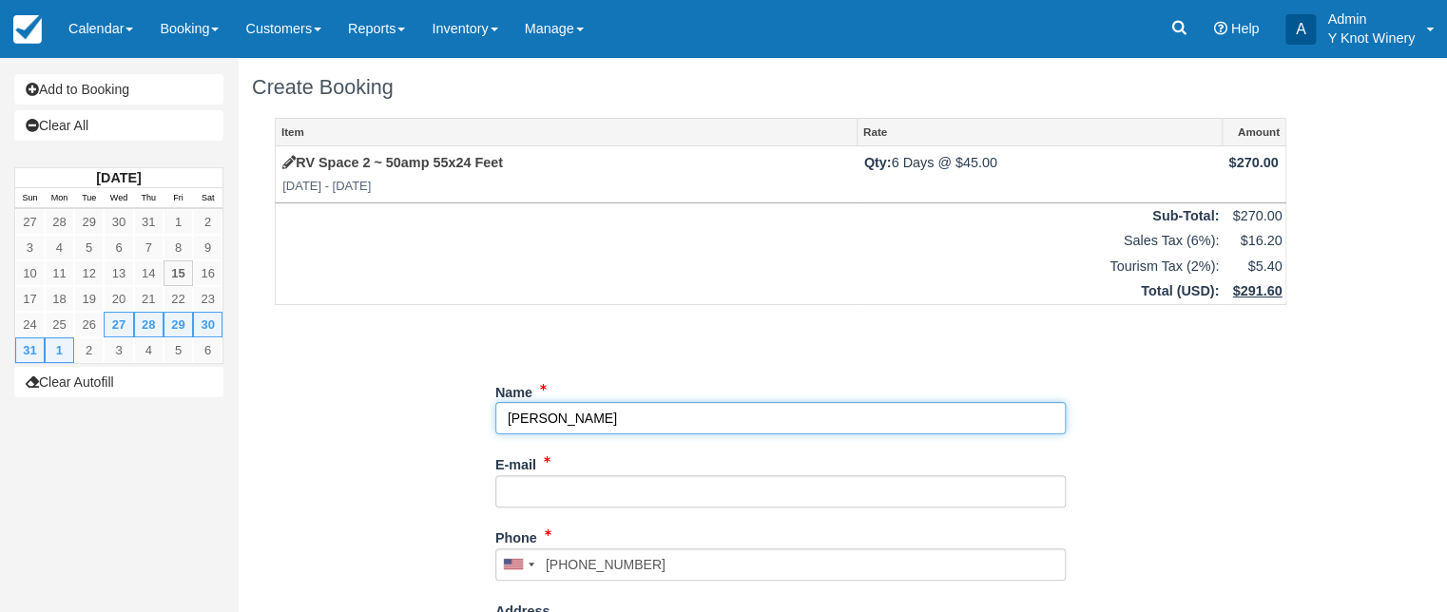
type input "[PERSON_NAME]"
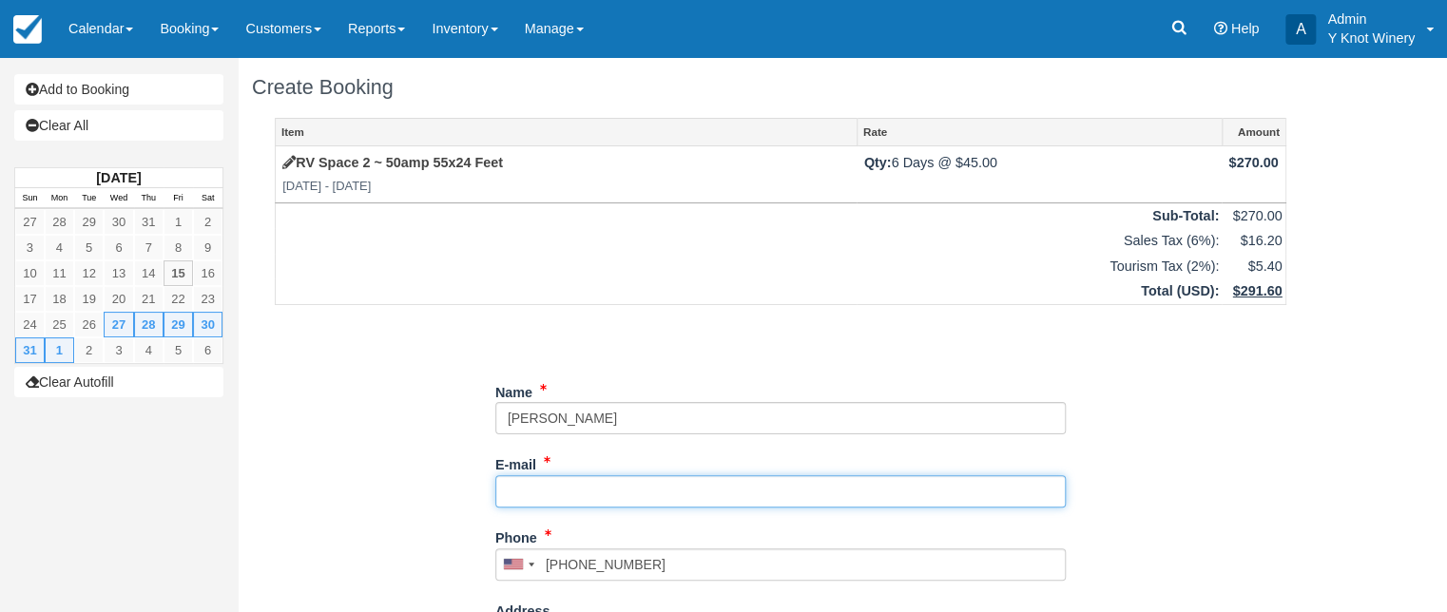
click at [548, 491] on input "E-mail" at bounding box center [780, 491] width 570 height 32
type input "tpat71@gmail.com"
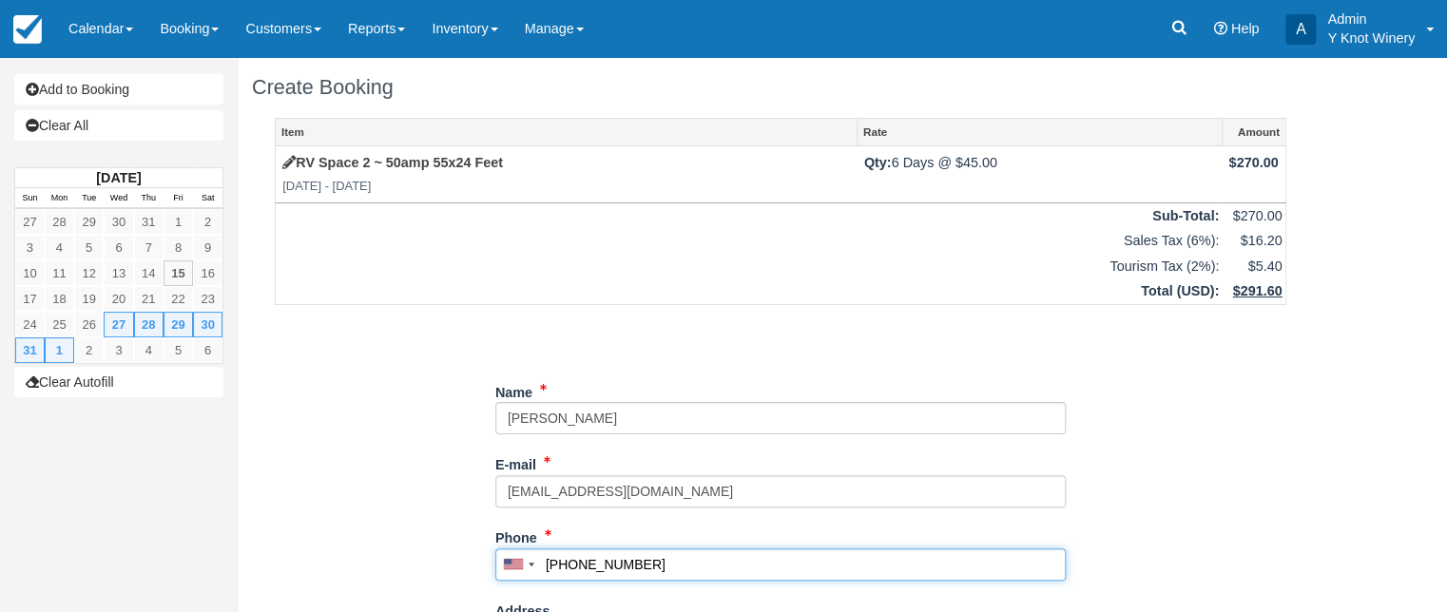
drag, startPoint x: 645, startPoint y: 562, endPoint x: 544, endPoint y: 568, distance: 101.0
click at [544, 568] on input "+17752991808" at bounding box center [780, 565] width 570 height 32
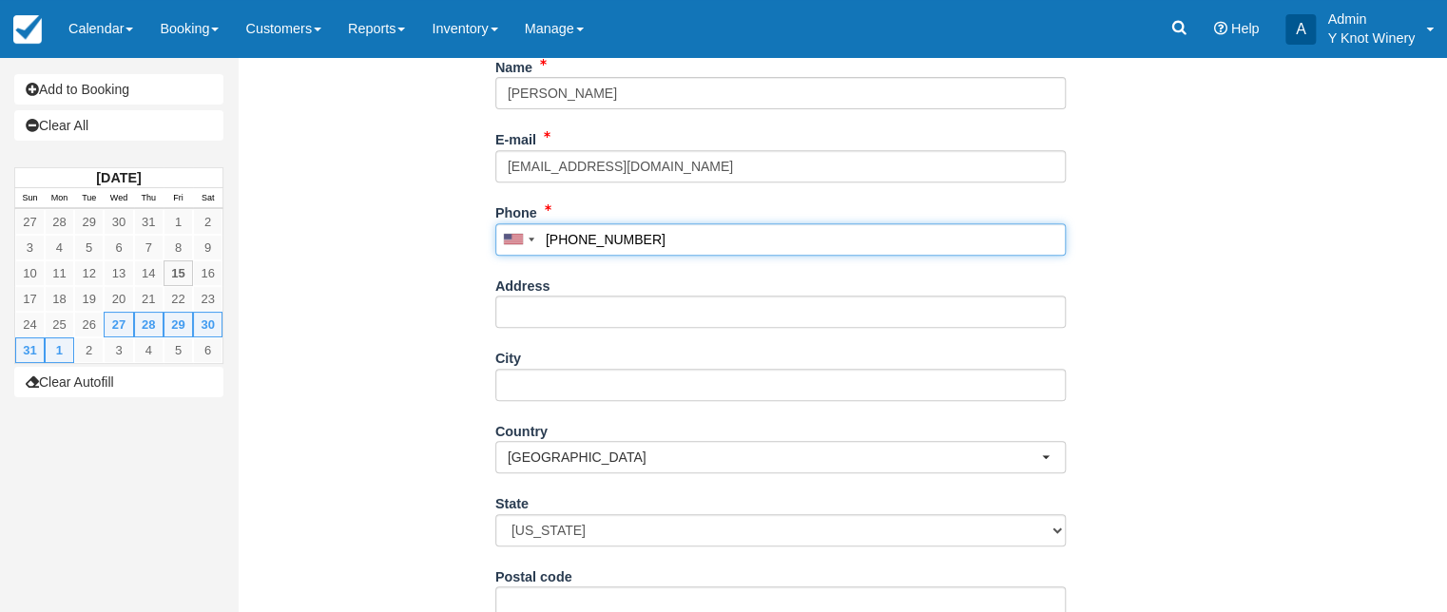
scroll to position [488, 0]
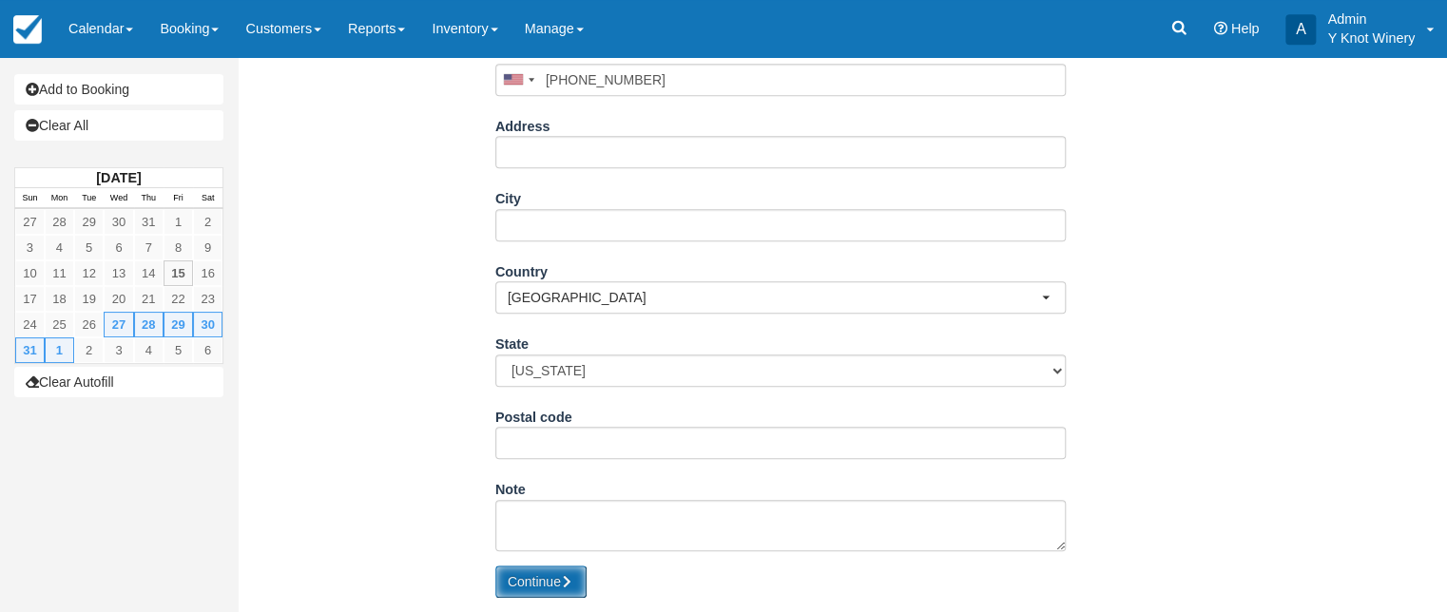
click at [533, 587] on button "Continue" at bounding box center [540, 582] width 91 height 32
type input "+17753406789"
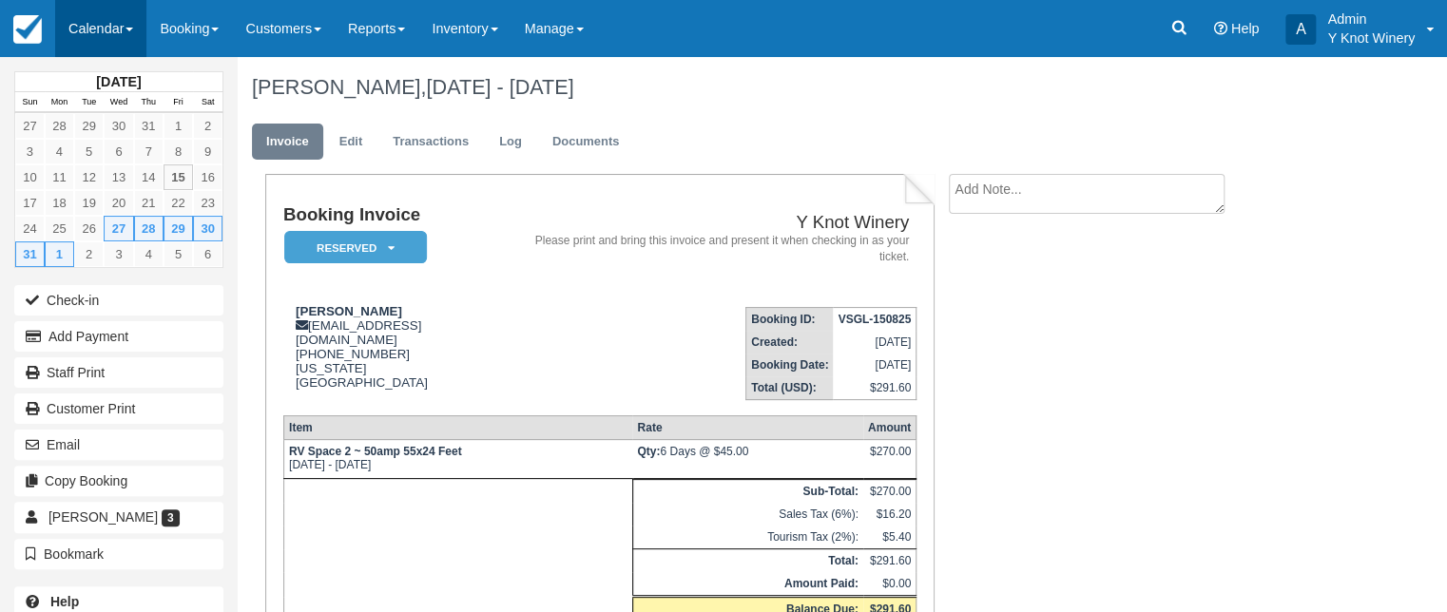
click at [130, 27] on link "Calendar" at bounding box center [100, 28] width 91 height 57
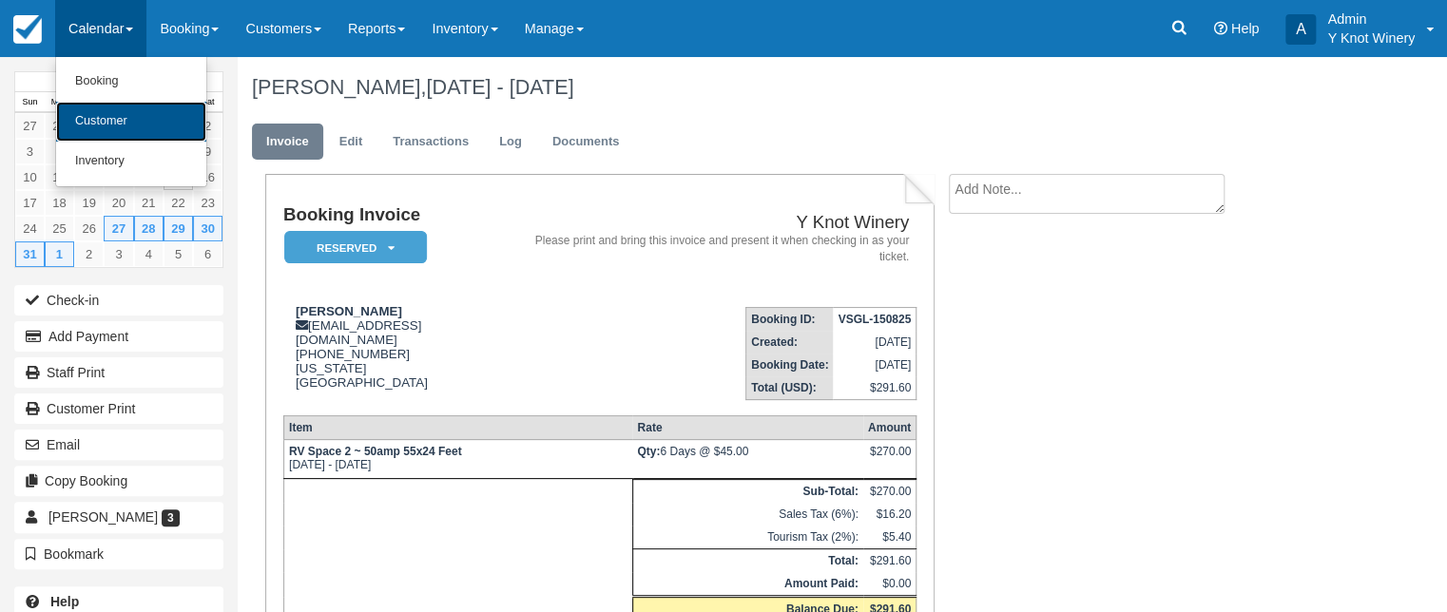
click at [116, 124] on link "Customer" at bounding box center [131, 122] width 150 height 40
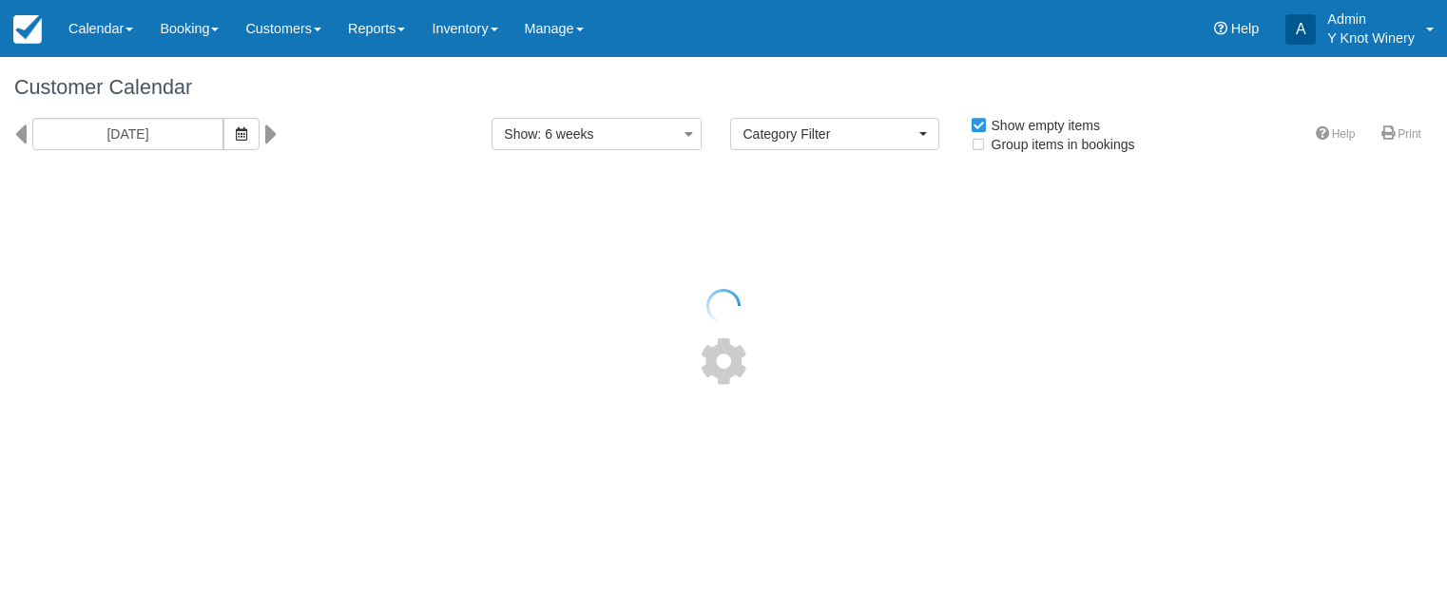
select select
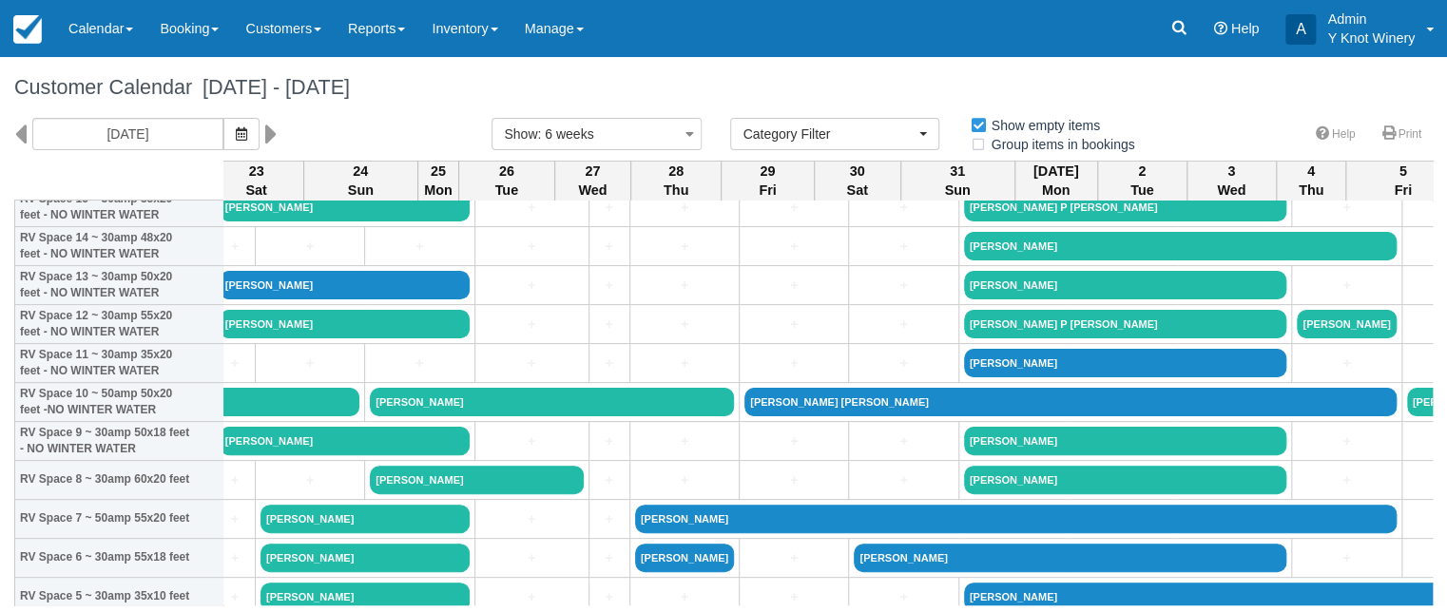
scroll to position [153, 715]
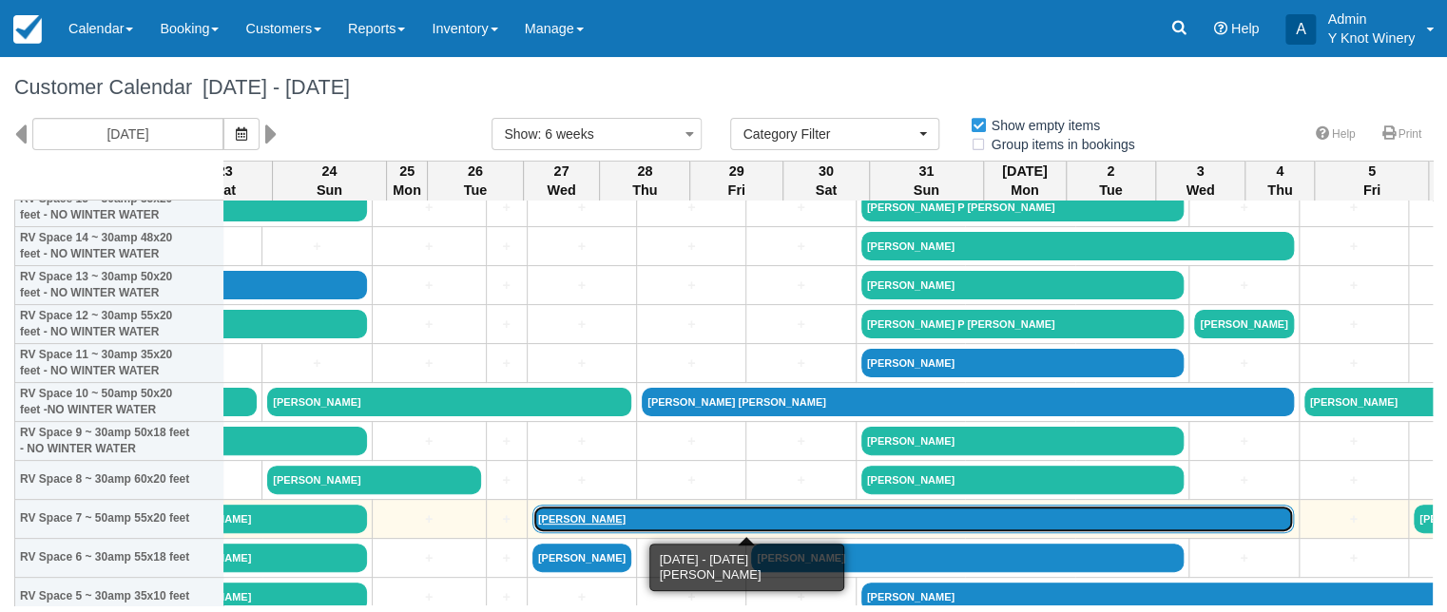
click at [532, 515] on link "[PERSON_NAME]" at bounding box center [912, 519] width 761 height 29
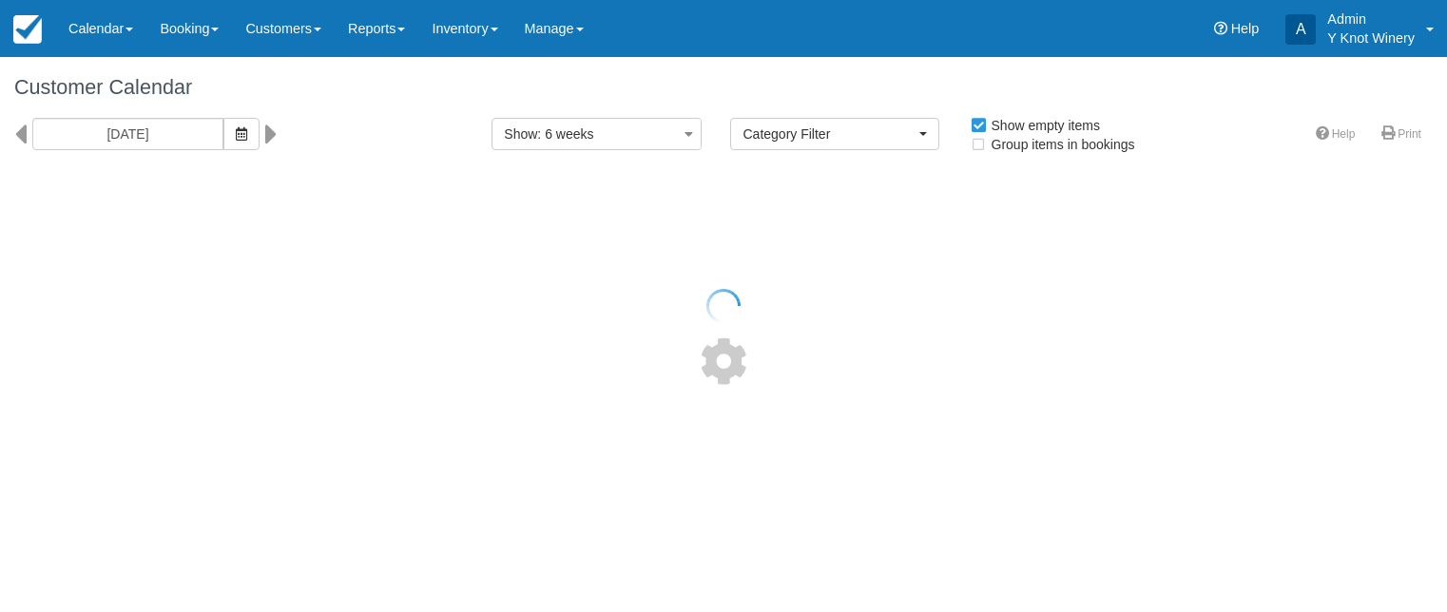
select select
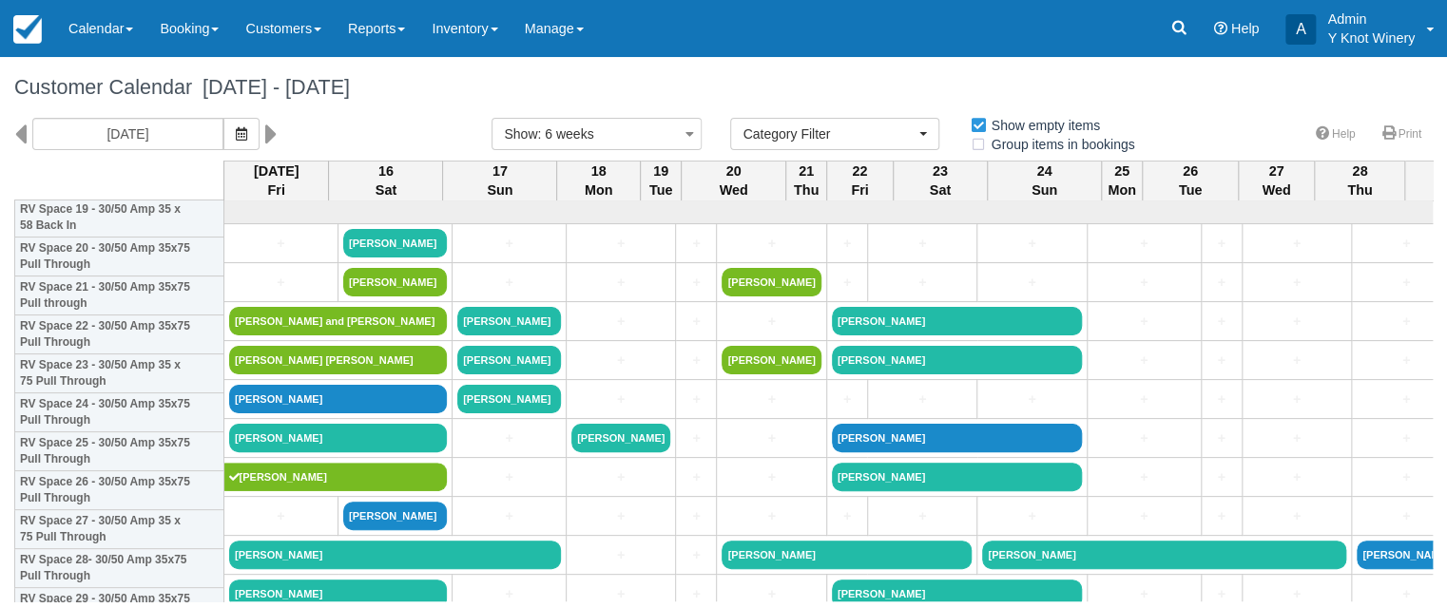
scroll to position [805, 0]
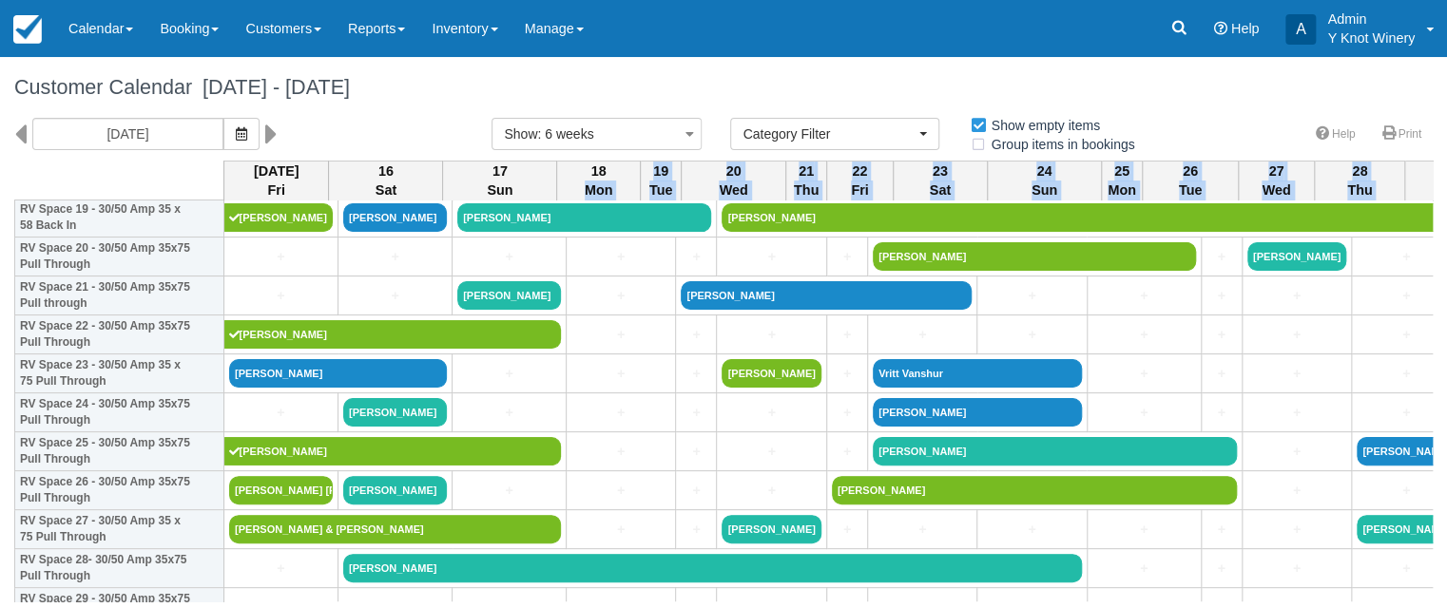
drag, startPoint x: 527, startPoint y: 603, endPoint x: 595, endPoint y: 599, distance: 68.6
click at [595, 600] on body "Menu Calendar Booking Customer Inventory Booking Daily Manifest Daily List Note…" at bounding box center [723, 304] width 1447 height 608
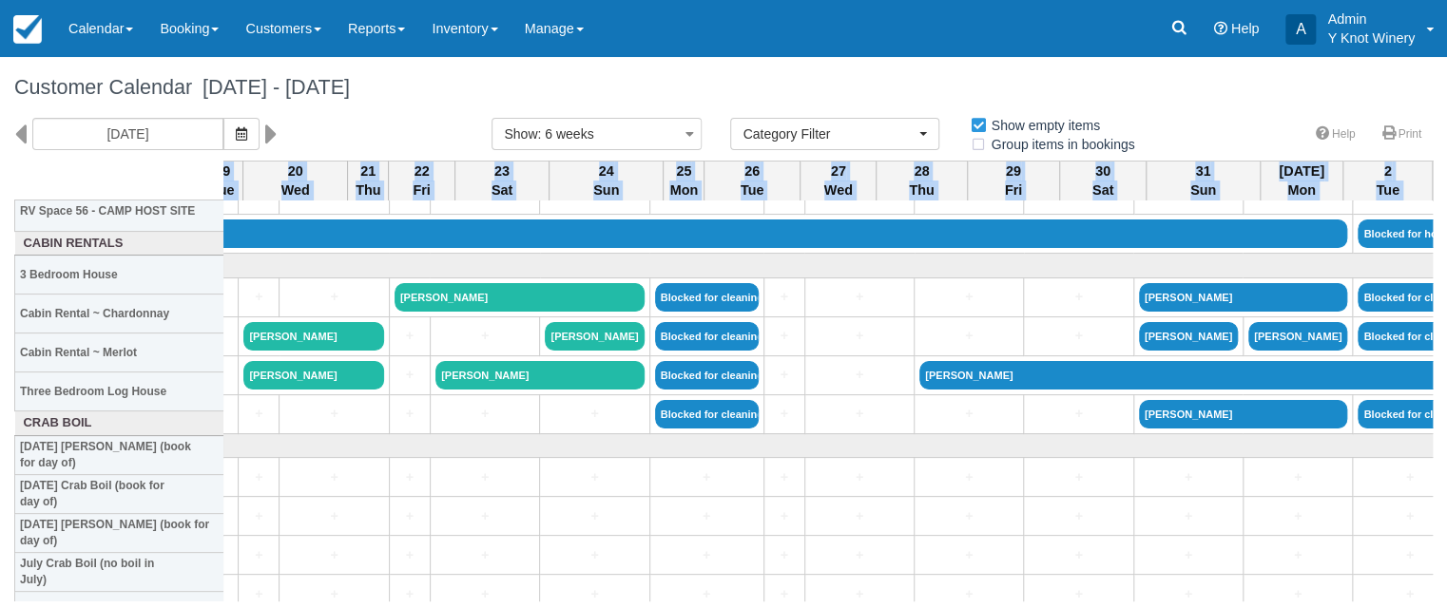
scroll to position [2253, 437]
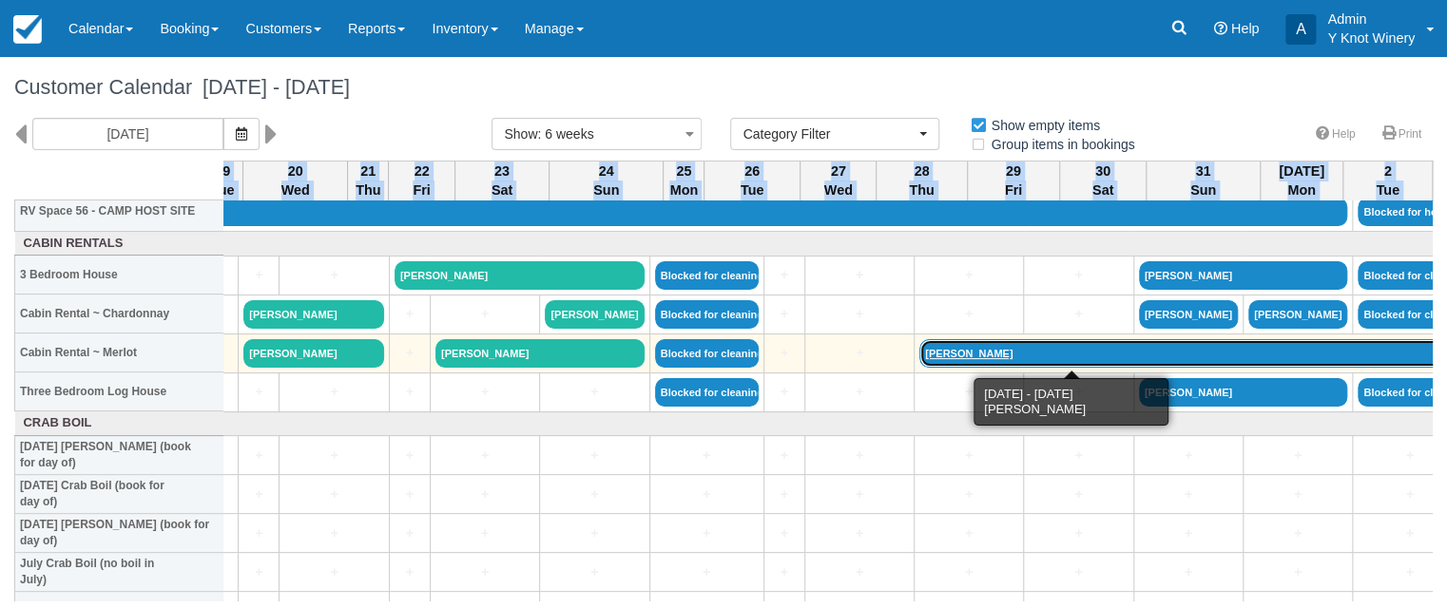
click at [919, 352] on link "Tom Patton" at bounding box center [1244, 353] width 651 height 29
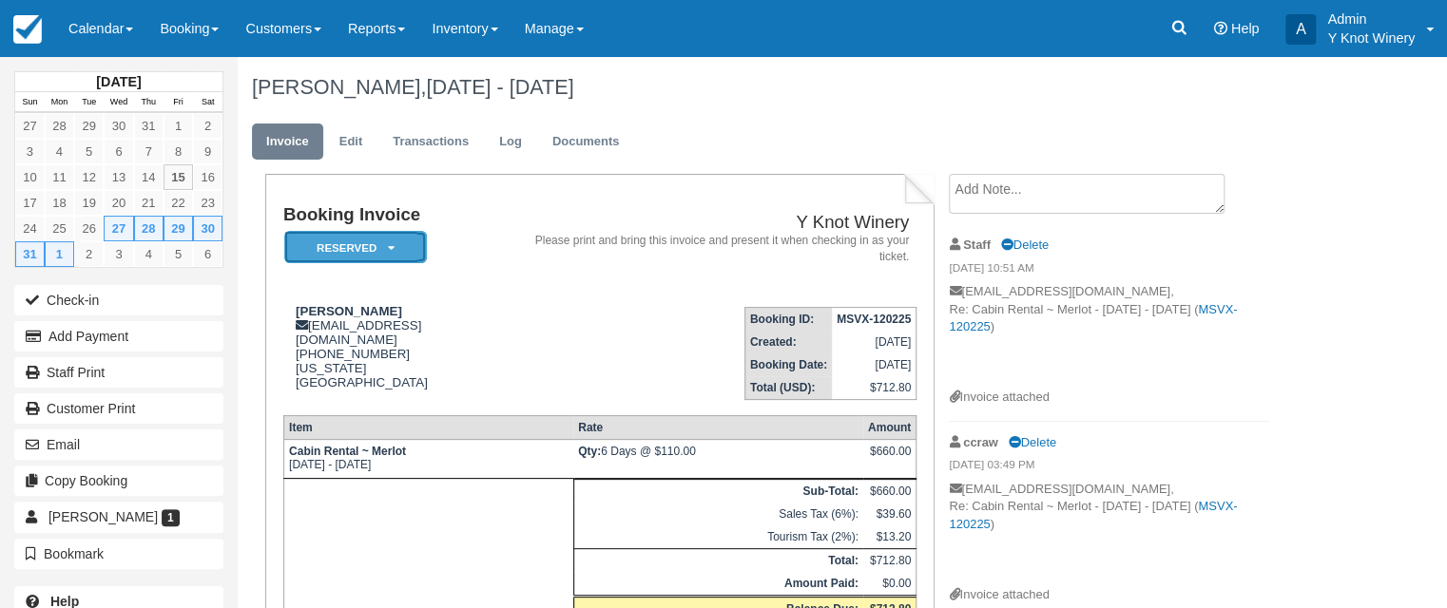
click at [397, 246] on em "Reserved" at bounding box center [355, 247] width 143 height 33
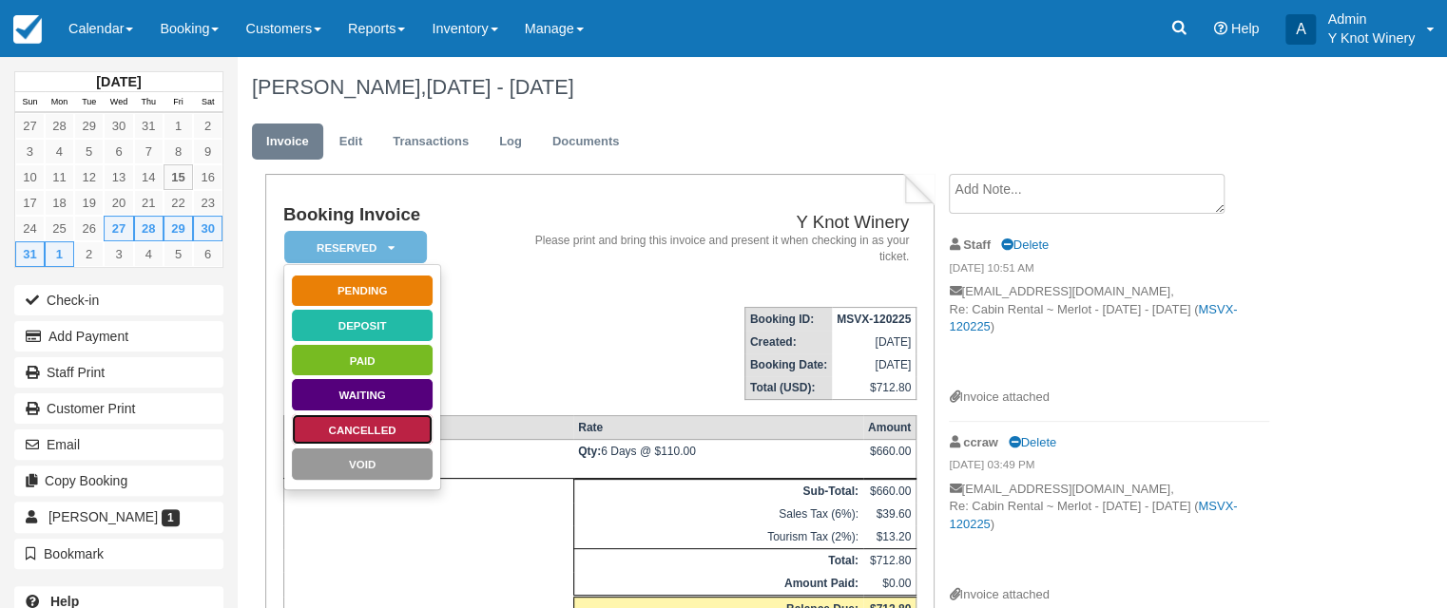
click at [397, 428] on link "Cancelled" at bounding box center [362, 430] width 143 height 33
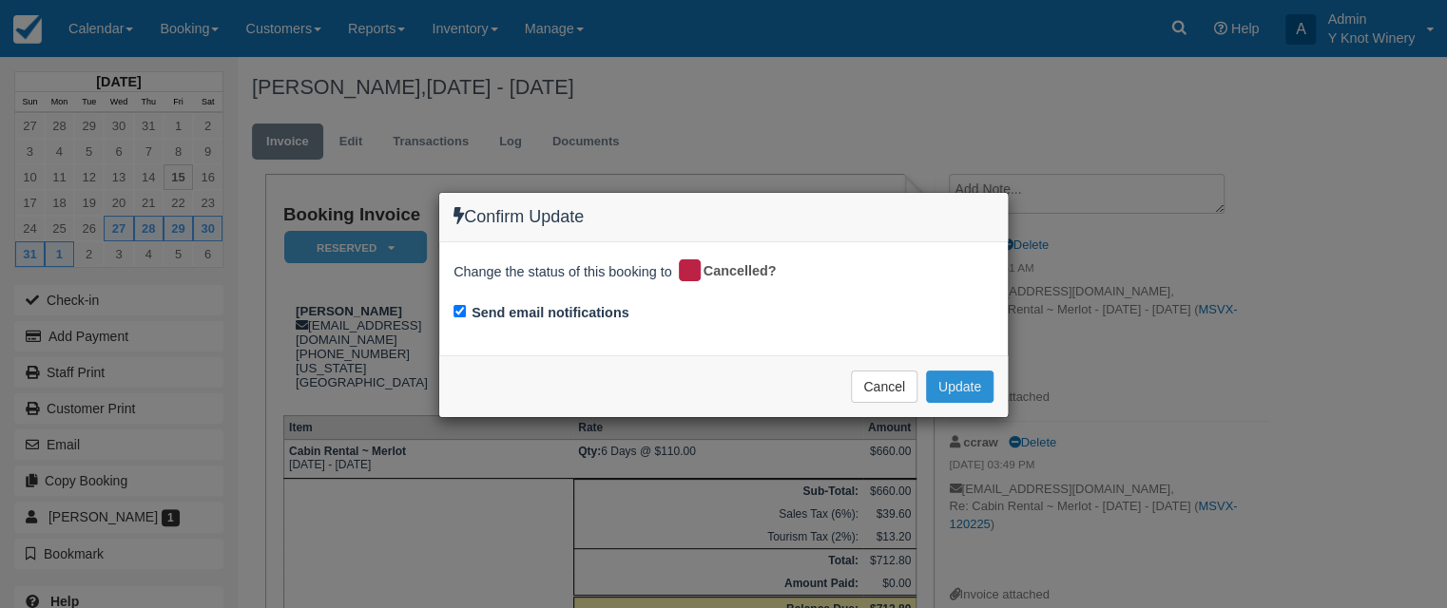
click at [970, 383] on button "Update" at bounding box center [959, 387] width 67 height 32
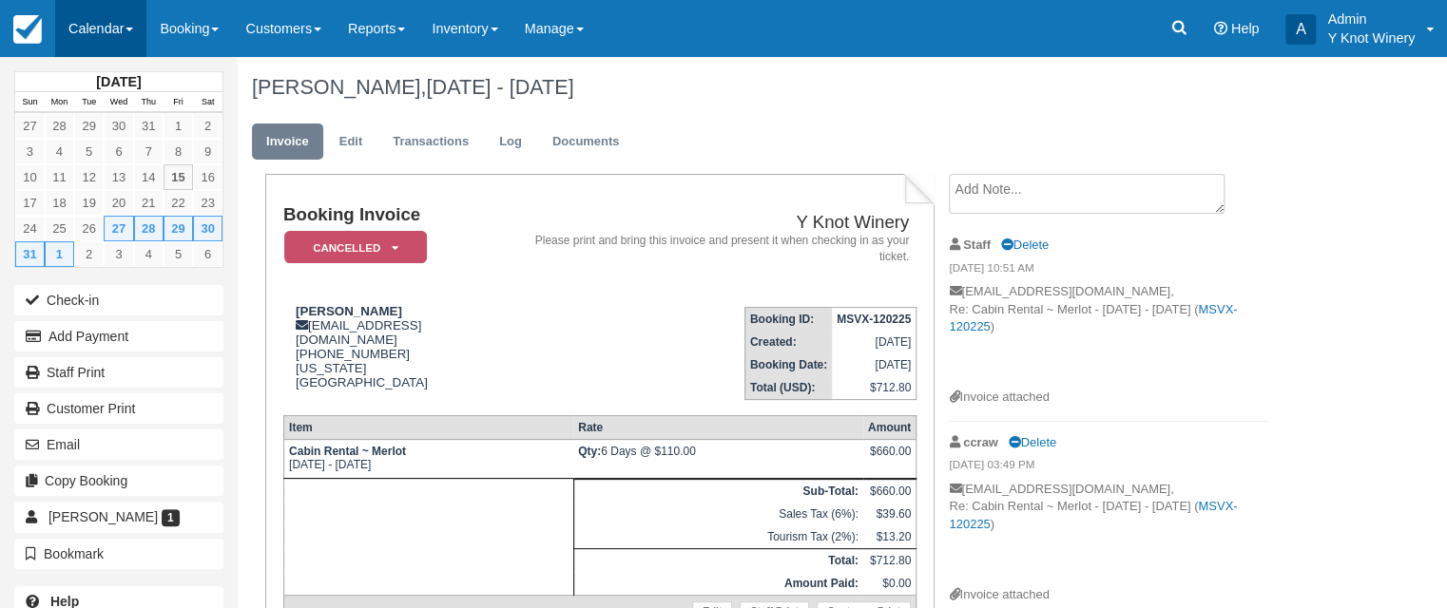
click at [141, 32] on link "Calendar" at bounding box center [100, 28] width 91 height 57
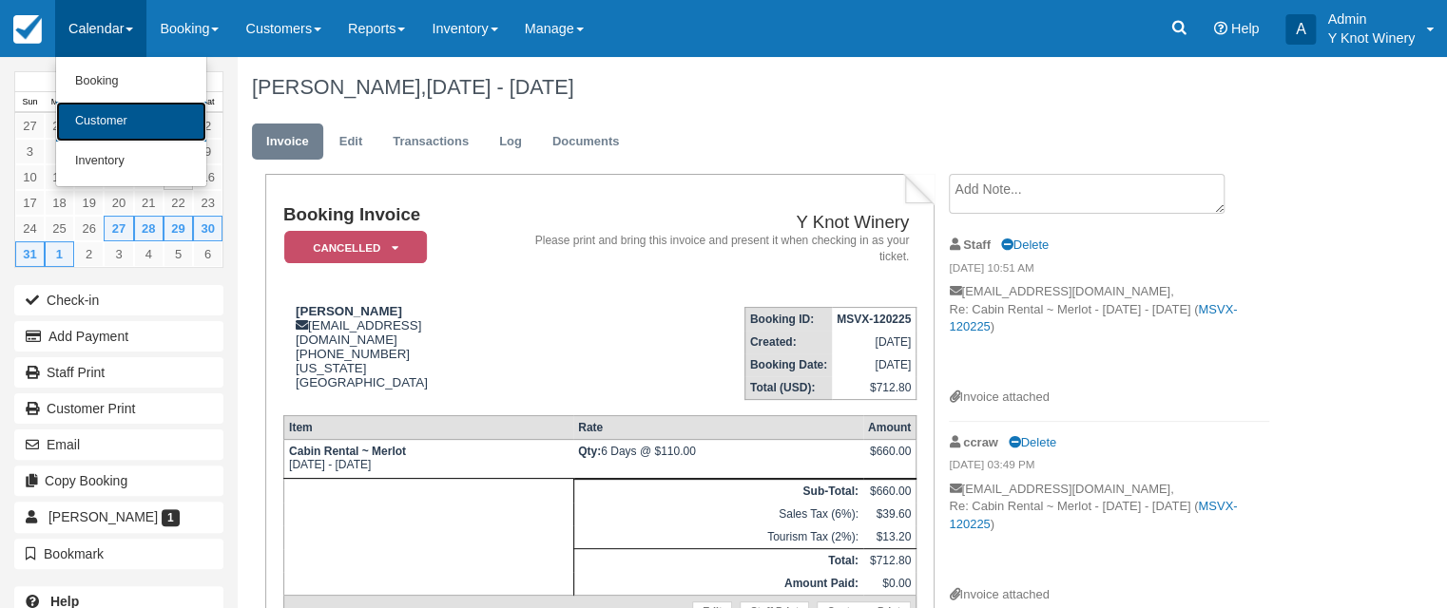
click at [131, 116] on link "Customer" at bounding box center [131, 122] width 150 height 40
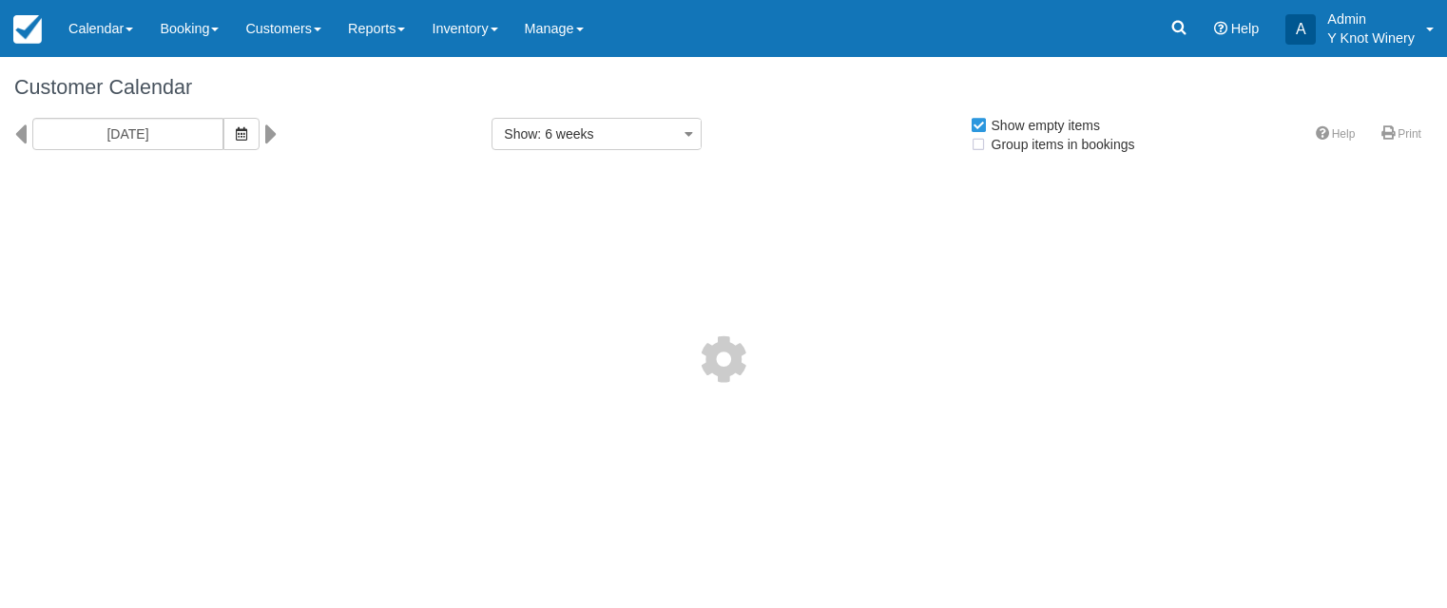
select select
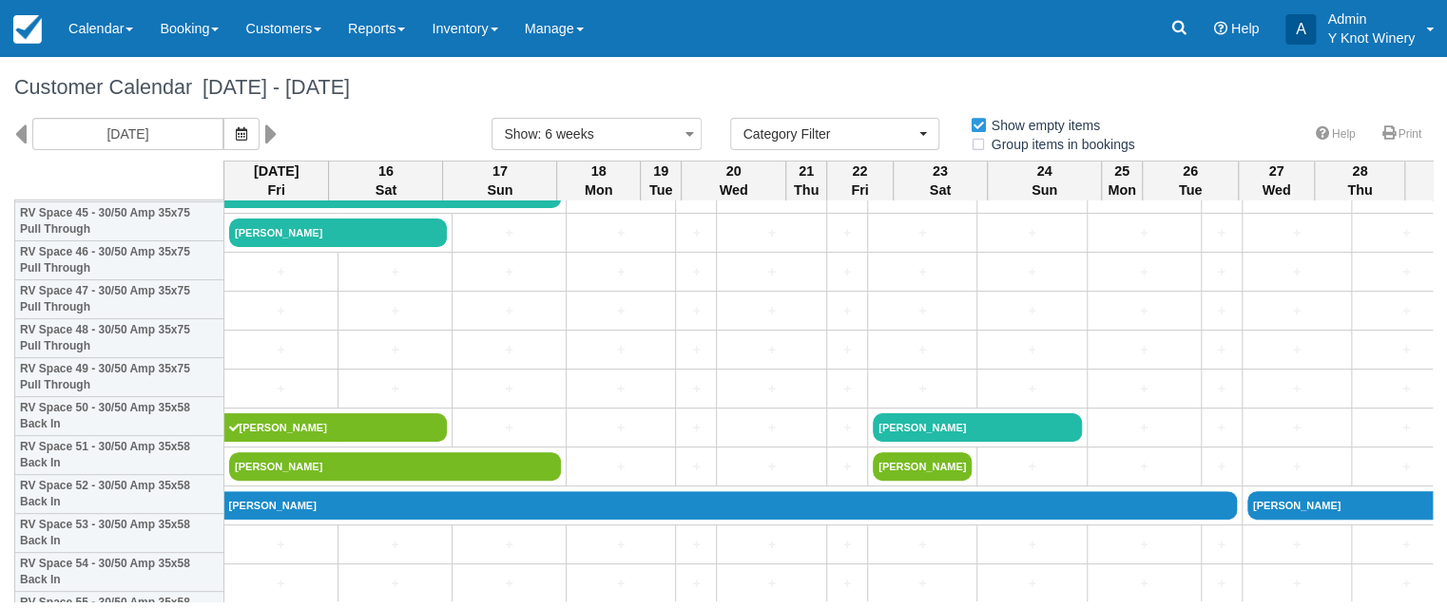
scroll to position [1815, 0]
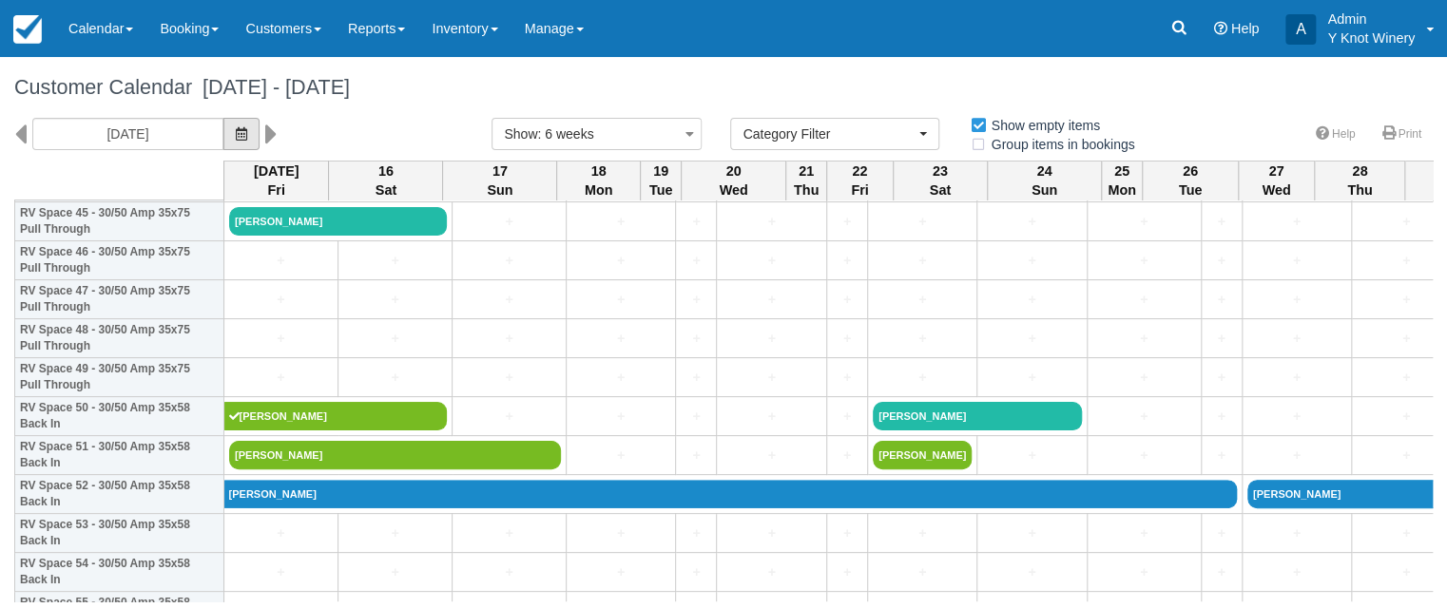
click at [246, 133] on button "button" at bounding box center [241, 134] width 36 height 32
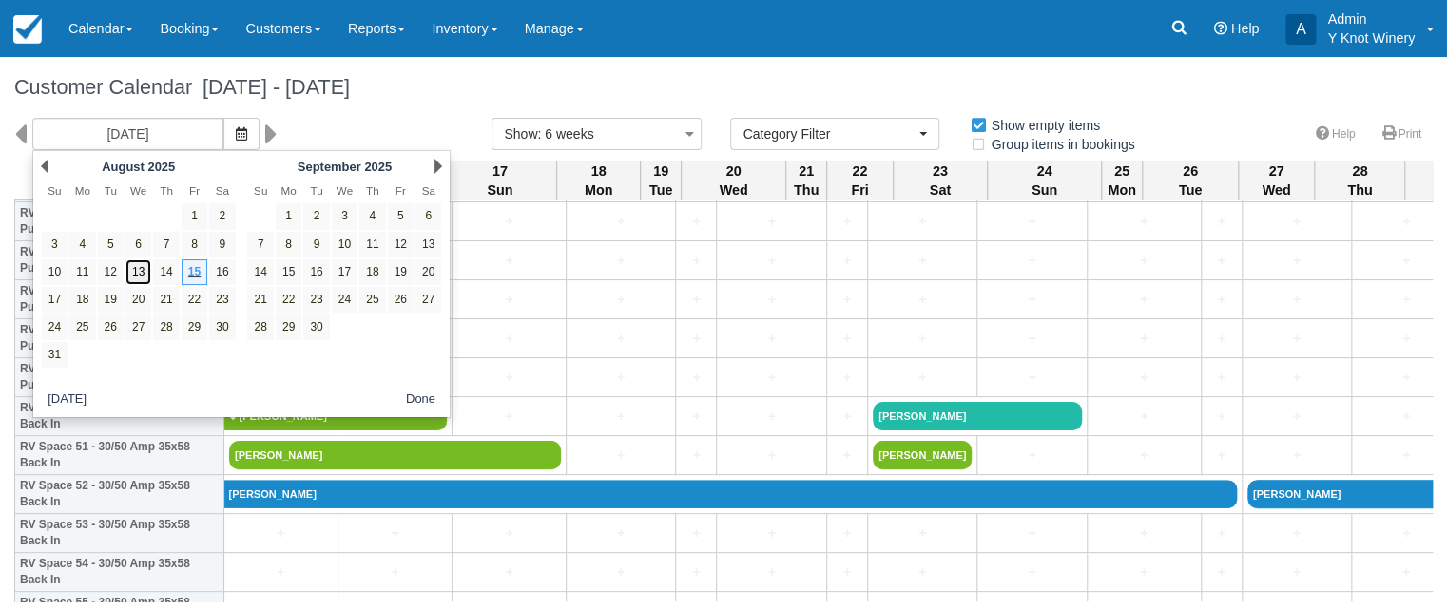
click at [144, 274] on link "13" at bounding box center [138, 273] width 26 height 26
type input "08/13/25"
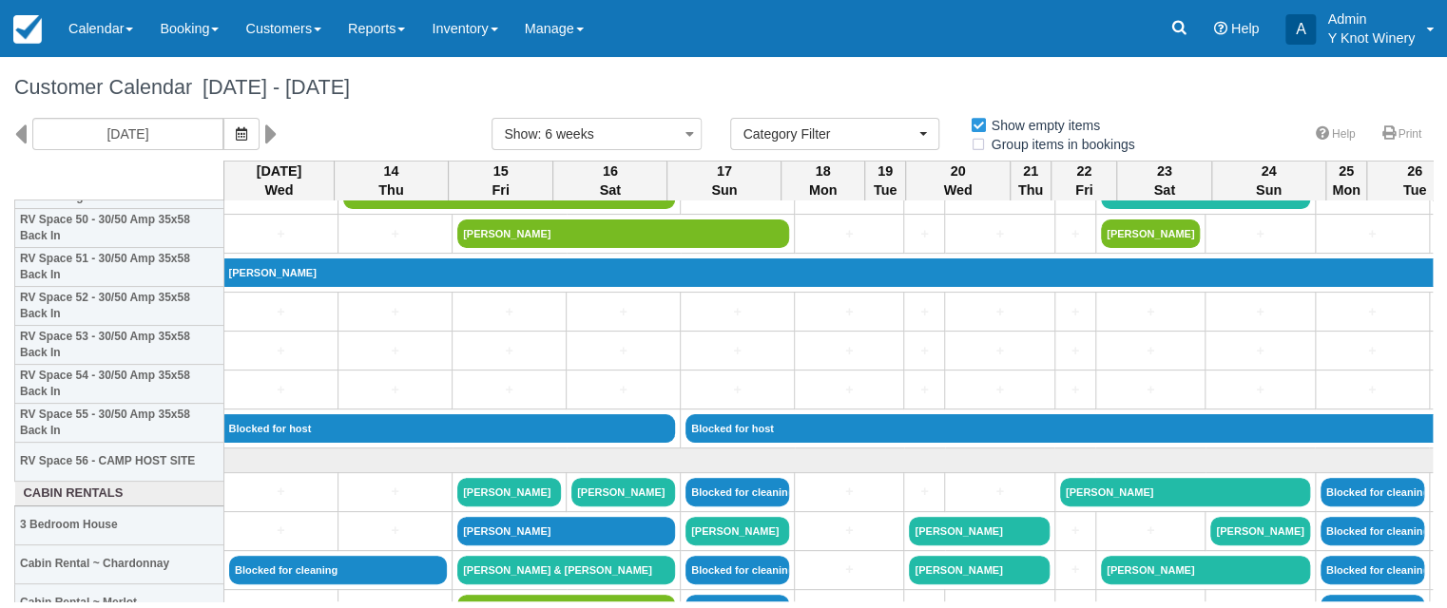
scroll to position [1936, 0]
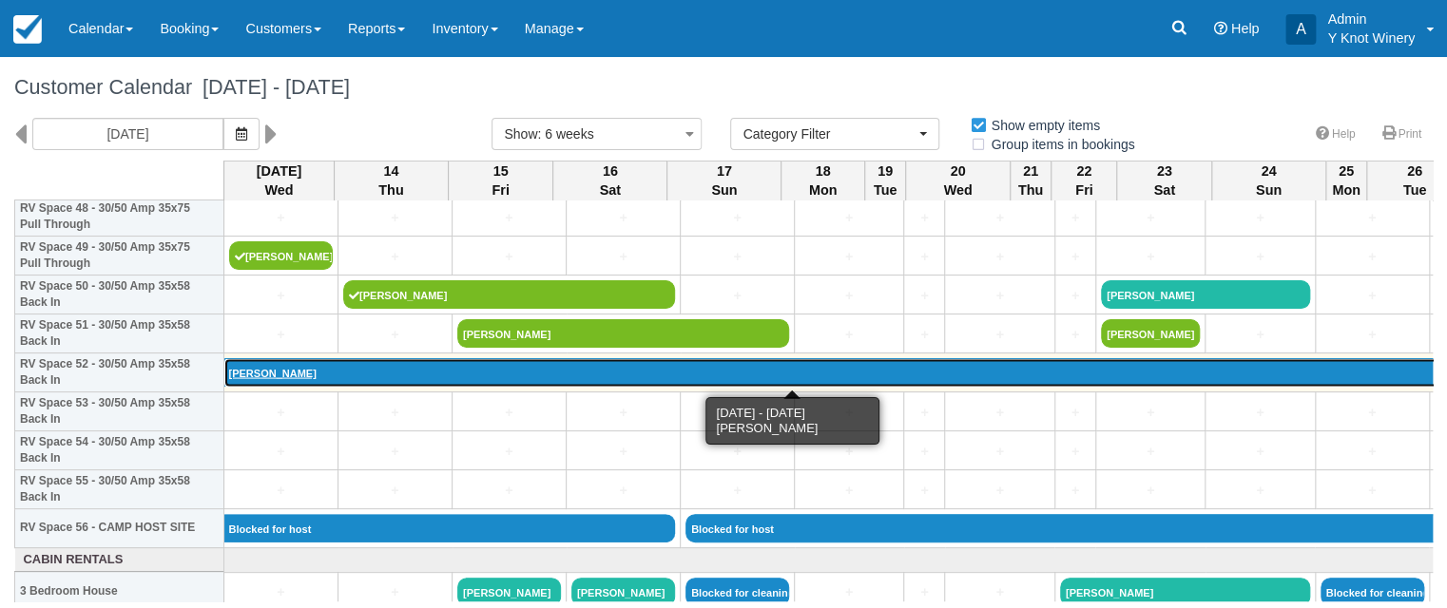
click at [274, 366] on link "[PERSON_NAME]" at bounding box center [844, 372] width 1241 height 29
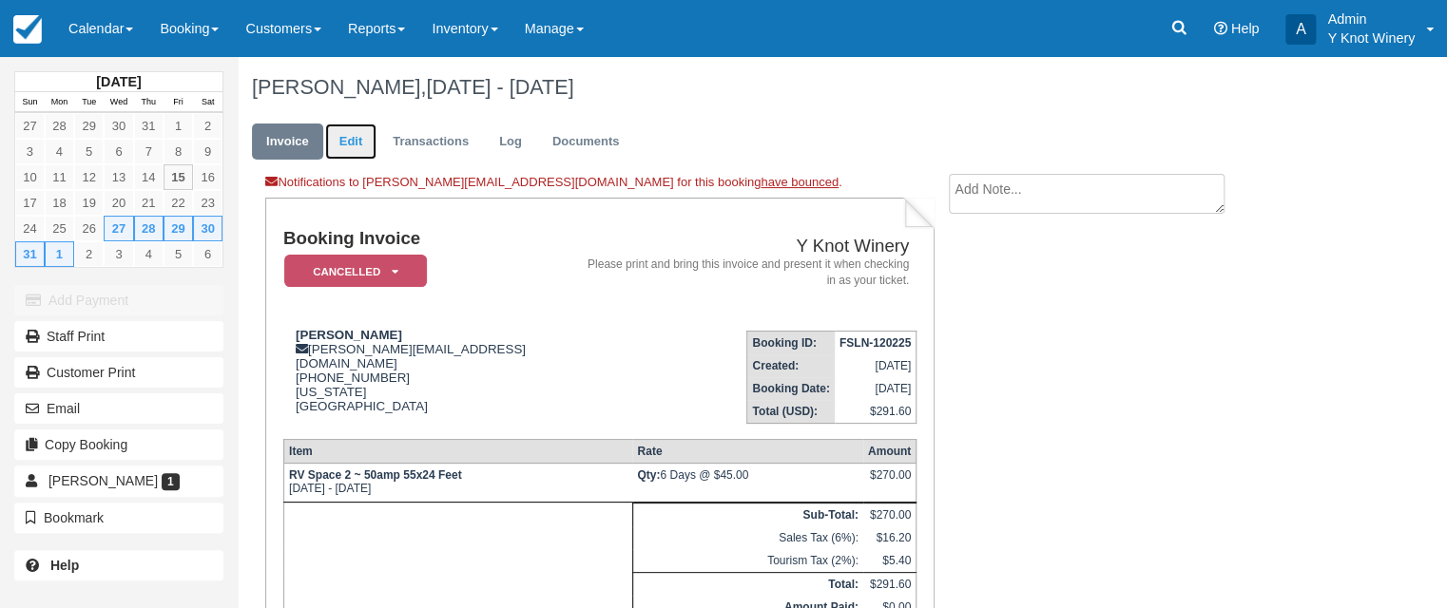
click at [341, 142] on link "Edit" at bounding box center [350, 142] width 51 height 37
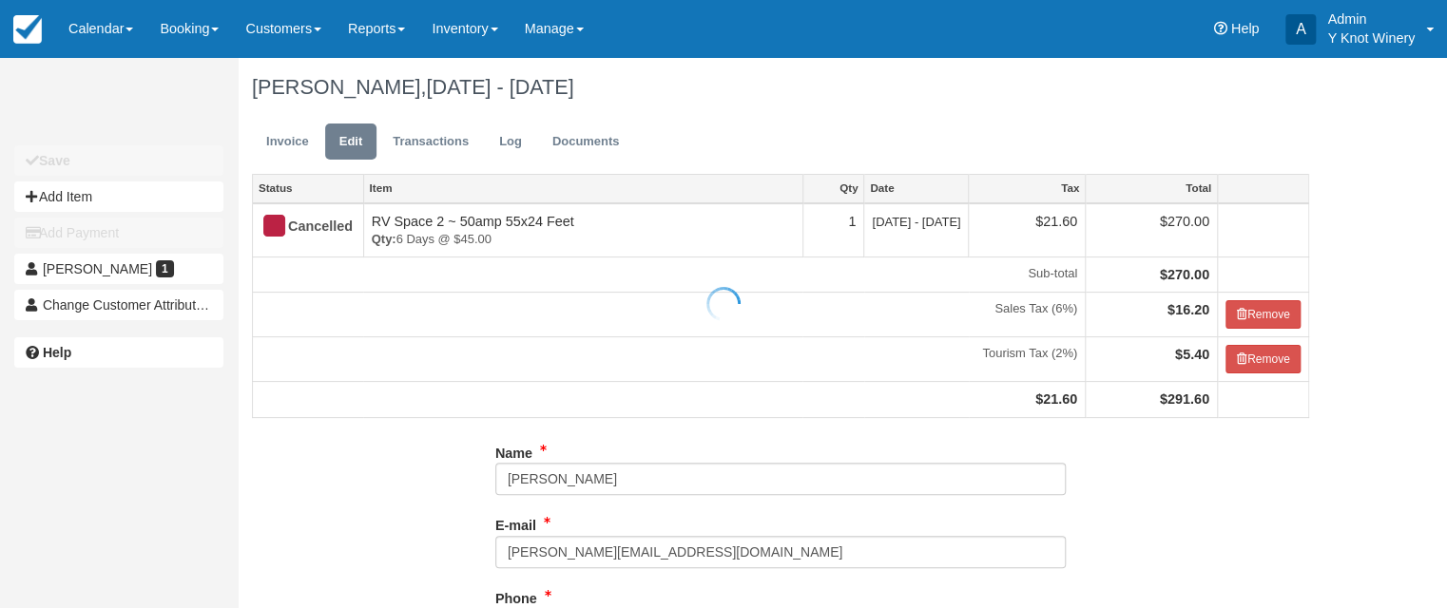
type input "(775) 388-8939"
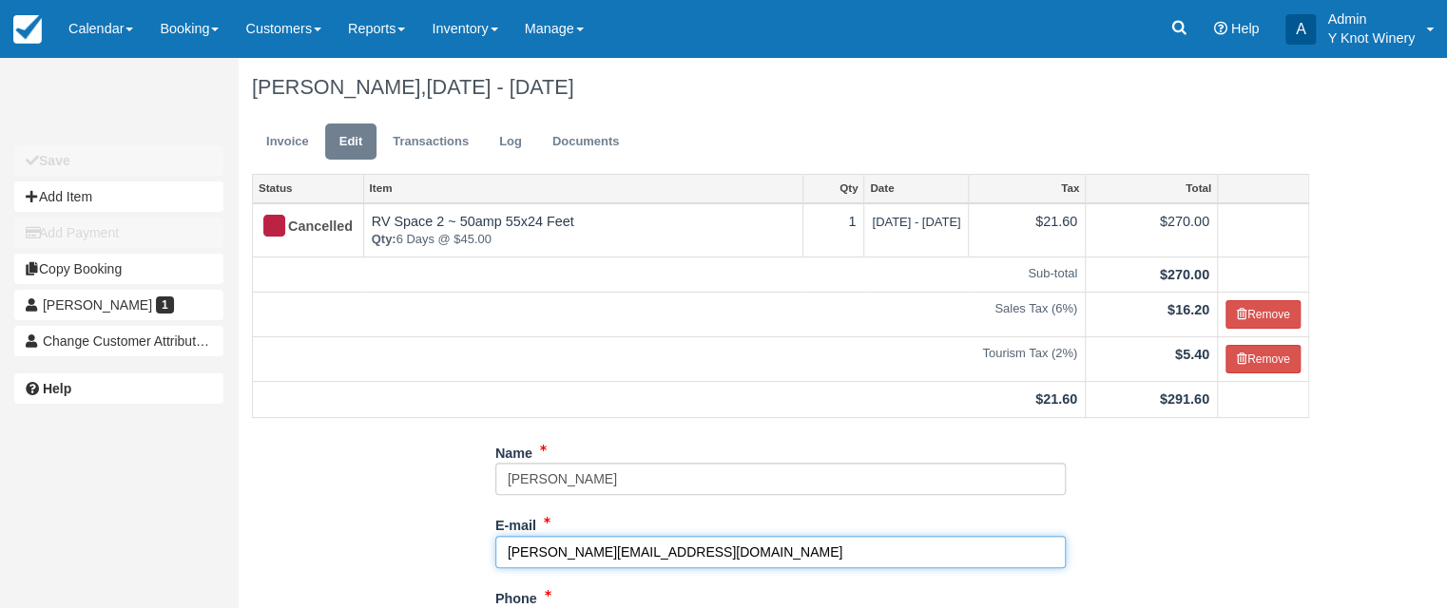
click at [566, 546] on input "patton.eriica22@gmail.com" at bounding box center [780, 552] width 570 height 32
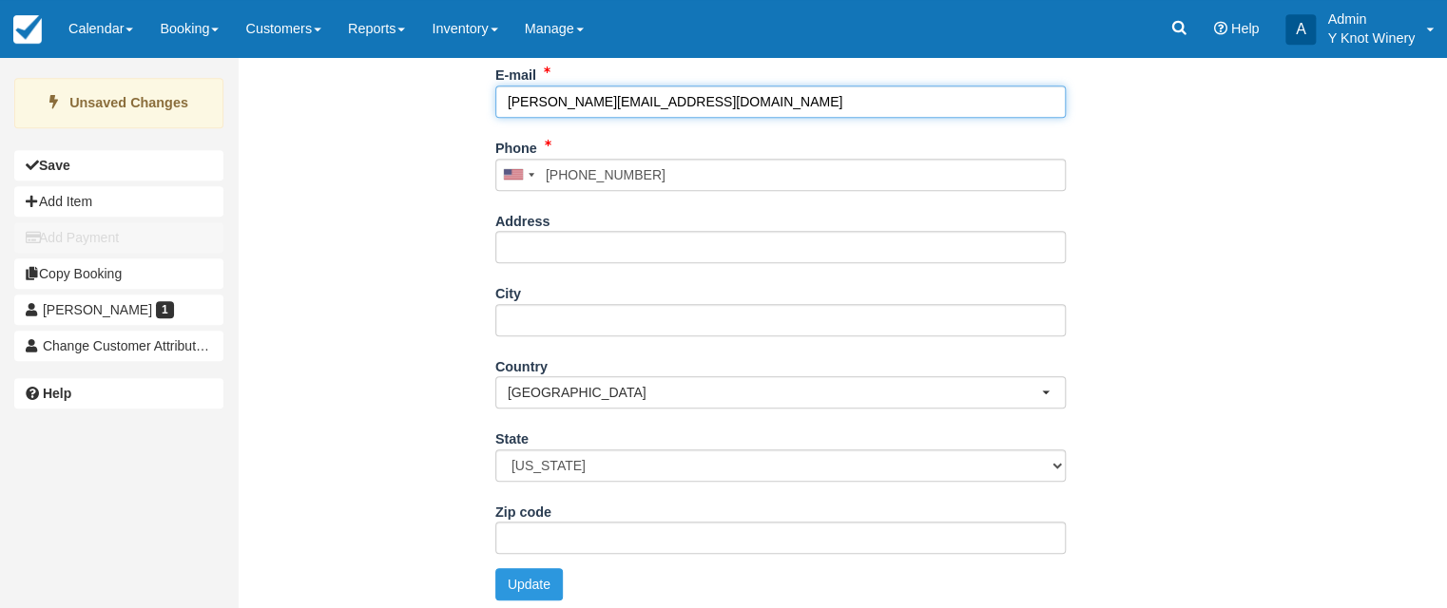
scroll to position [460, 0]
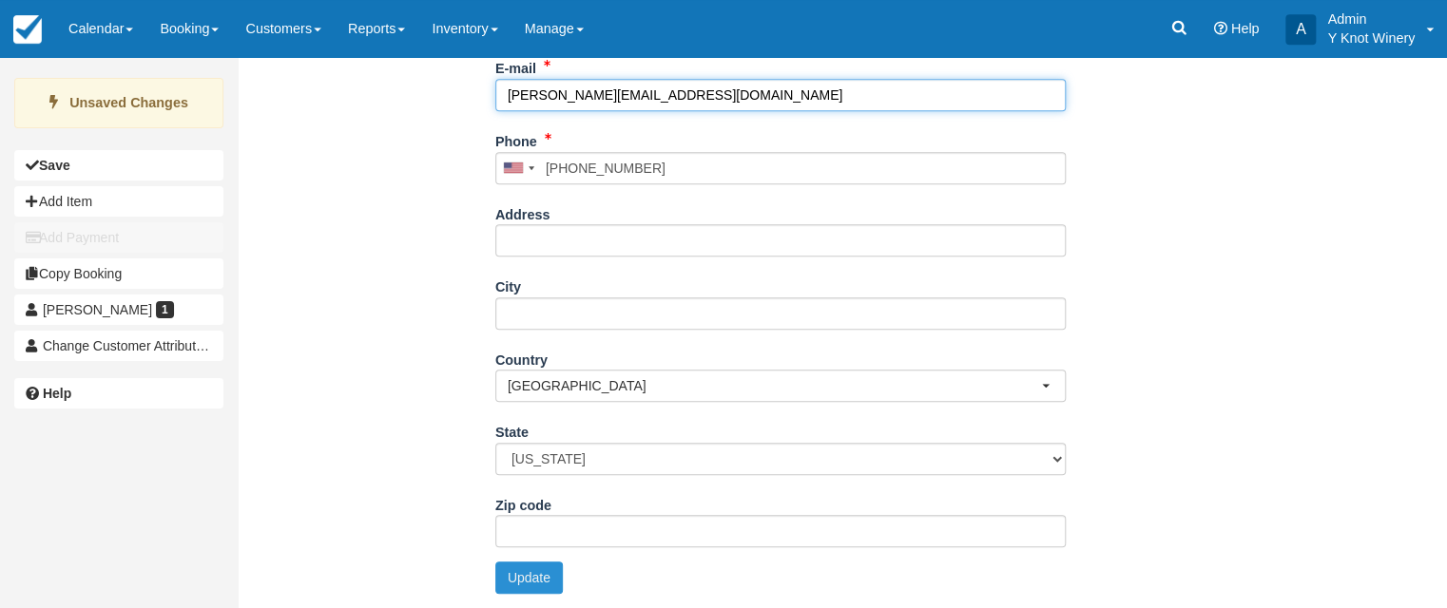
type input "patton.erica22@gmail.com"
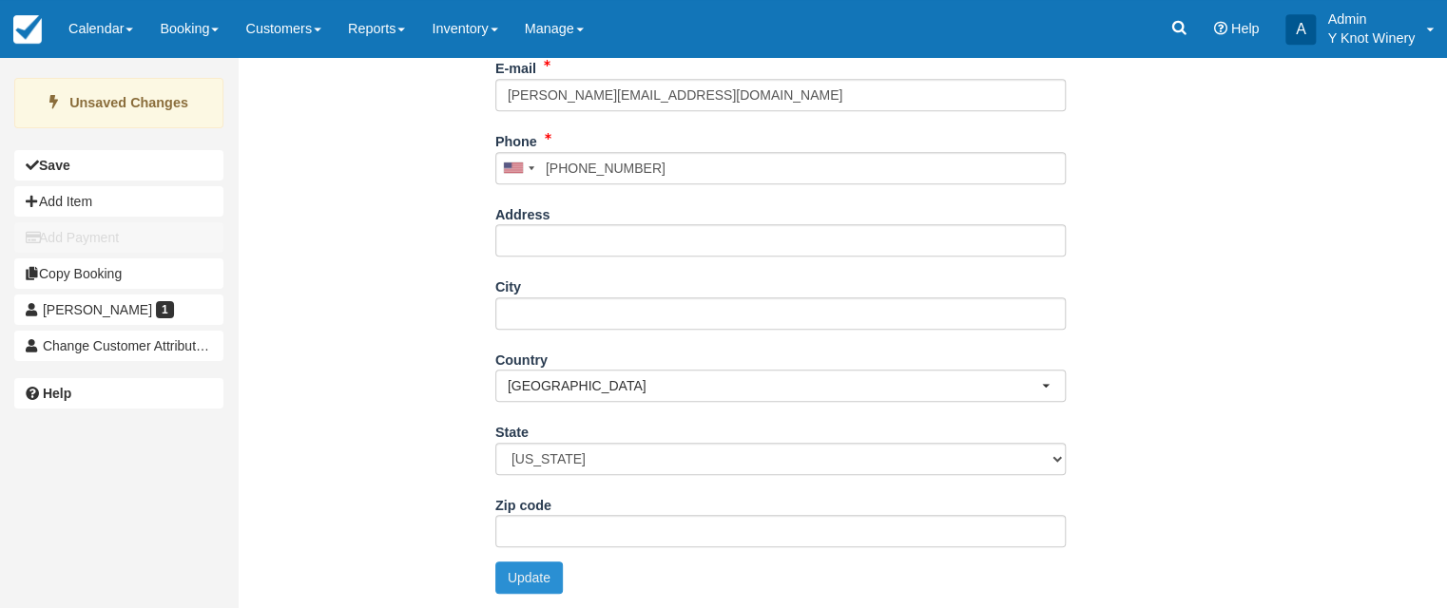
click at [530, 573] on button "Update" at bounding box center [528, 578] width 67 height 32
type input "+17753888939"
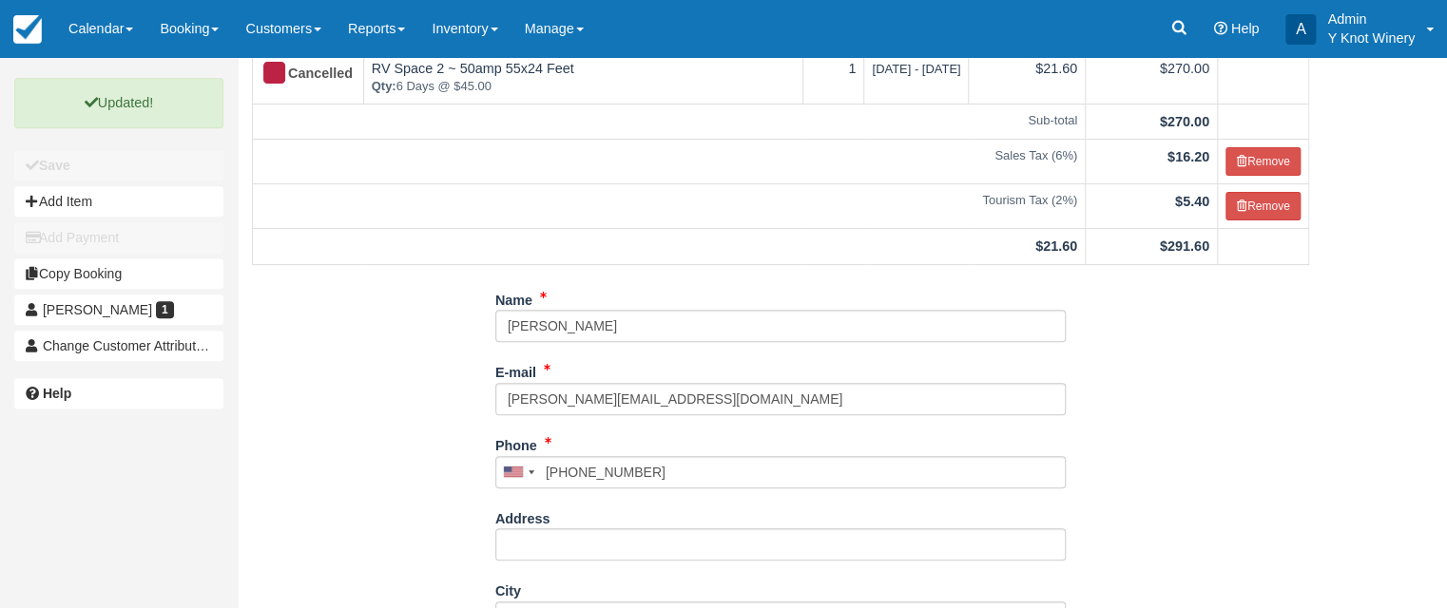
scroll to position [0, 0]
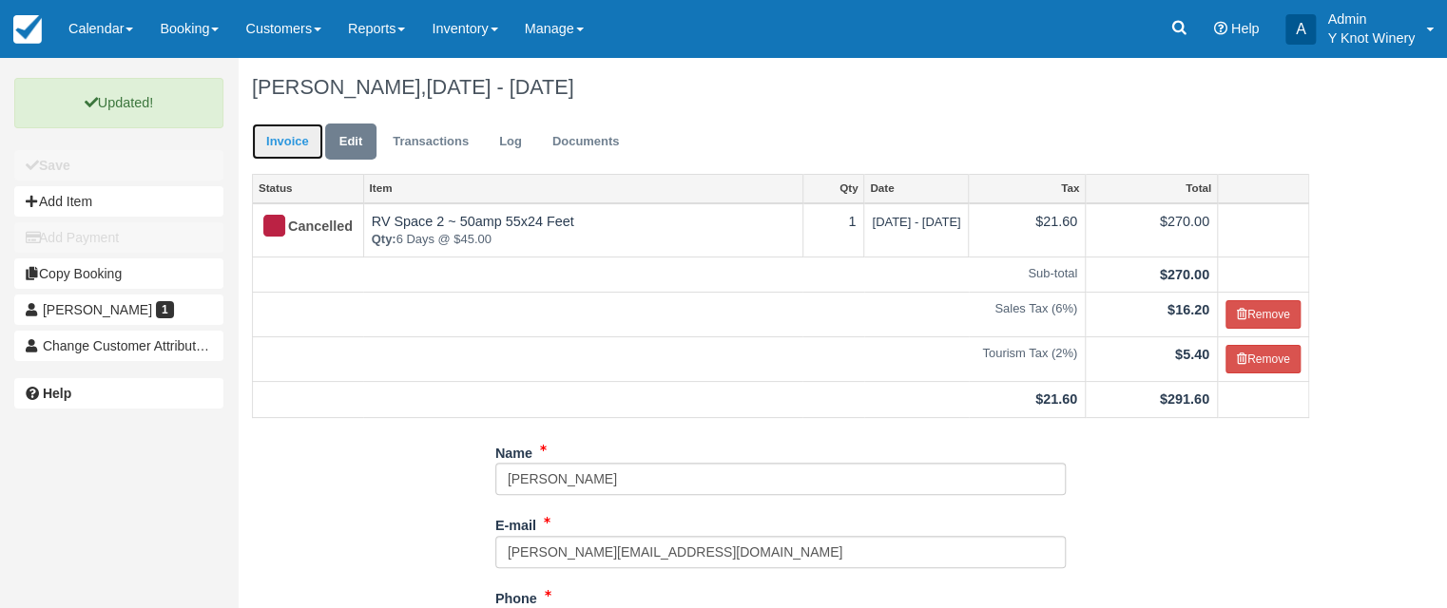
click at [289, 150] on link "Invoice" at bounding box center [287, 142] width 71 height 37
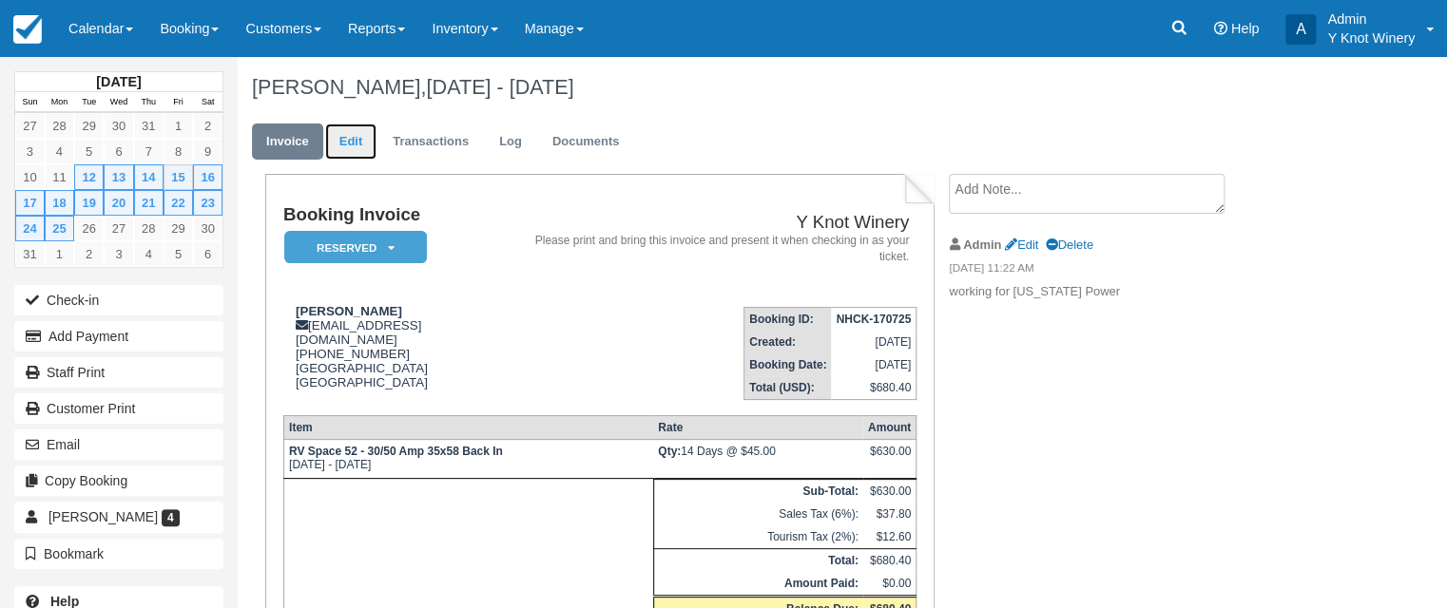
click at [351, 142] on link "Edit" at bounding box center [350, 142] width 51 height 37
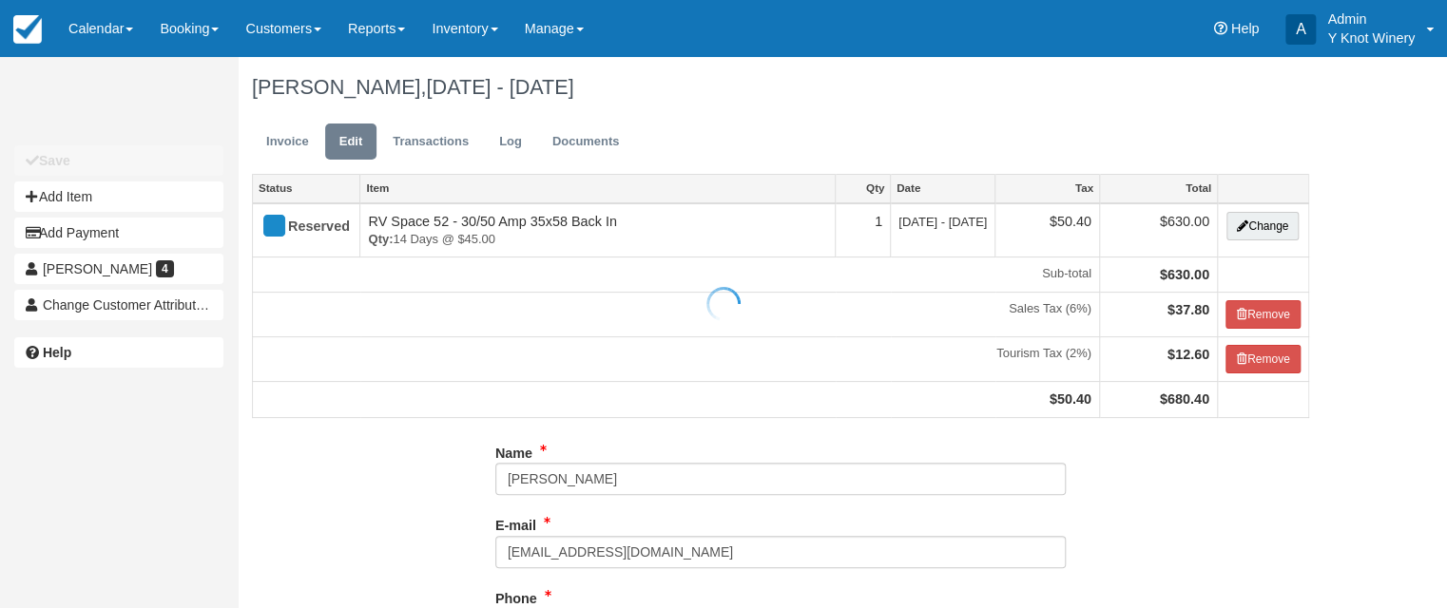
type input "[PHONE_NUMBER]"
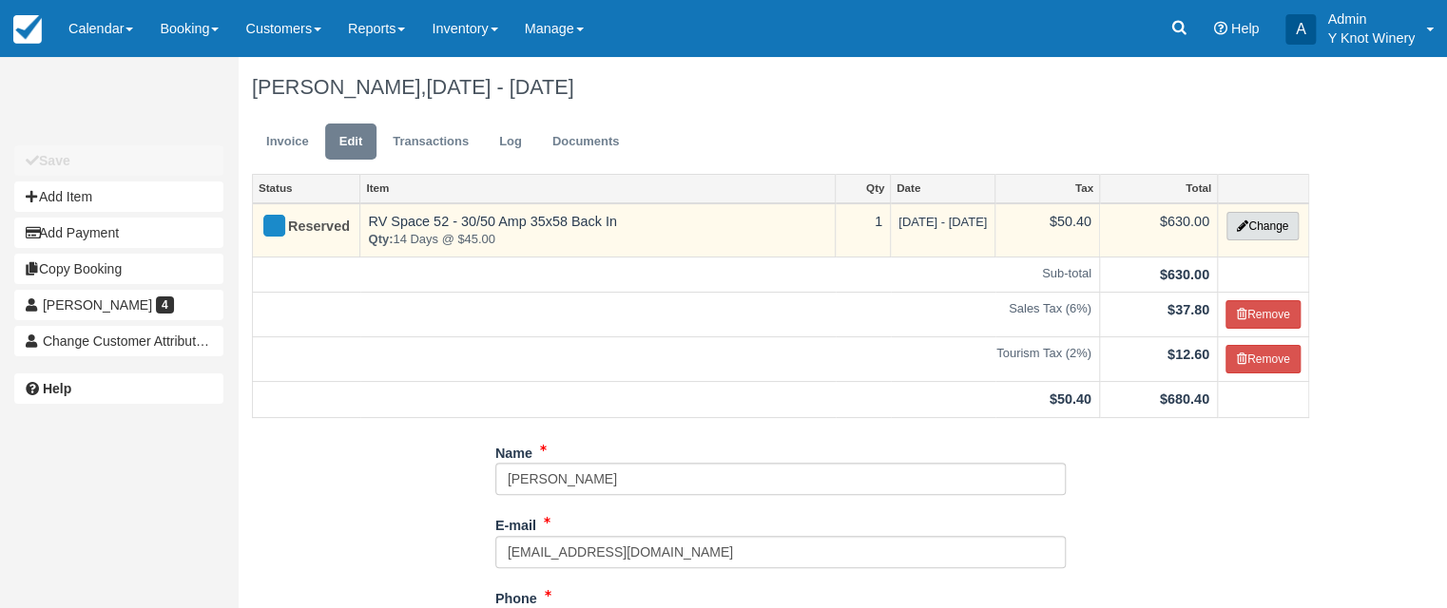
click at [1291, 234] on button "Change" at bounding box center [1262, 226] width 72 height 29
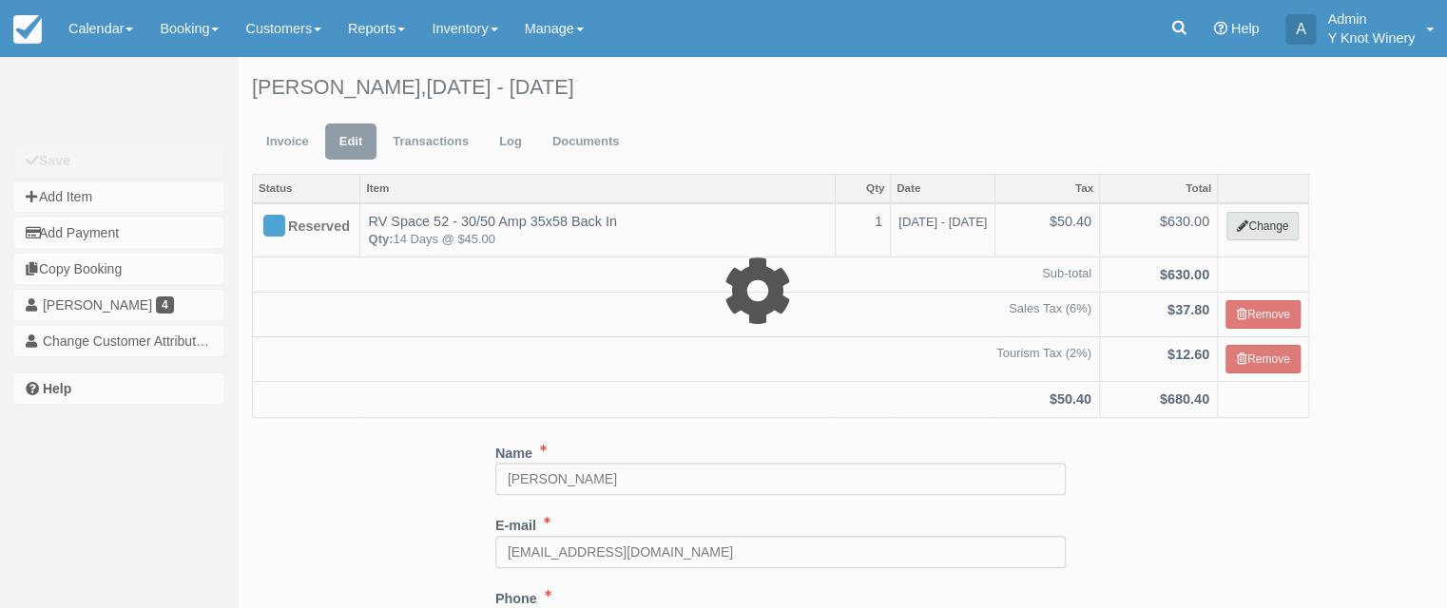
select select "3"
type input "630.00"
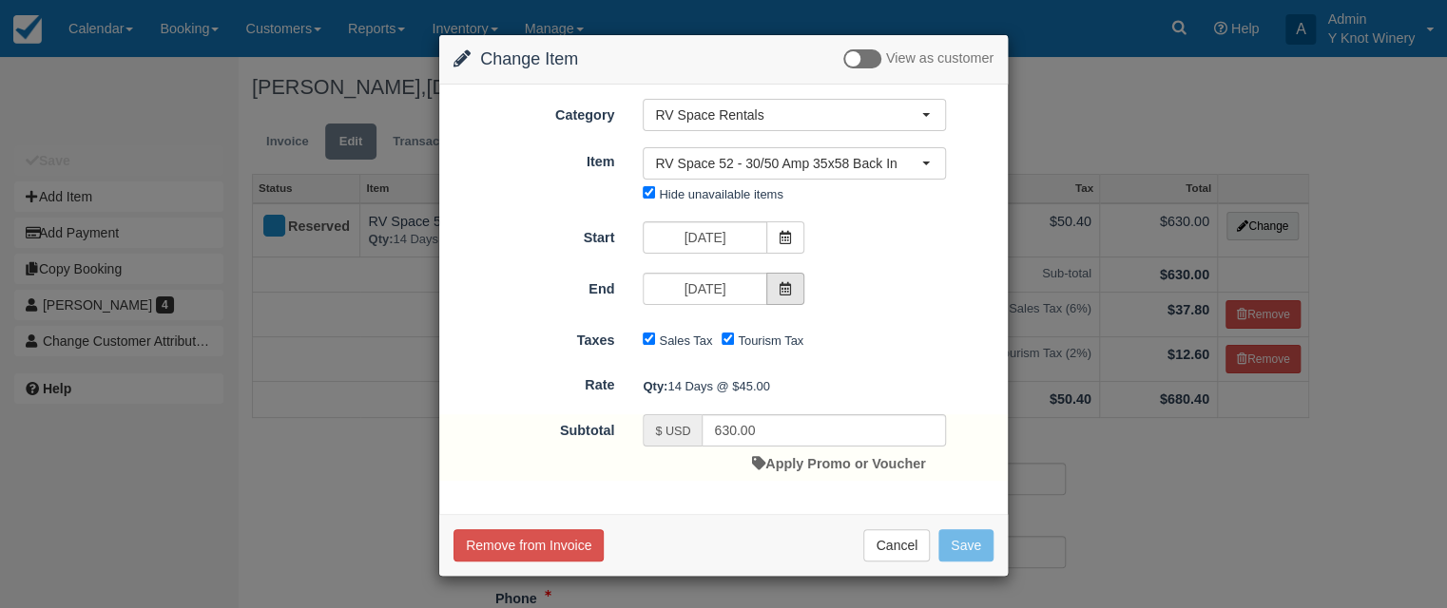
click at [792, 291] on span at bounding box center [785, 289] width 38 height 32
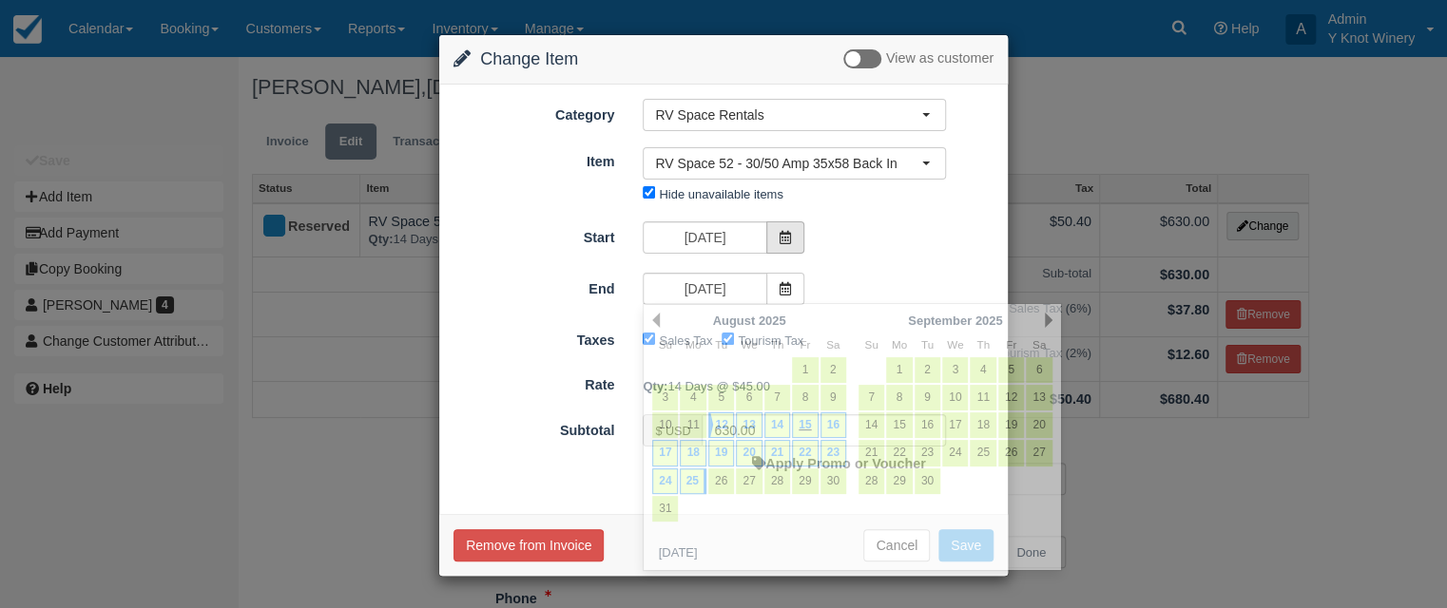
click at [789, 238] on icon at bounding box center [785, 237] width 13 height 13
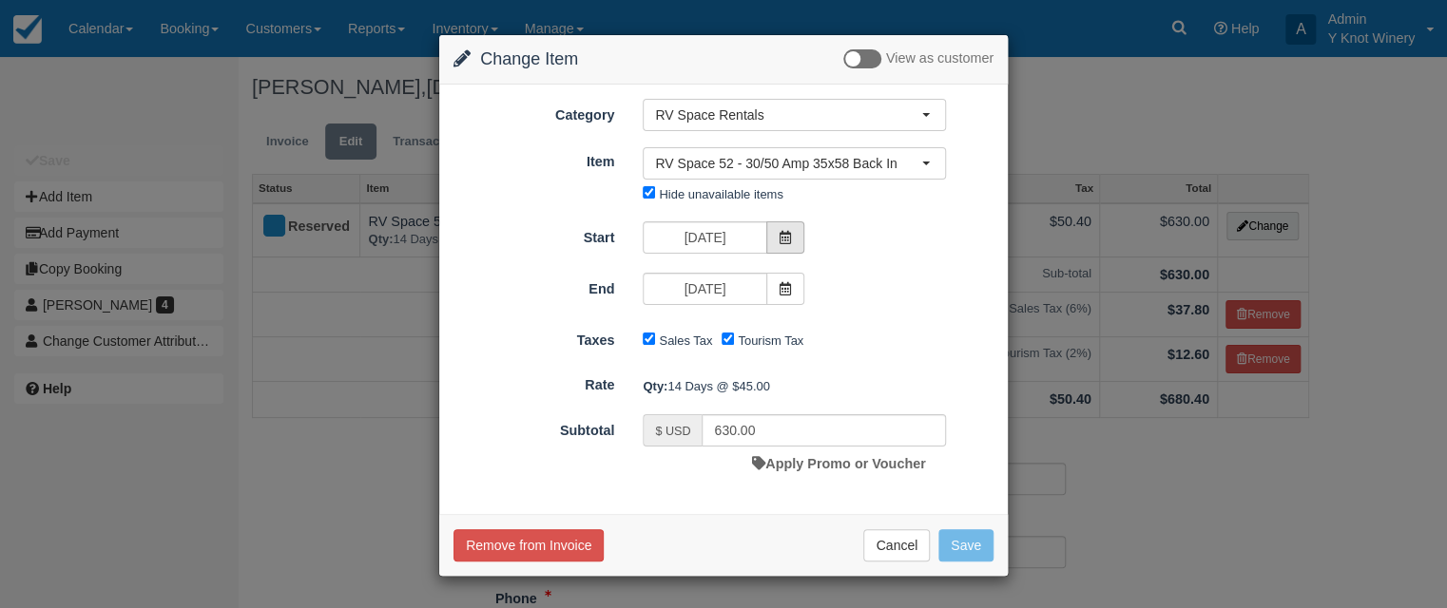
click at [789, 238] on icon at bounding box center [785, 237] width 13 height 13
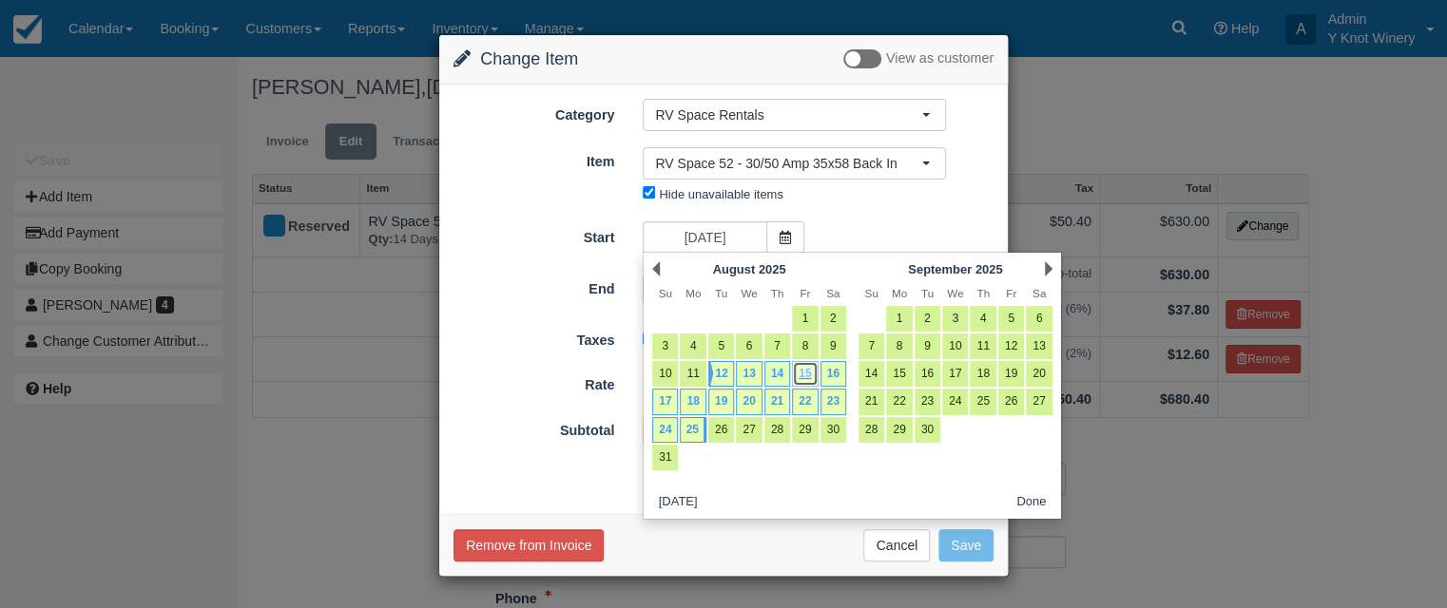
click at [804, 372] on link "15" at bounding box center [805, 374] width 26 height 26
type input "08/15/25"
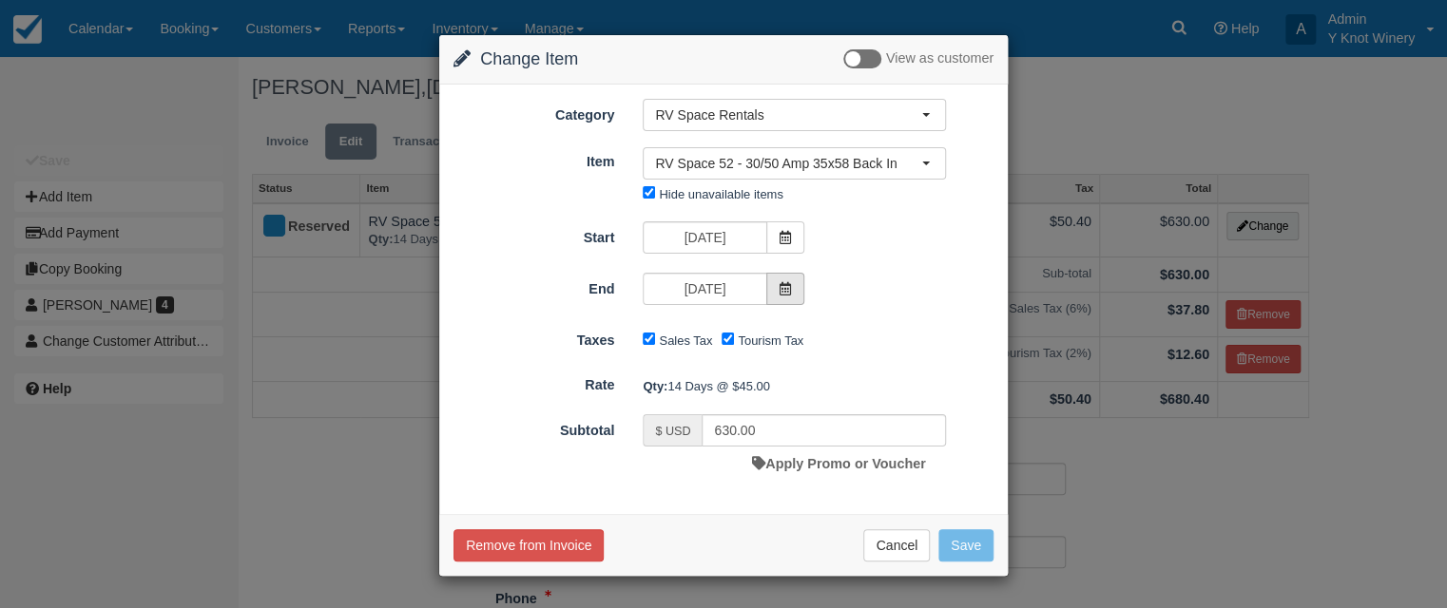
type input "495.00"
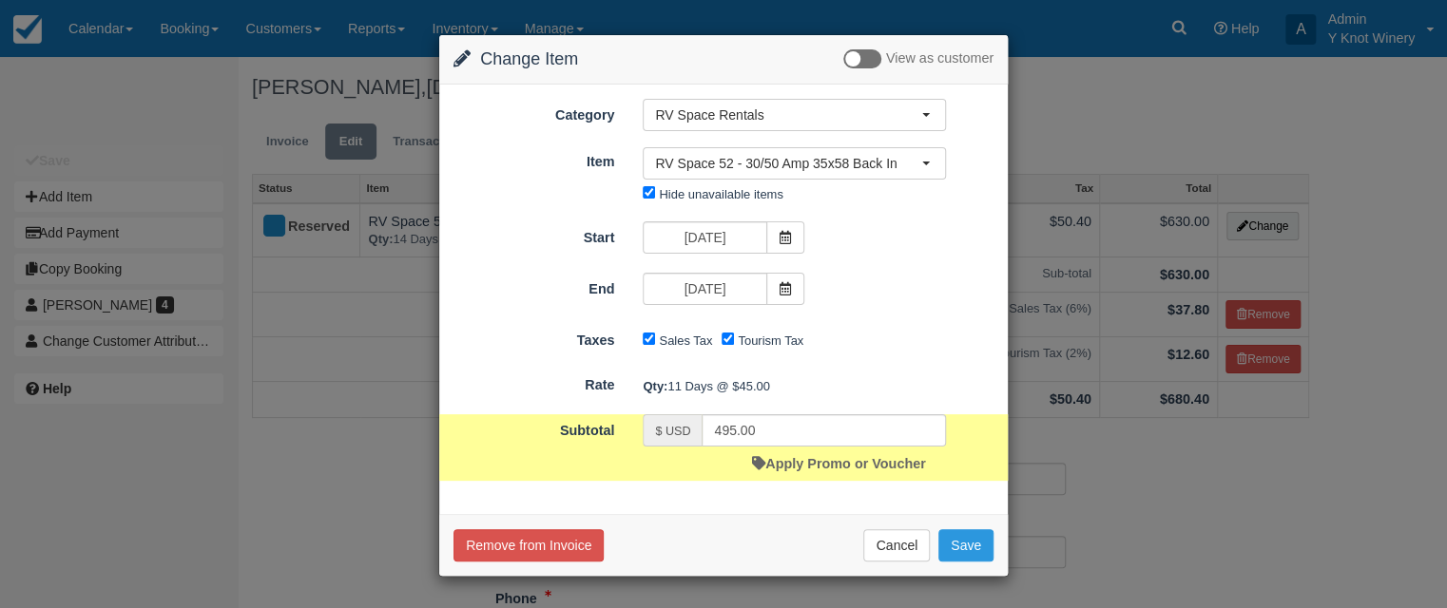
click at [790, 285] on icon at bounding box center [785, 288] width 13 height 13
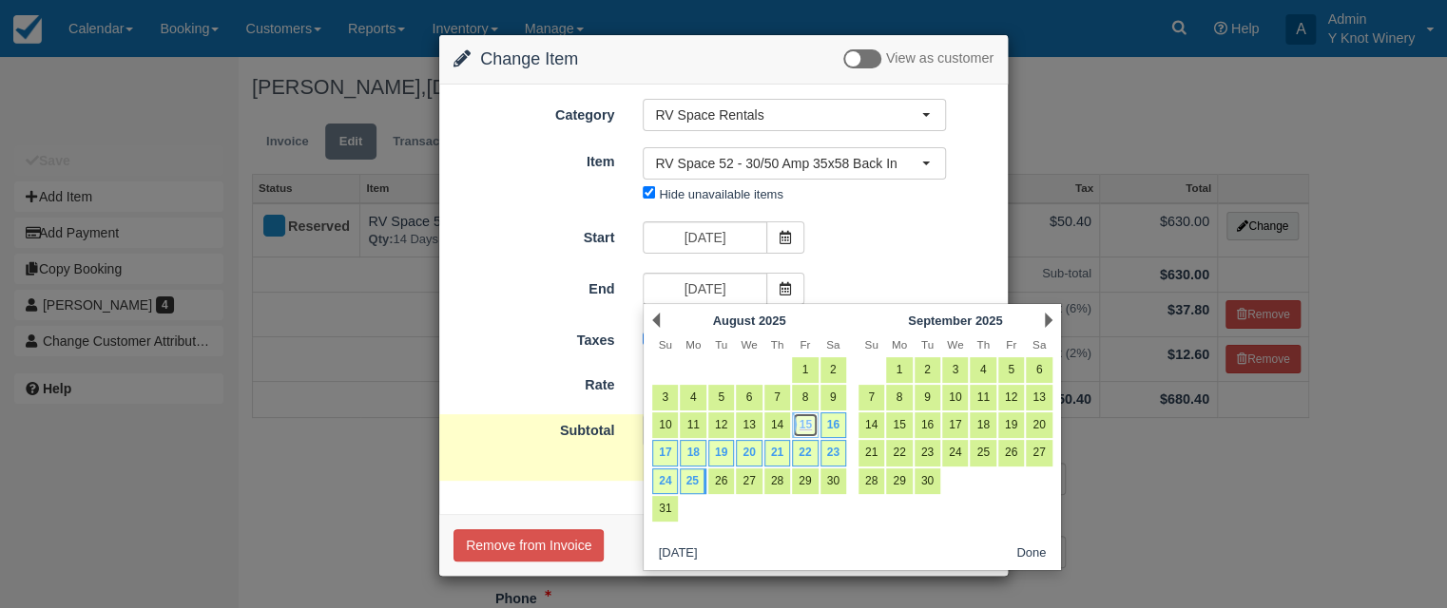
click at [808, 423] on link "15" at bounding box center [805, 426] width 26 height 26
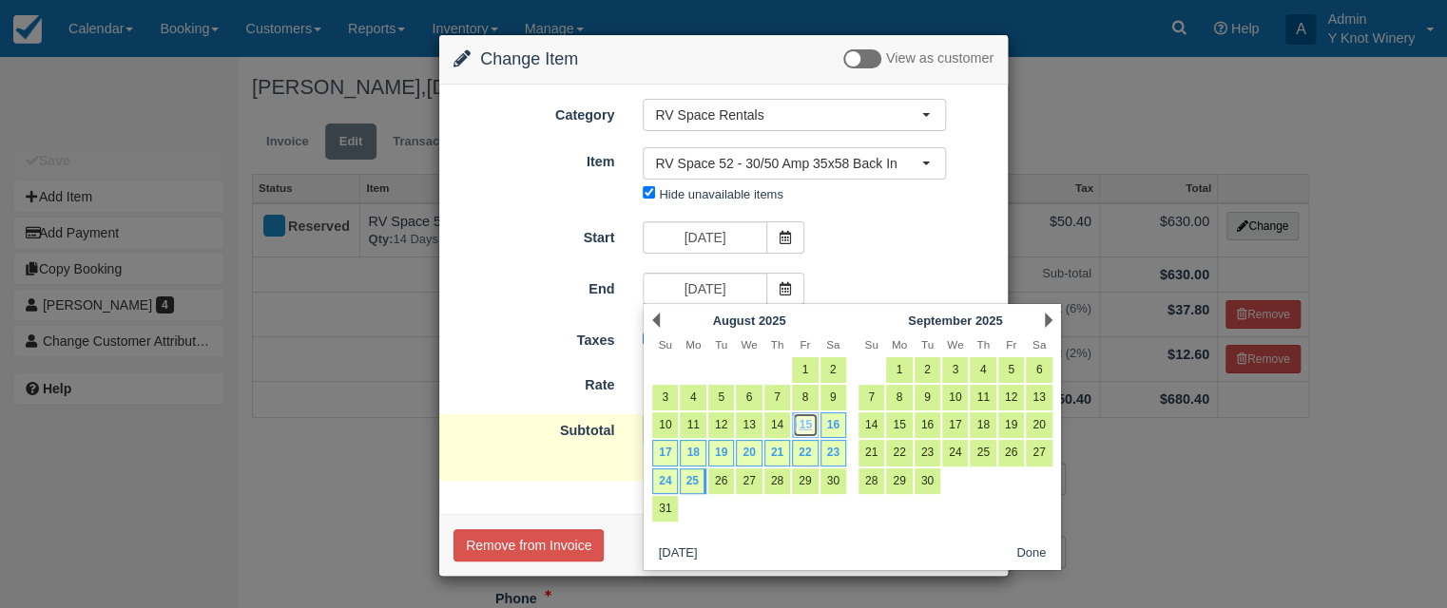
type input "08/15/25"
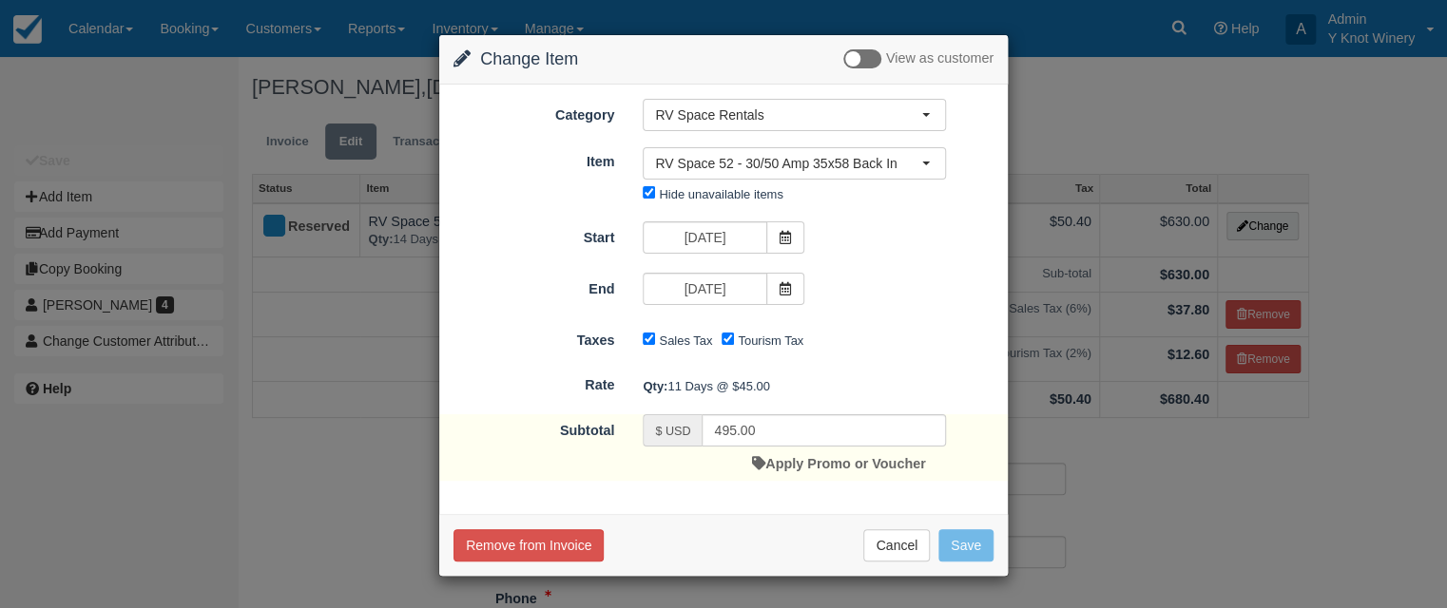
type input "45.00"
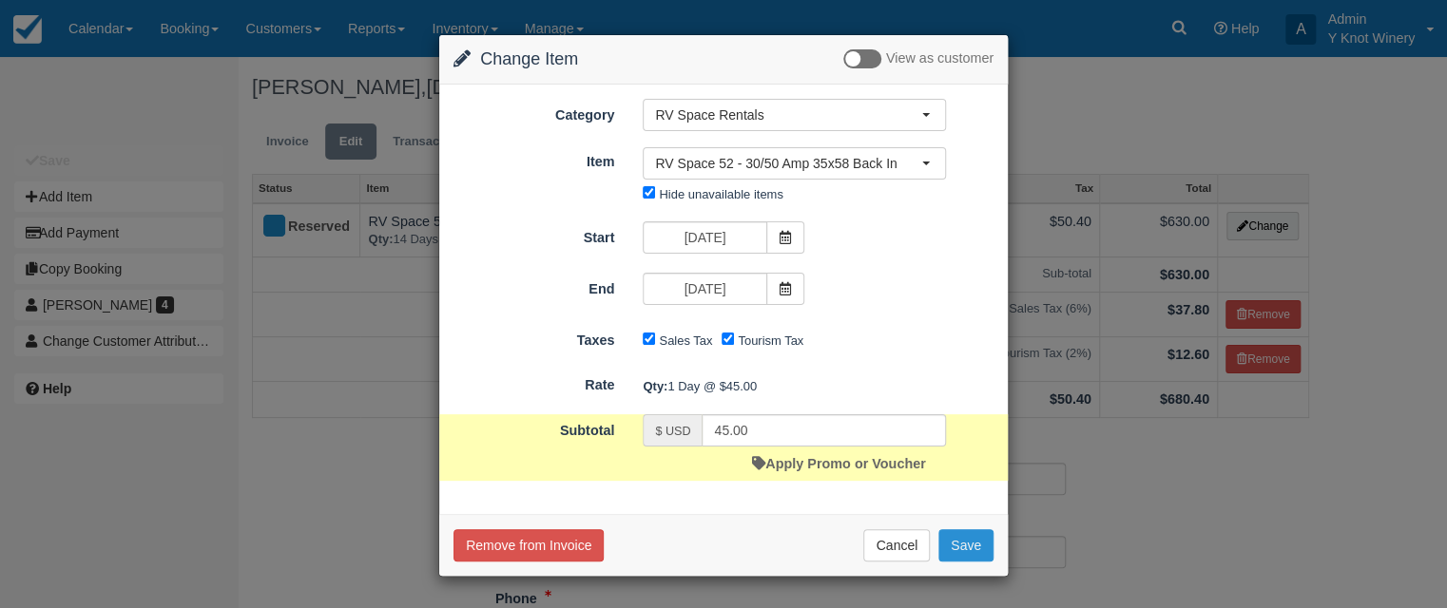
click at [968, 551] on button "Save" at bounding box center [965, 546] width 55 height 32
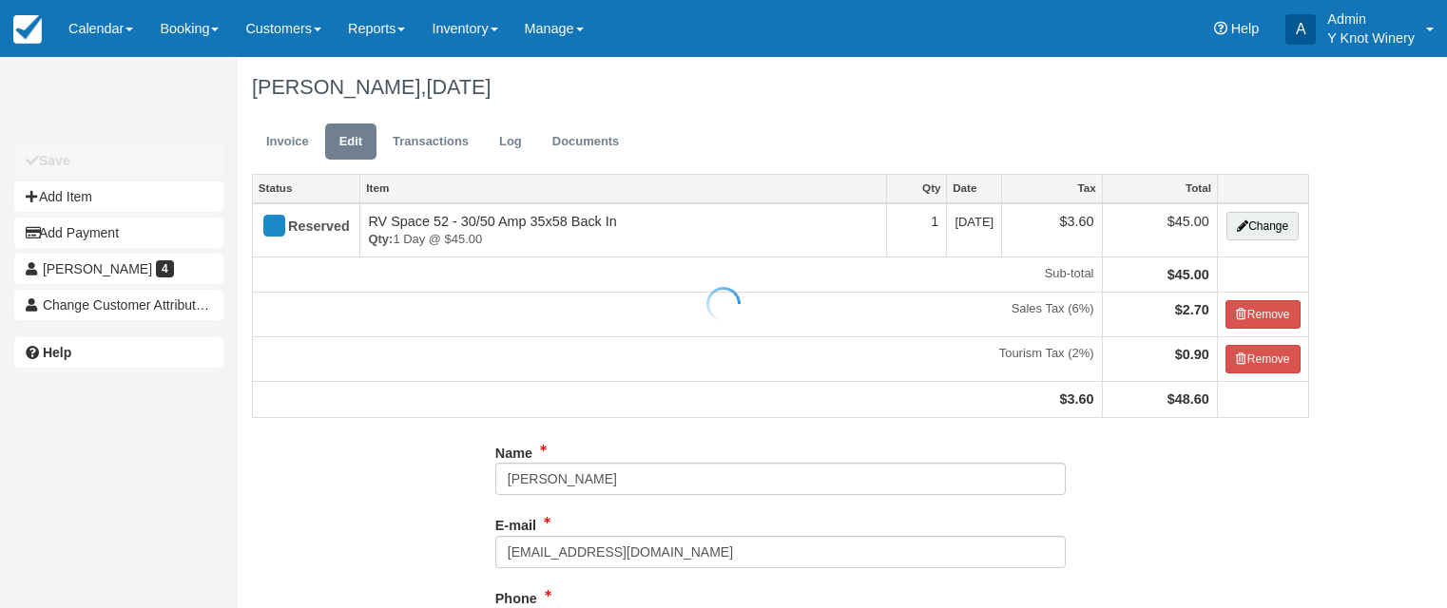
type input "[PHONE_NUMBER]"
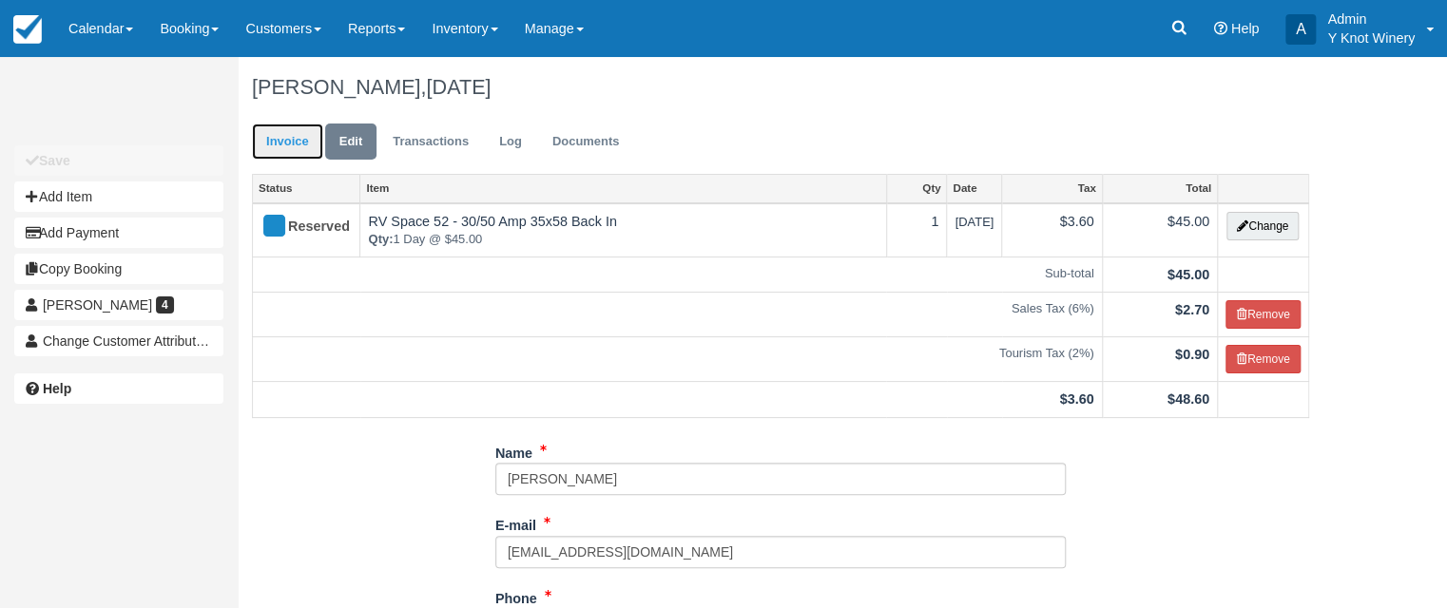
click at [292, 145] on link "Invoice" at bounding box center [287, 142] width 71 height 37
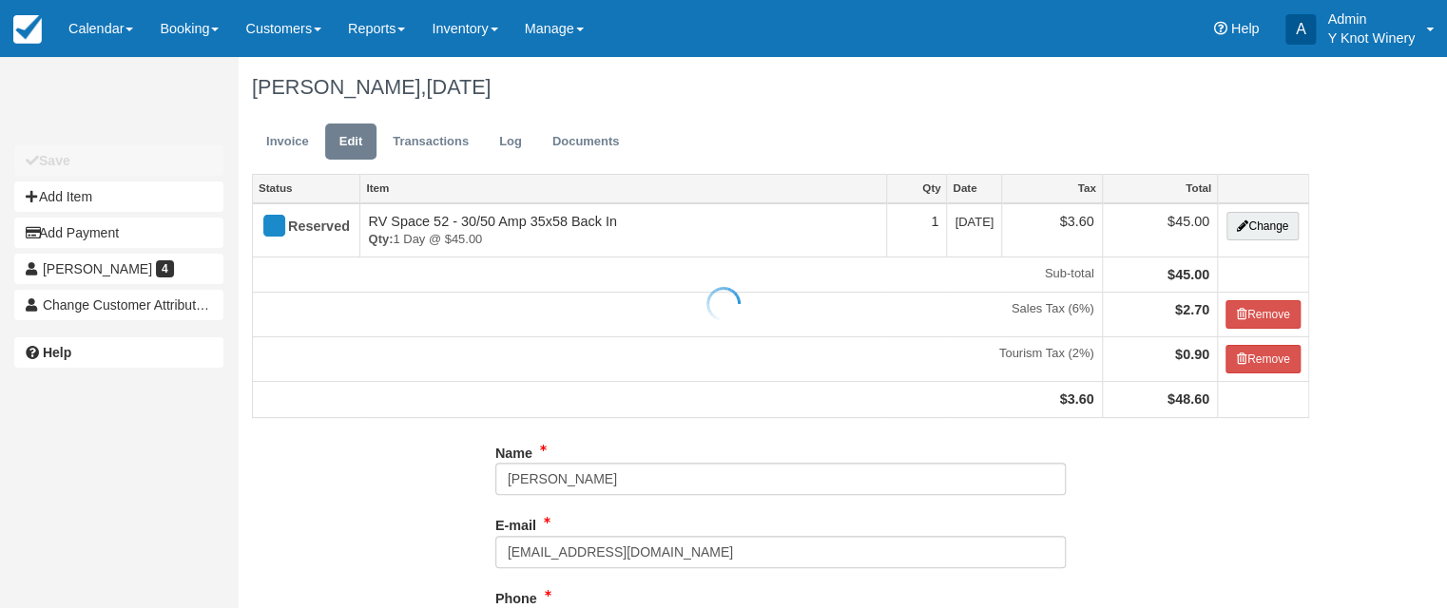
type input "[PHONE_NUMBER]"
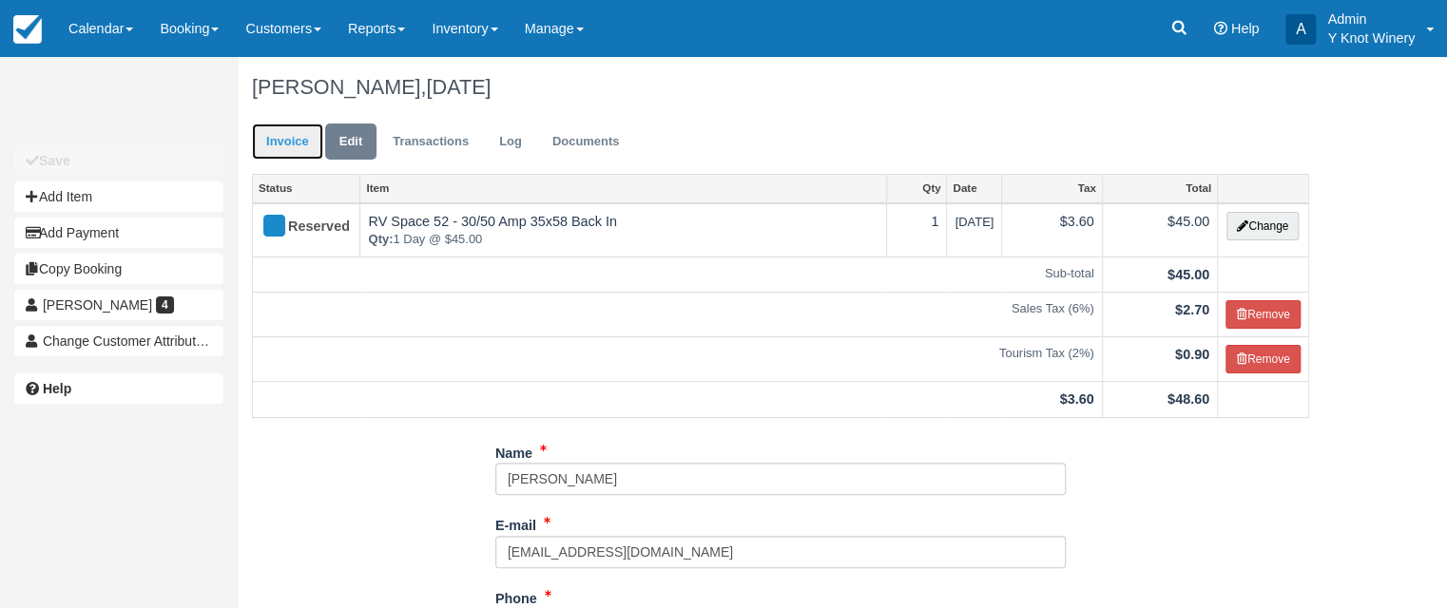
click at [284, 138] on link "Invoice" at bounding box center [287, 142] width 71 height 37
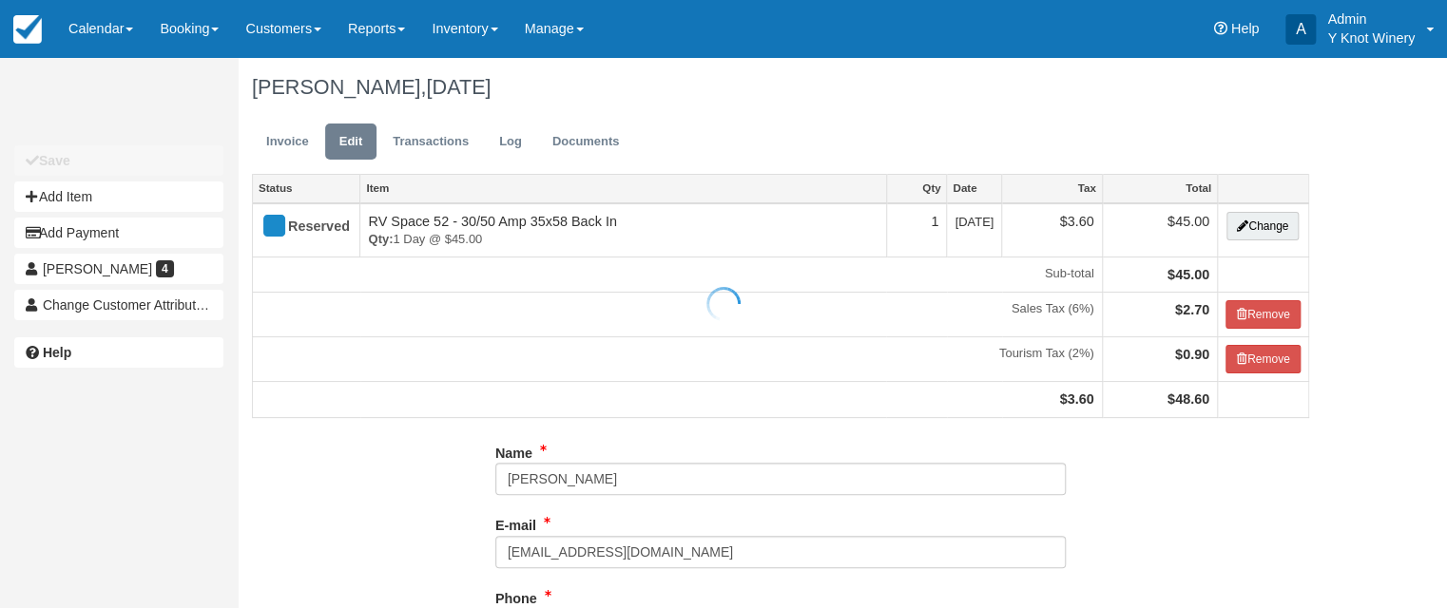
type input "(204) 391-2363"
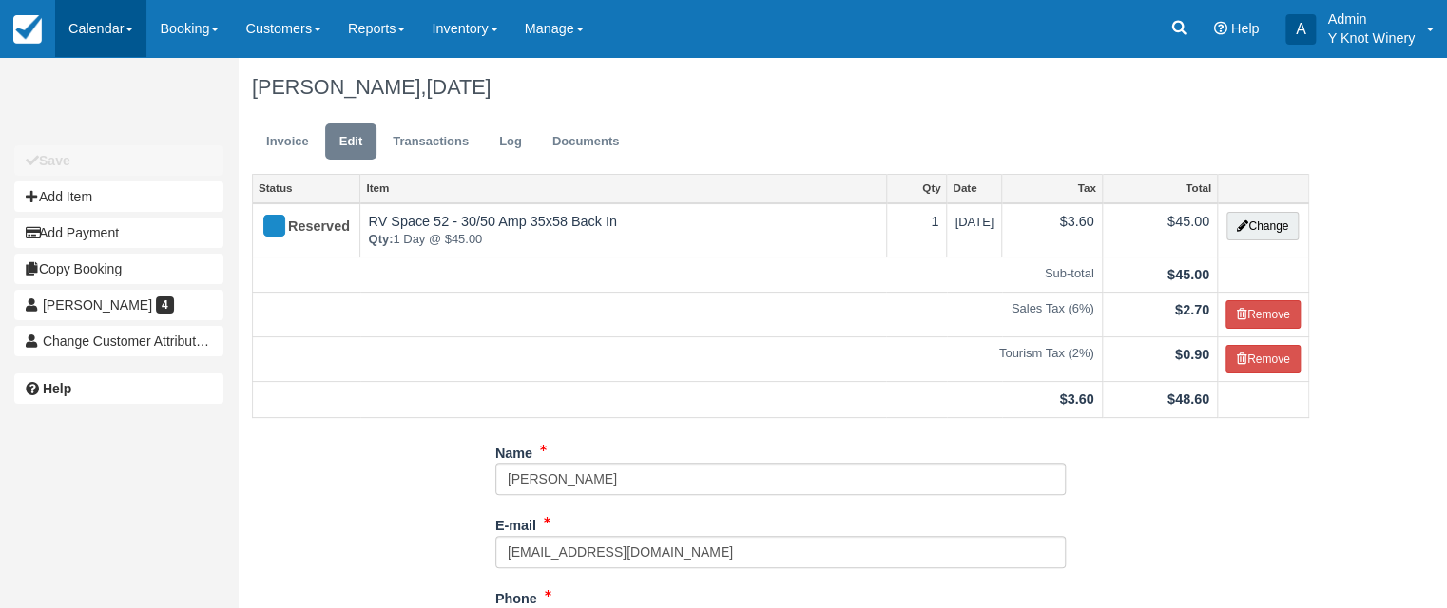
click at [130, 29] on span at bounding box center [129, 30] width 8 height 4
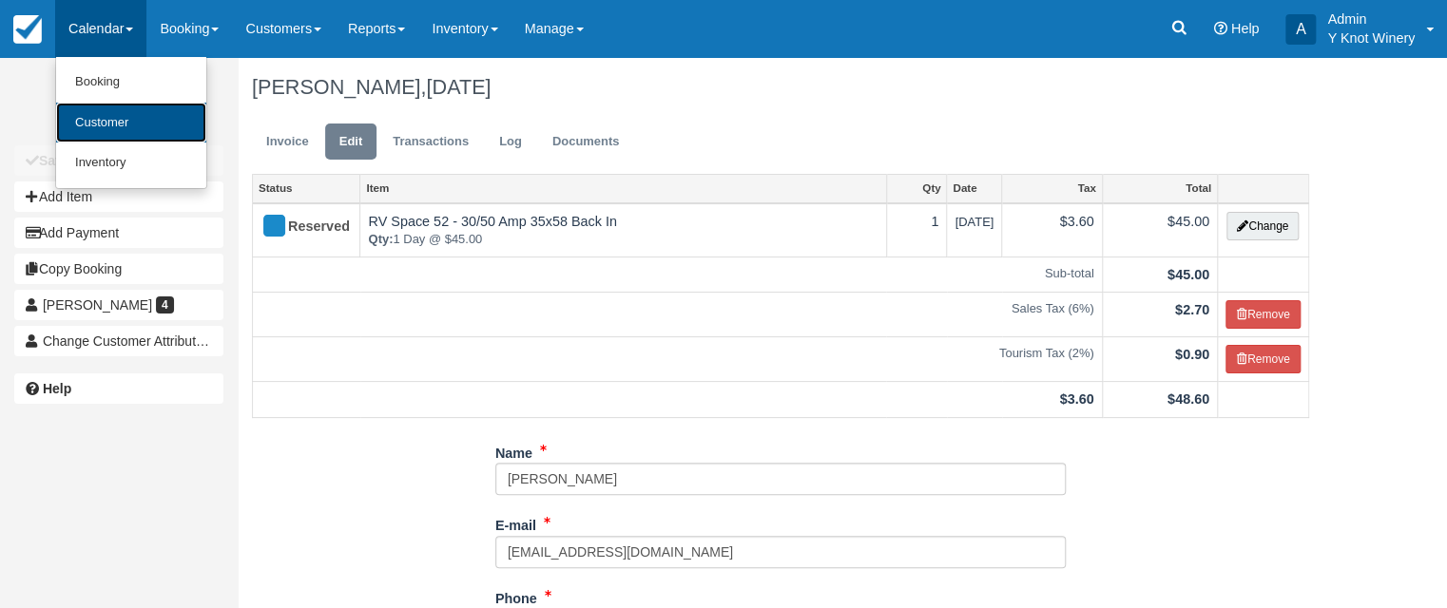
click at [109, 123] on link "Customer" at bounding box center [131, 123] width 150 height 41
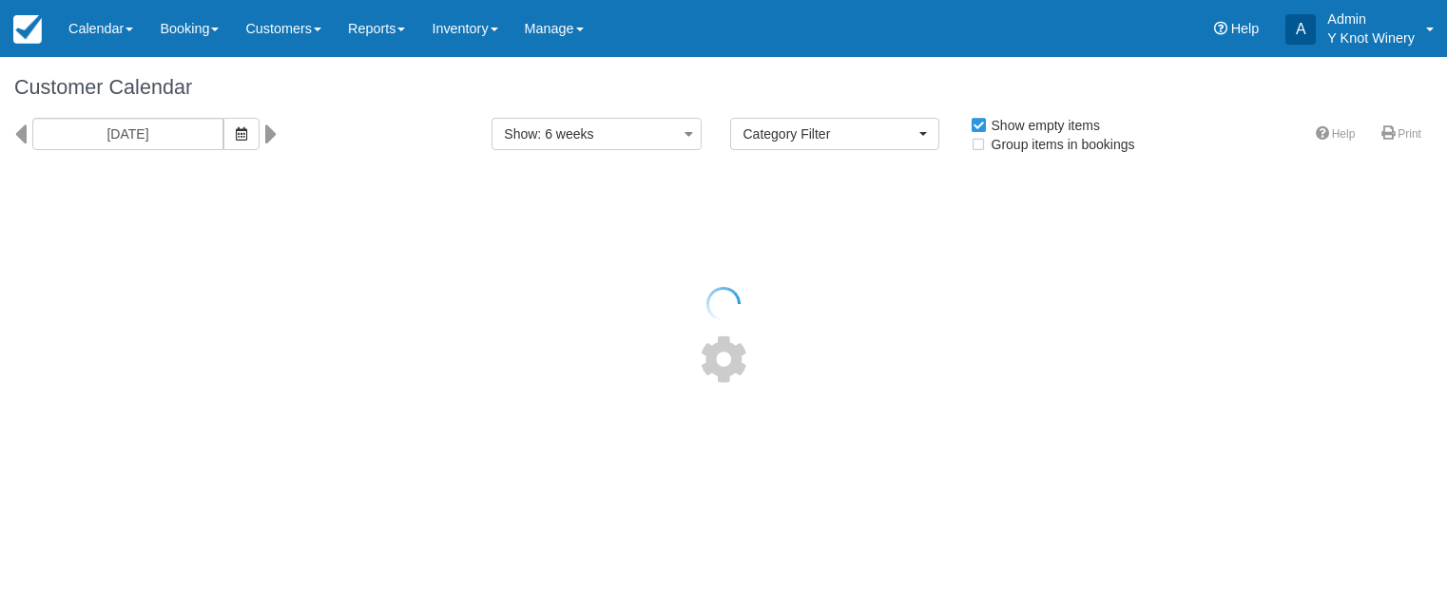
select select
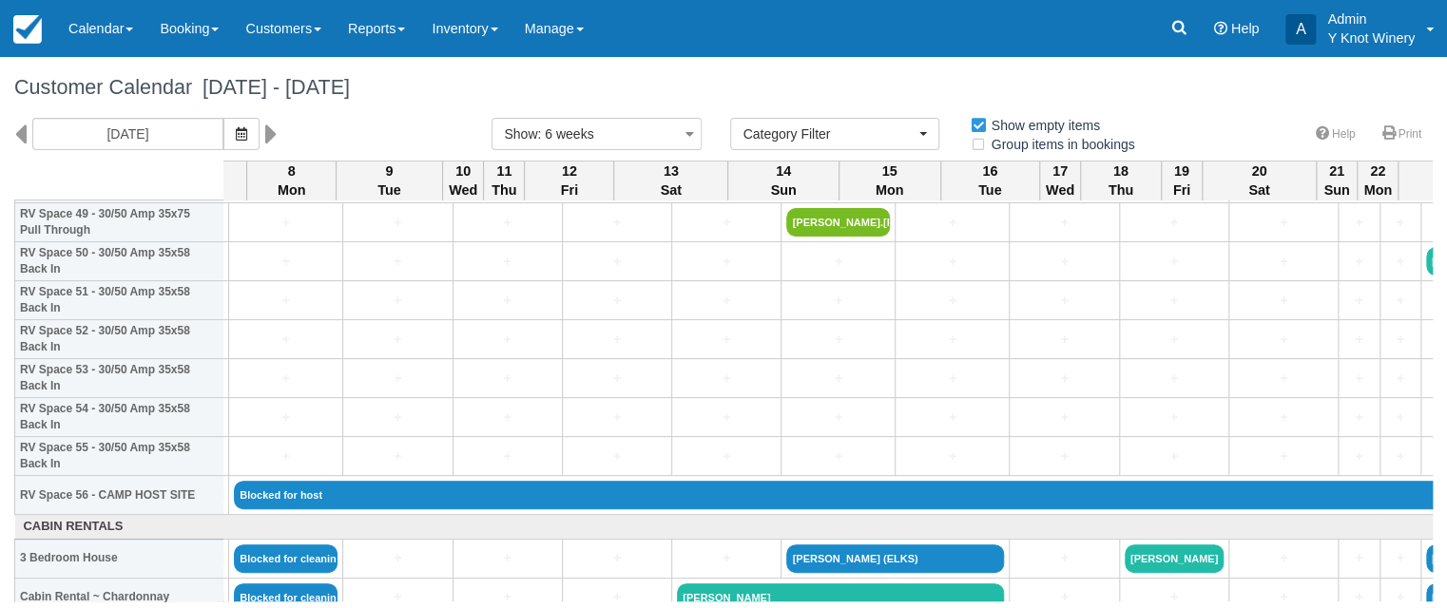
scroll to position [1970, 0]
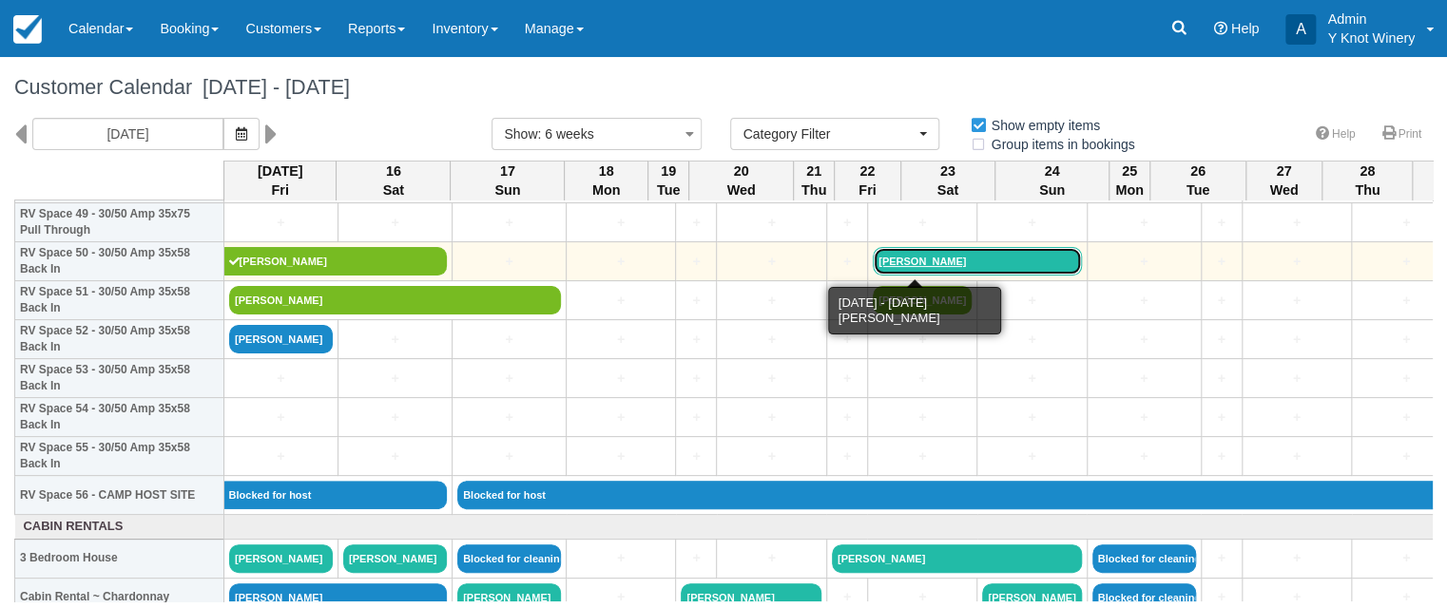
click at [903, 261] on link "[PERSON_NAME]" at bounding box center [977, 261] width 209 height 29
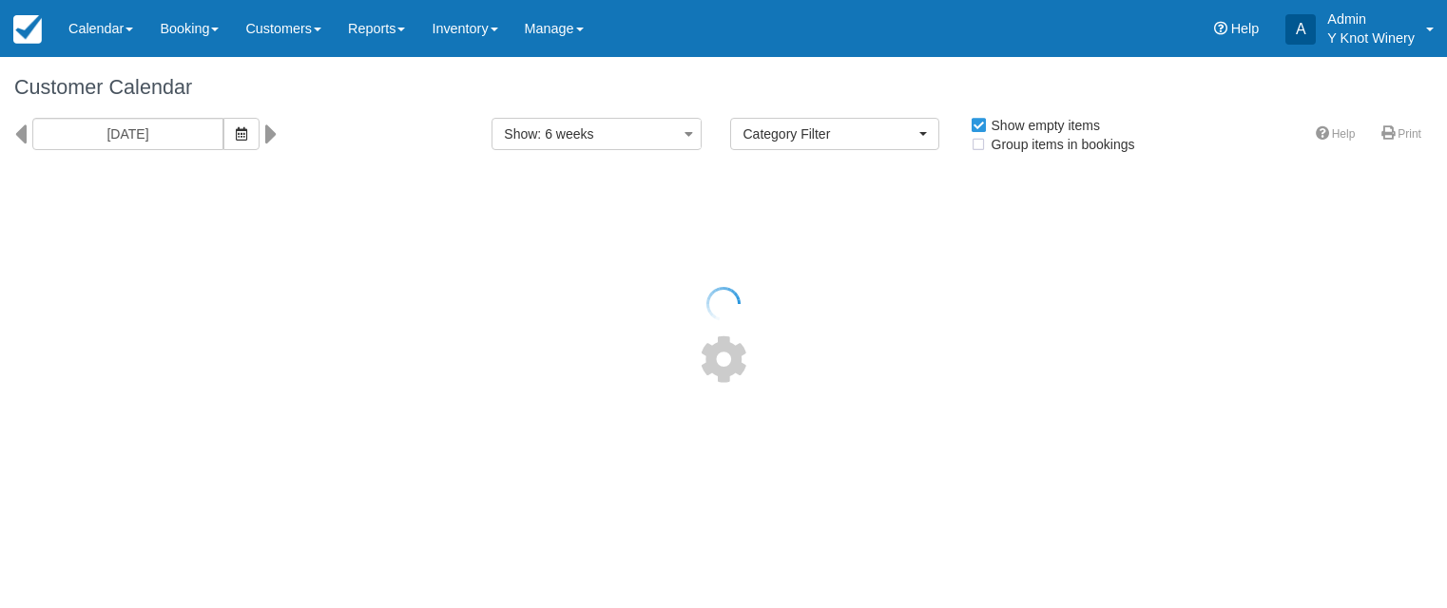
select select
